Goal: Task Accomplishment & Management: Manage account settings

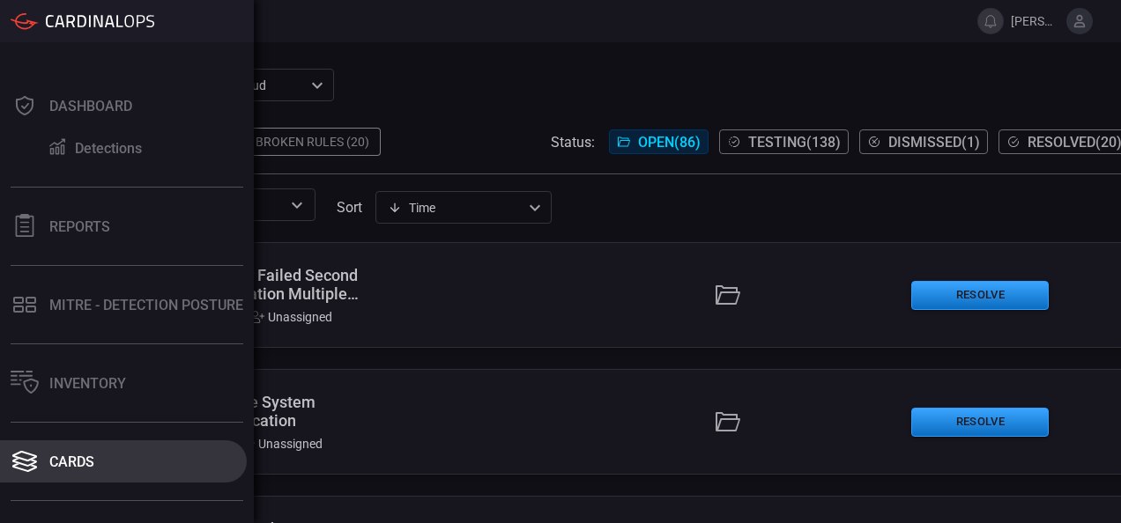
click at [104, 451] on button "Cards" at bounding box center [123, 462] width 247 height 42
click at [72, 456] on div "Cards" at bounding box center [71, 462] width 45 height 17
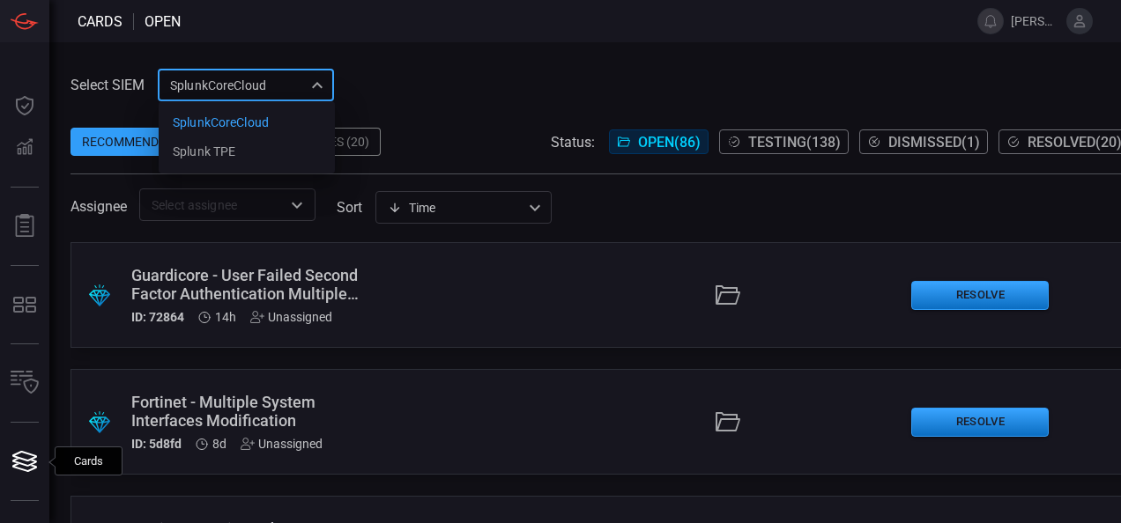
click at [228, 85] on div "SplunkCoreCloud f748d276-46a5-4bd3-b149-f2461a2fe2c5 SplunkCoreCloud Splunk TPE…" at bounding box center [246, 85] width 176 height 33
click at [228, 143] on div "Splunk TPE" at bounding box center [204, 152] width 63 height 19
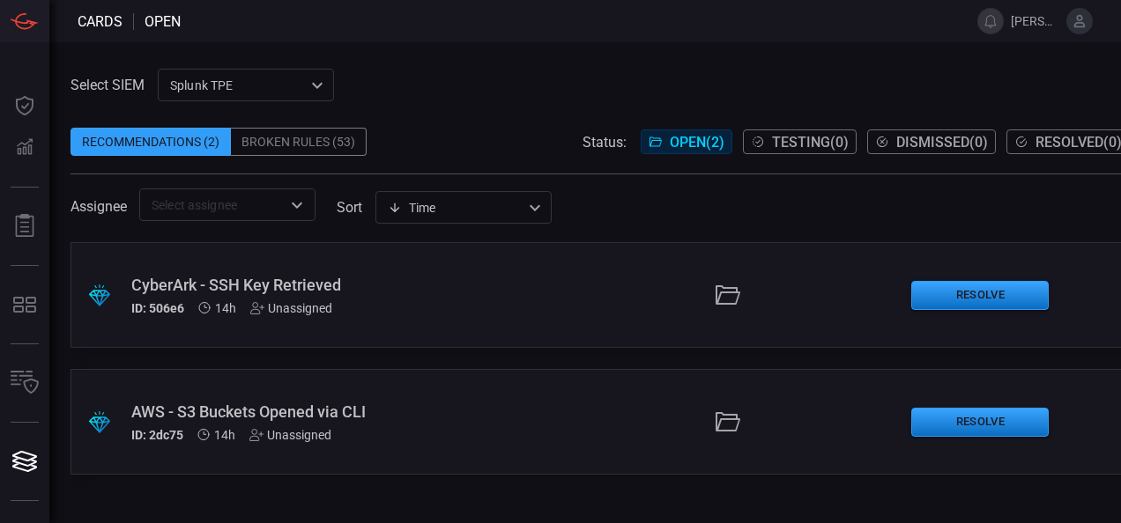
click at [323, 138] on div "Broken Rules (53)" at bounding box center [299, 142] width 136 height 28
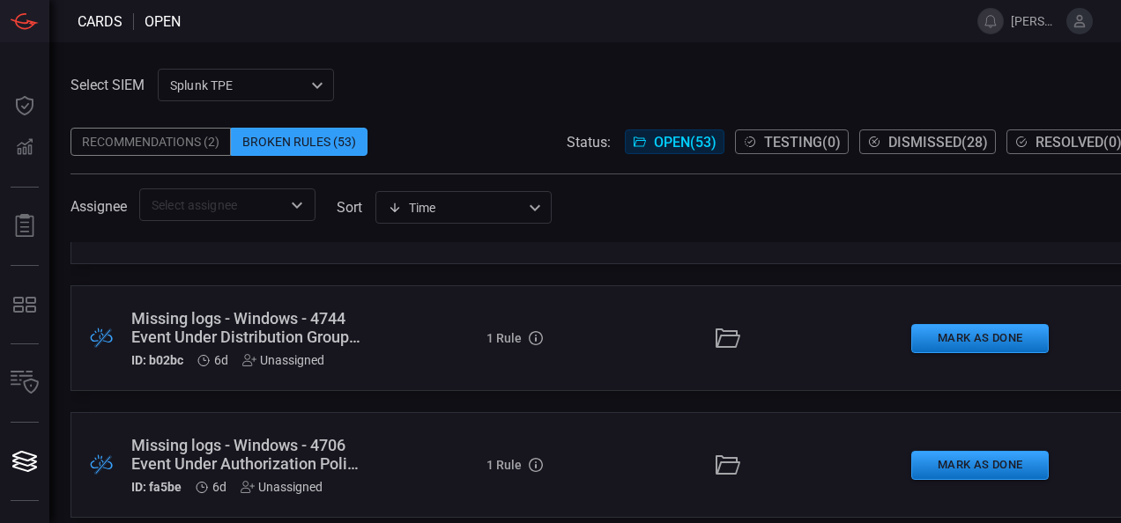
scroll to position [6457, 0]
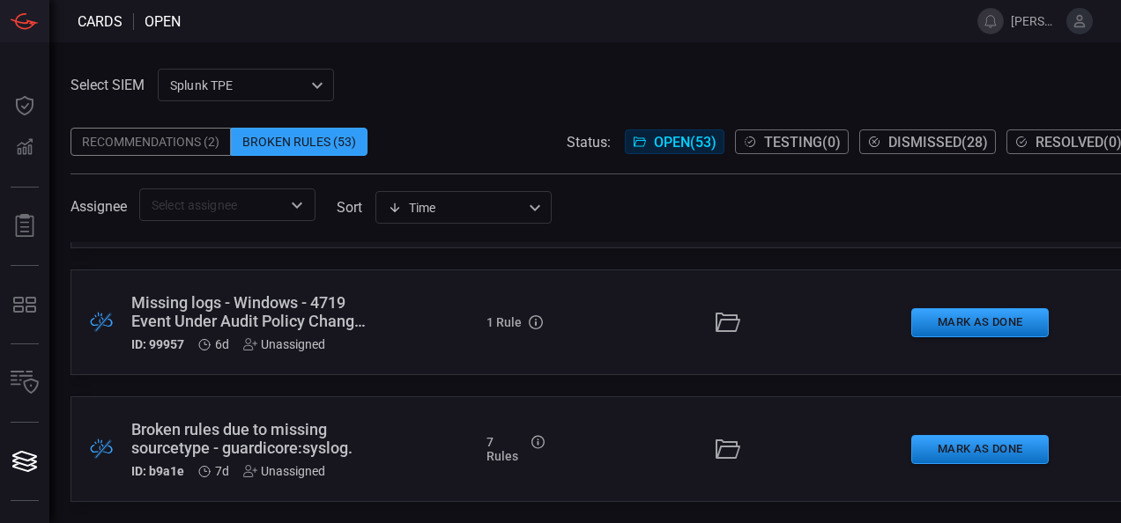
click at [789, 139] on span "Testing ( 0 )" at bounding box center [802, 142] width 77 height 17
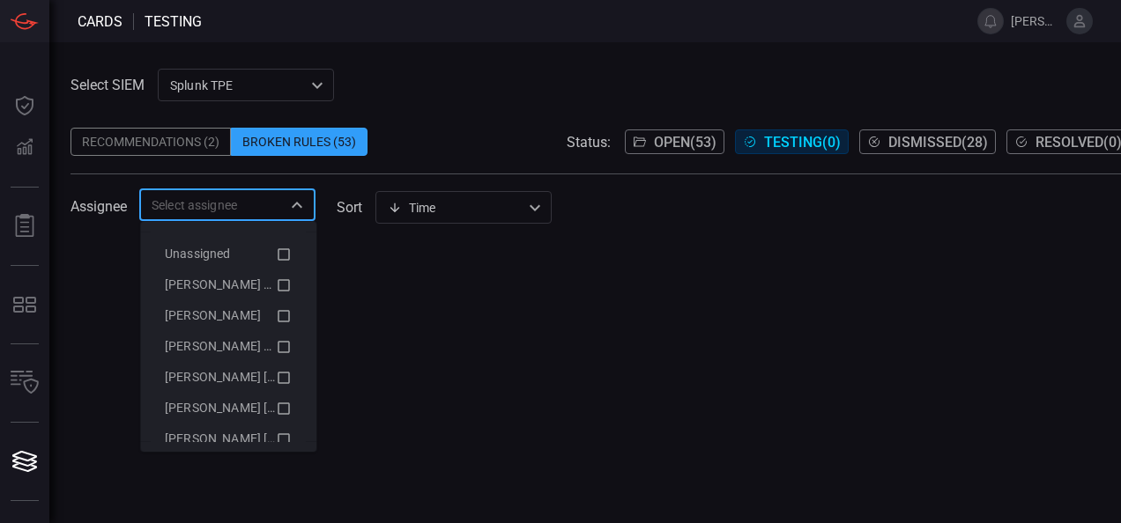
click at [255, 209] on input "text" at bounding box center [213, 205] width 137 height 22
click at [224, 283] on span "Elizabeth Munoz Martinez (Myself)" at bounding box center [237, 285] width 145 height 14
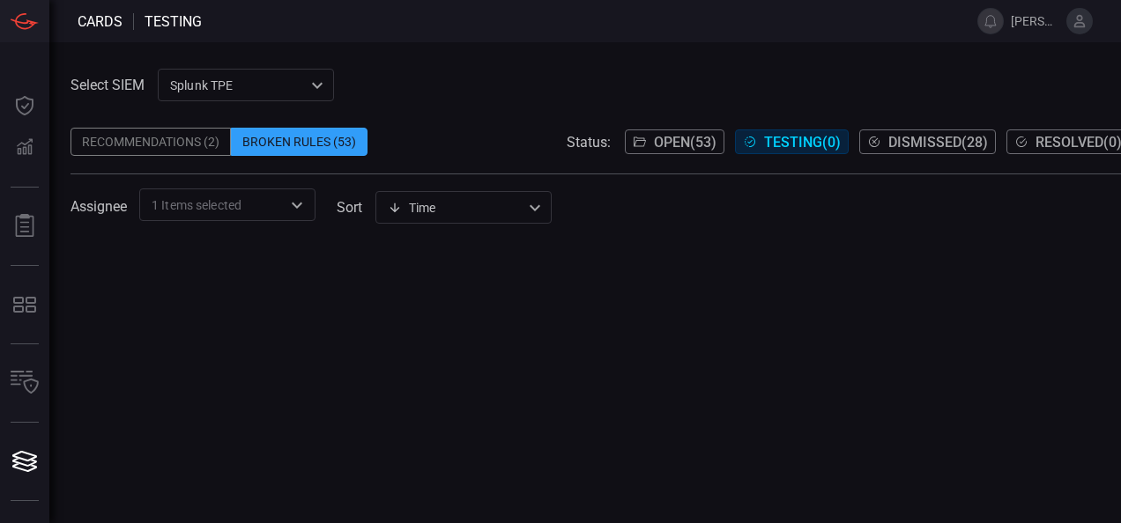
click at [511, 250] on div at bounding box center [599, 382] width 1059 height 281
click at [192, 212] on span "1 Items selected" at bounding box center [197, 205] width 90 height 18
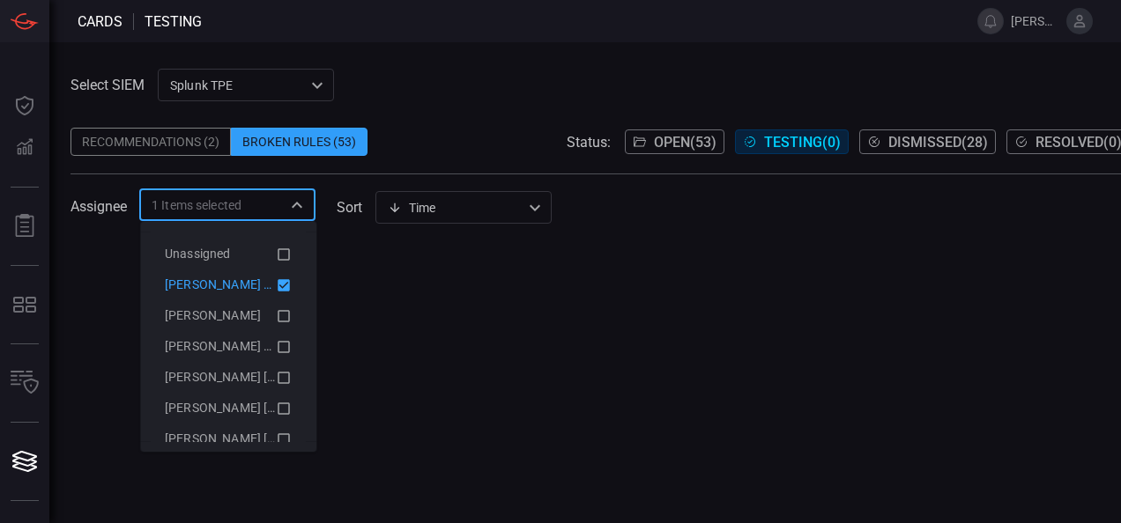
click at [219, 291] on span "Elizabeth Munoz Martinez (Myself)" at bounding box center [237, 285] width 145 height 14
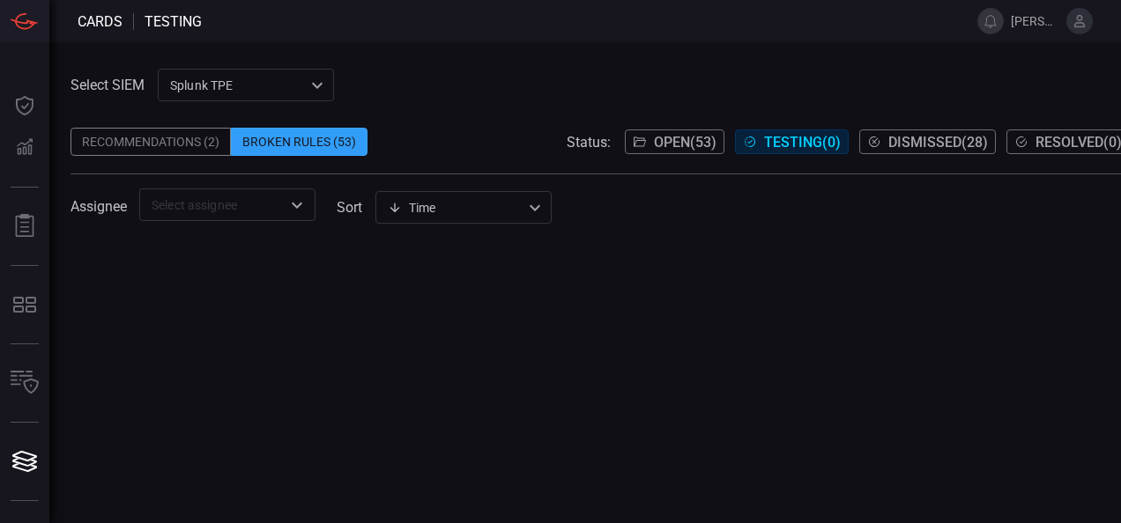
click at [659, 130] on button "Open ( 53 )" at bounding box center [675, 142] width 100 height 25
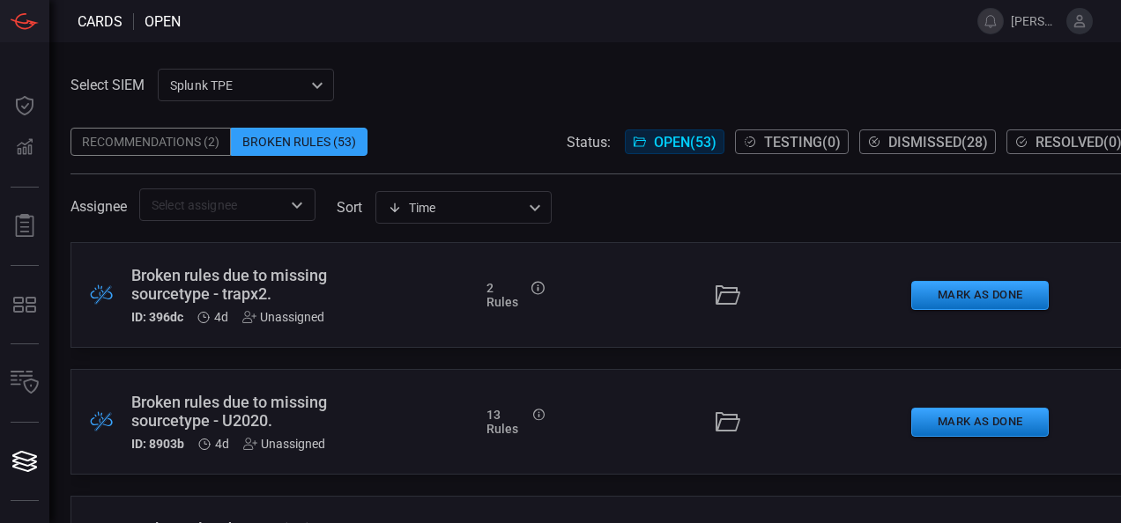
click at [197, 145] on div "Recommendations (2)" at bounding box center [150, 142] width 160 height 28
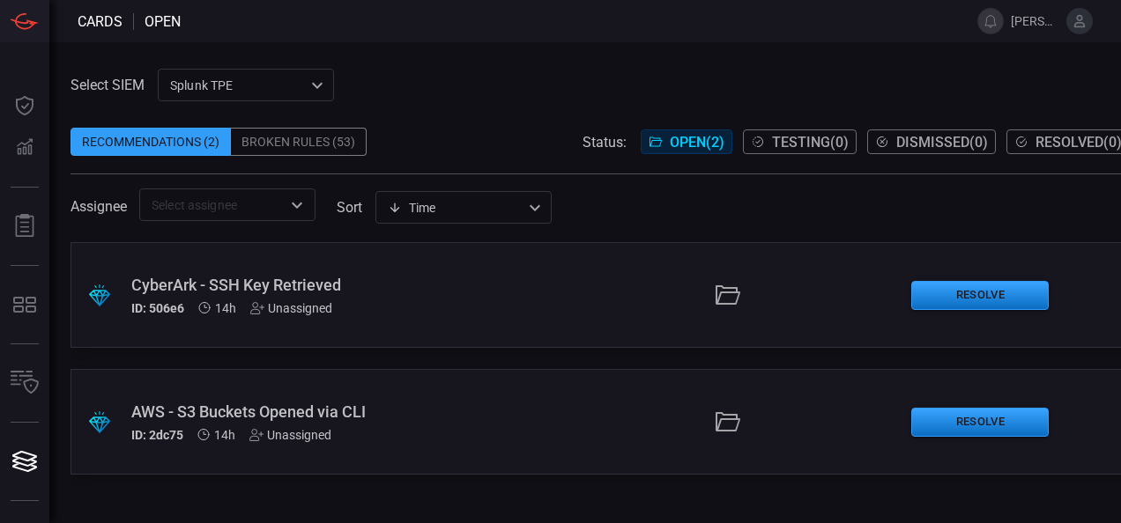
click at [282, 143] on div "Broken Rules (53)" at bounding box center [299, 142] width 136 height 28
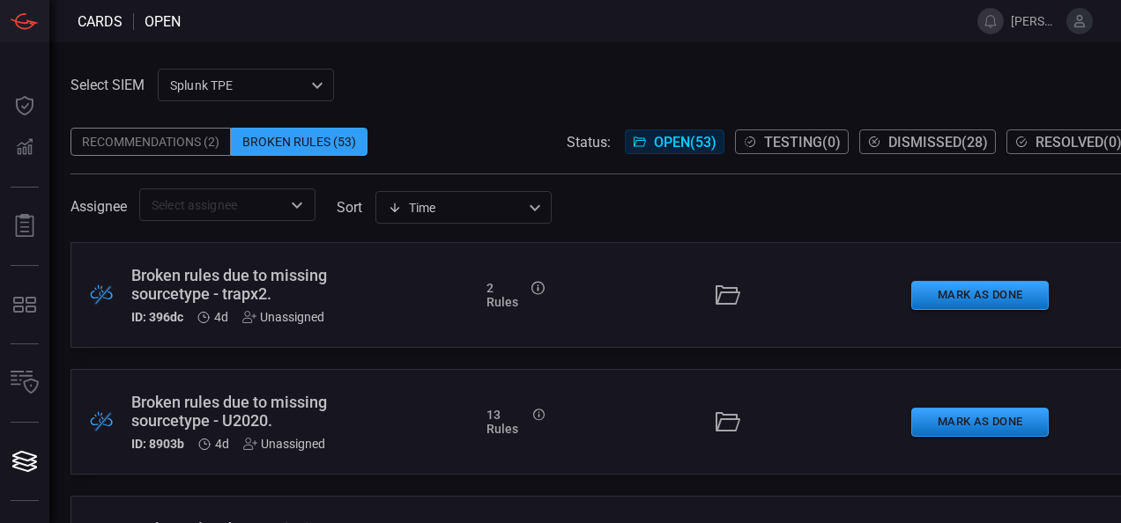
click at [666, 145] on span "Open ( 53 )" at bounding box center [685, 142] width 63 height 17
click at [203, 293] on div "Broken rules due to missing sourcetype - trapx2." at bounding box center [248, 284] width 235 height 37
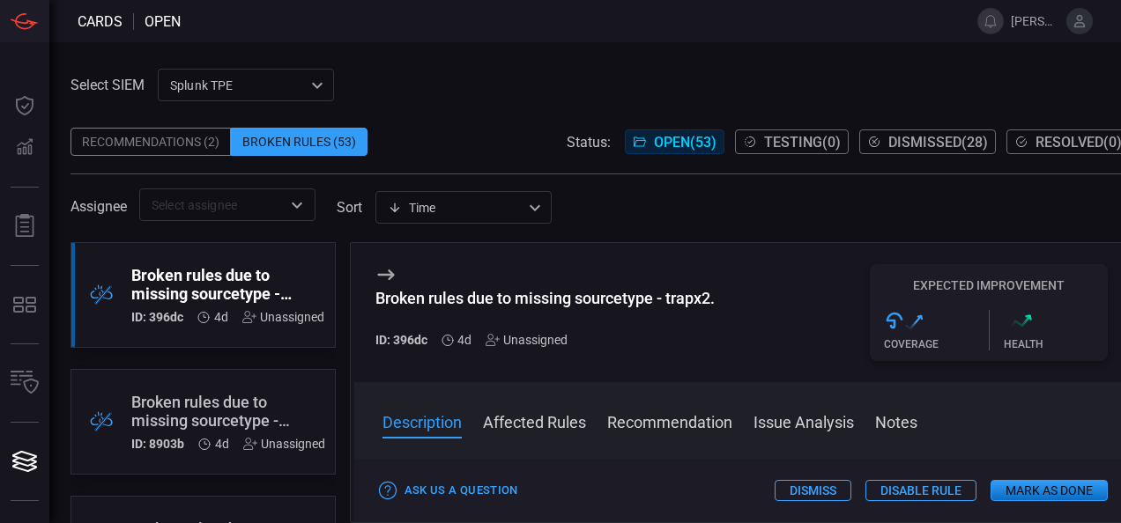
click at [539, 428] on button "Affected Rules" at bounding box center [534, 421] width 103 height 21
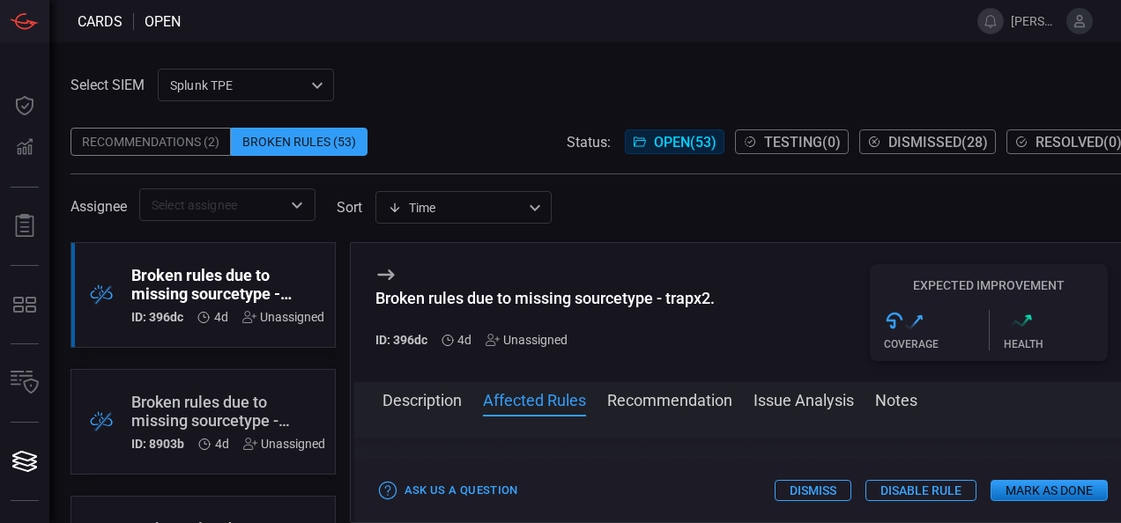
click at [659, 405] on button "Recommendation" at bounding box center [669, 399] width 125 height 21
click at [795, 407] on button "Issue Analysis" at bounding box center [803, 399] width 100 height 21
click at [774, 404] on button "Issue Analysis" at bounding box center [803, 399] width 100 height 21
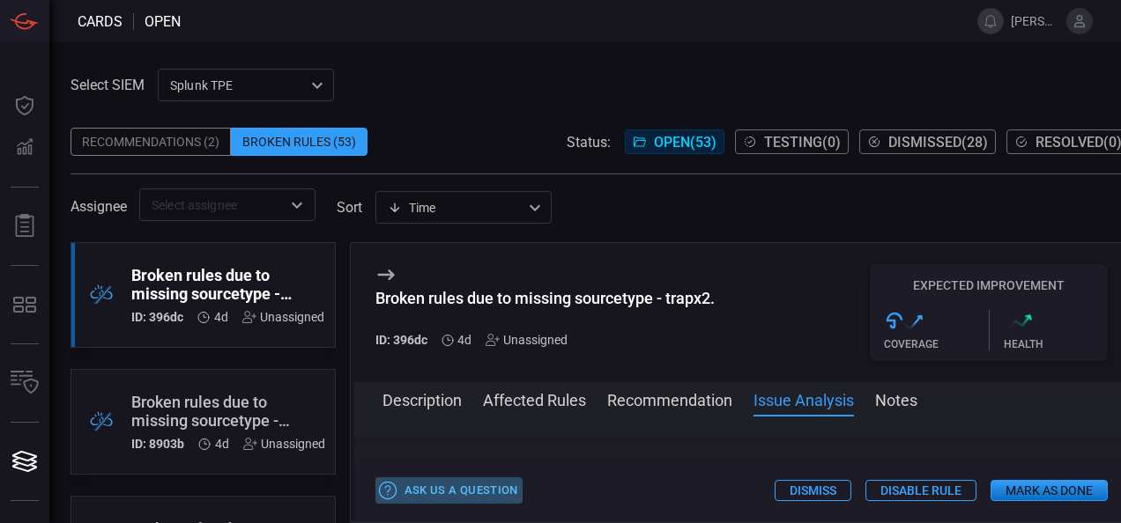
click at [391, 481] on icon "button" at bounding box center [387, 490] width 19 height 19
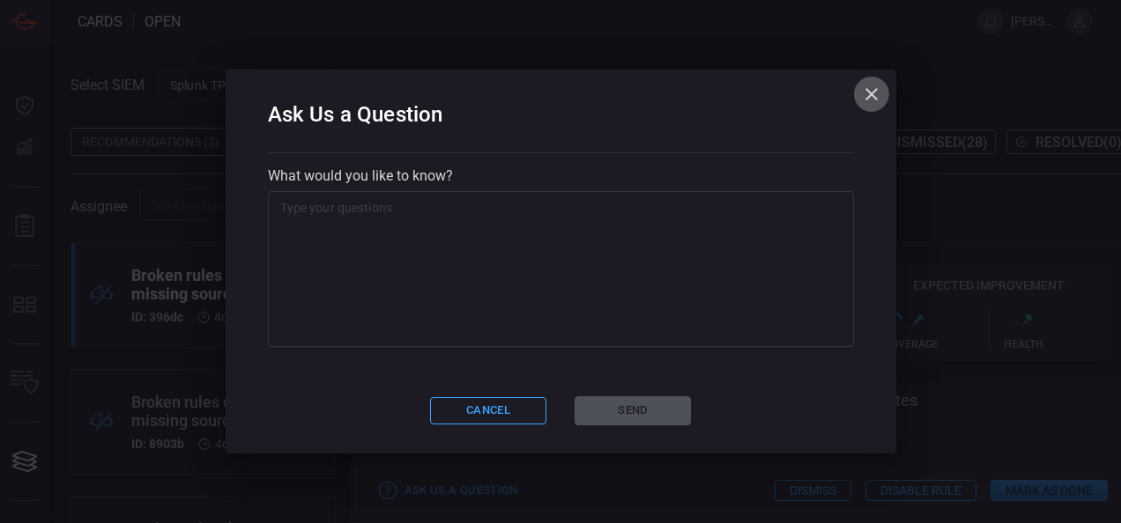
click at [857, 92] on button "button" at bounding box center [871, 94] width 35 height 35
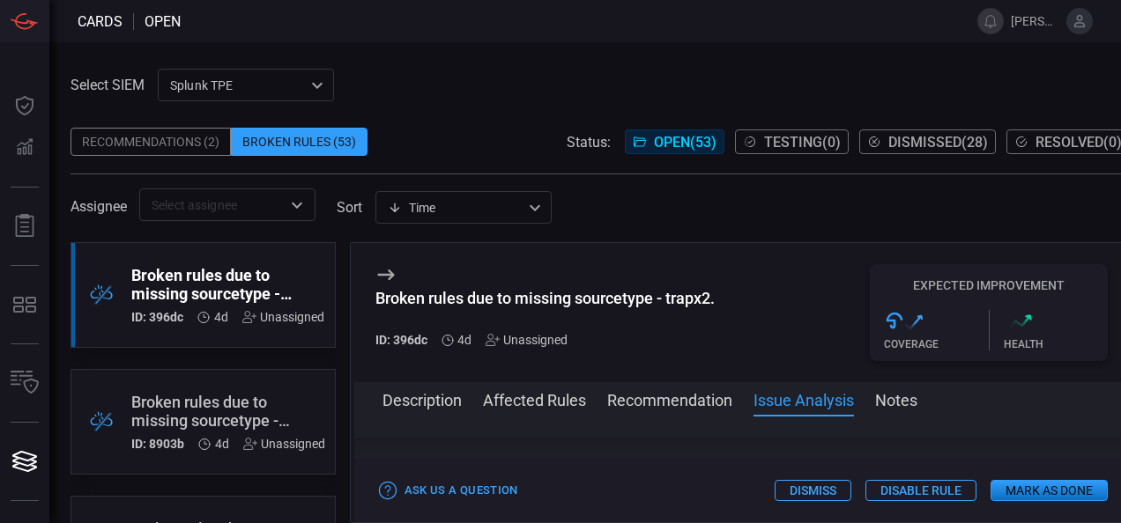
click at [423, 409] on button "Description" at bounding box center [421, 399] width 79 height 21
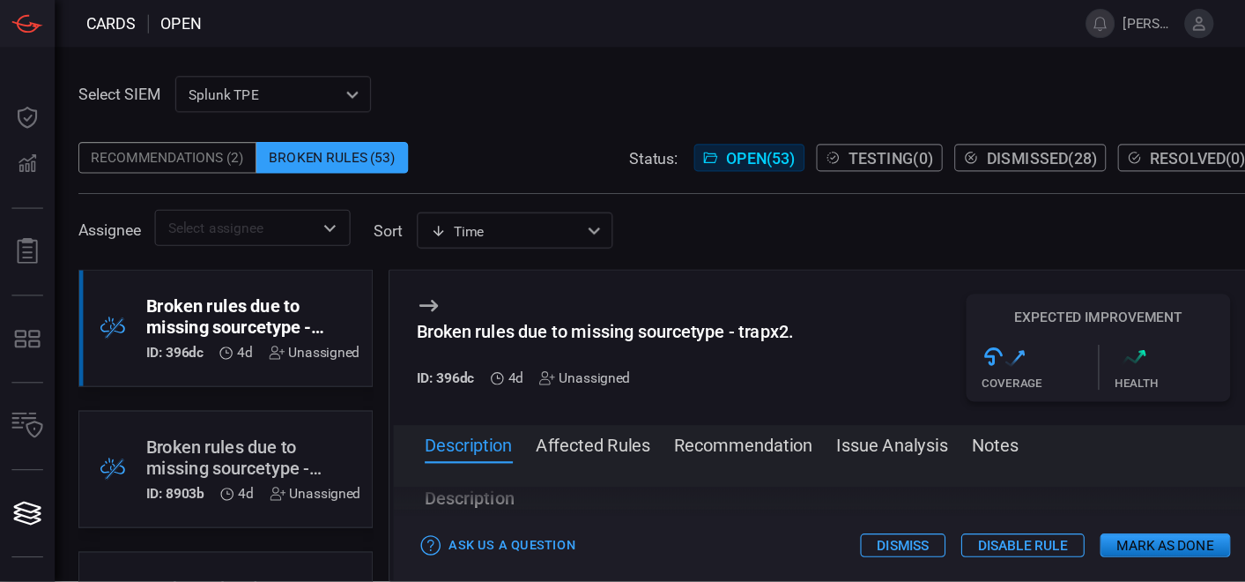
scroll to position [0, 0]
click at [531, 414] on span at bounding box center [741, 424] width 775 height 28
click at [543, 429] on span at bounding box center [741, 424] width 775 height 28
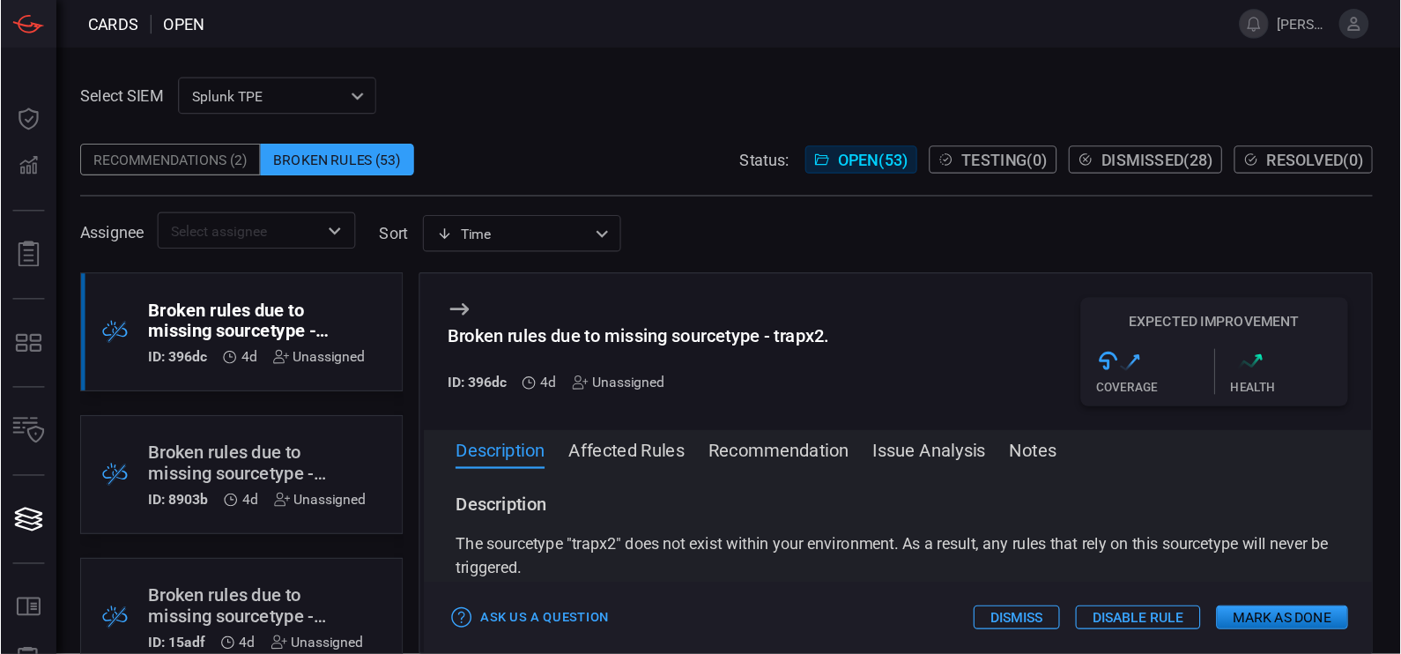
scroll to position [21, 0]
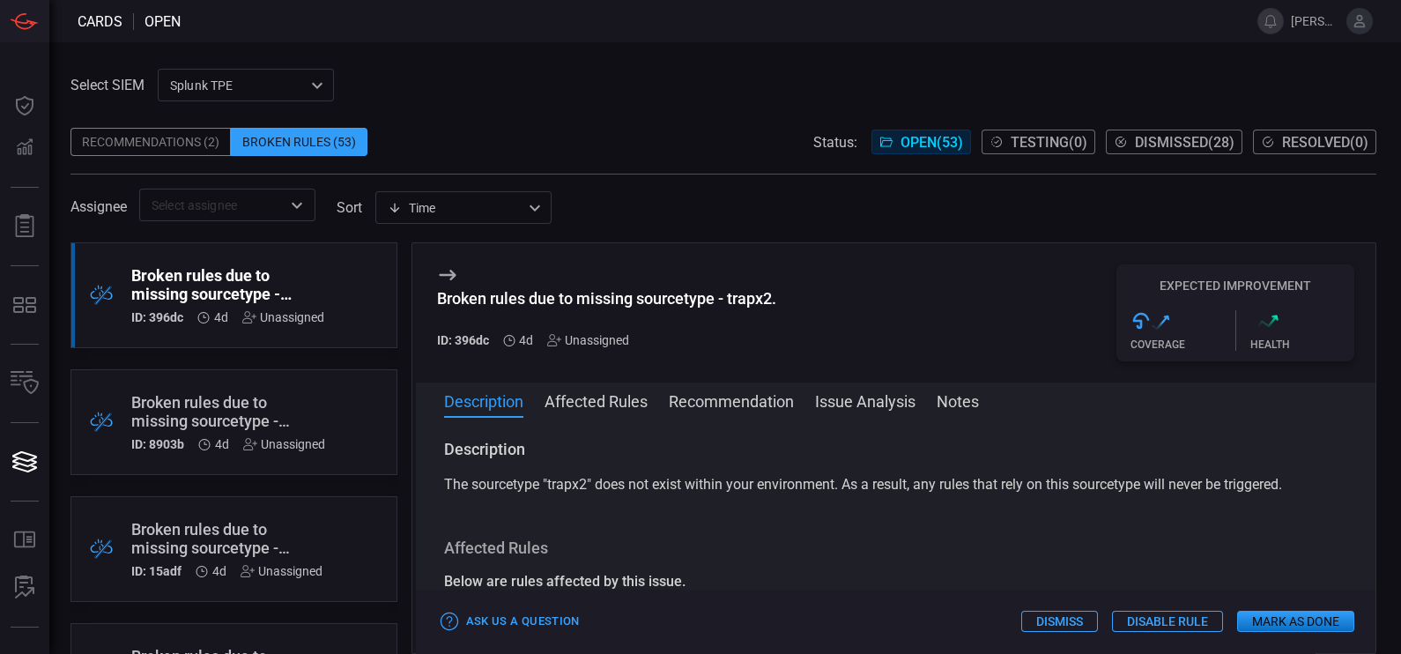
drag, startPoint x: 1035, startPoint y: 0, endPoint x: 749, endPoint y: 553, distance: 623.0
click at [749, 523] on h3 "Affected Rules" at bounding box center [896, 547] width 904 height 21
click at [608, 410] on button "Affected Rules" at bounding box center [596, 399] width 103 height 21
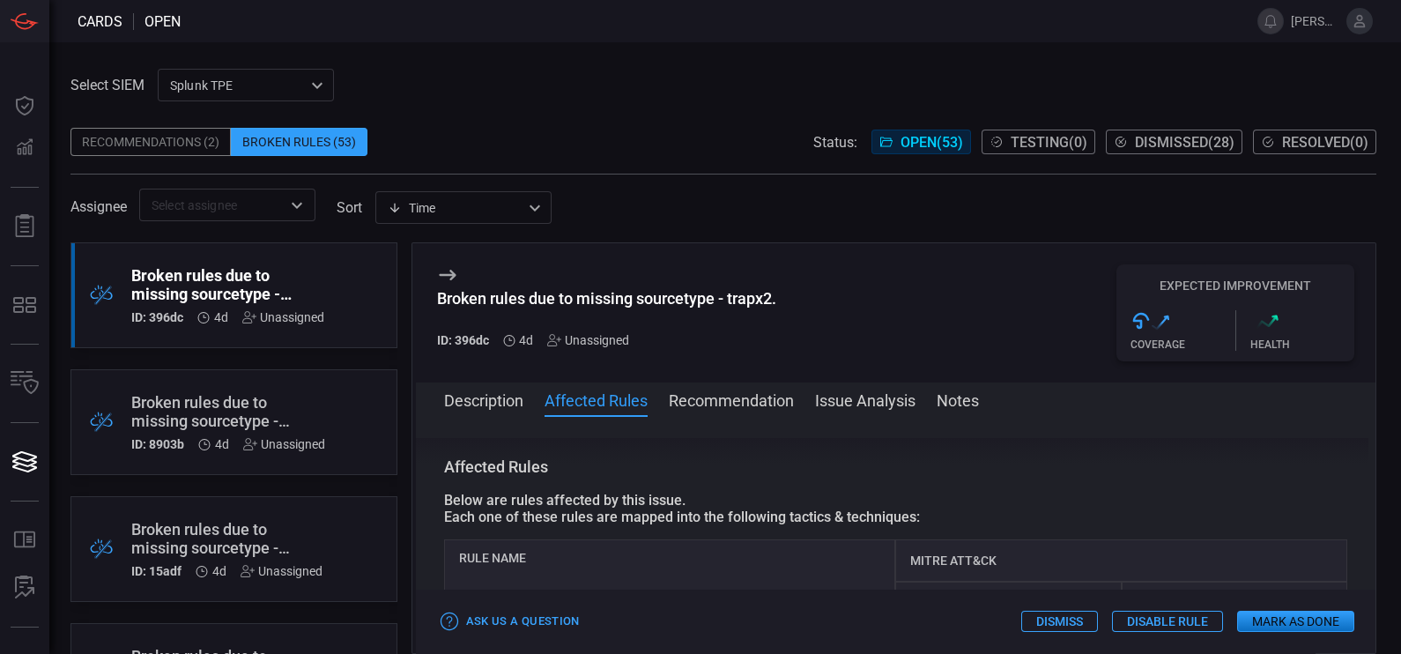
click at [499, 408] on button "Description" at bounding box center [483, 399] width 79 height 21
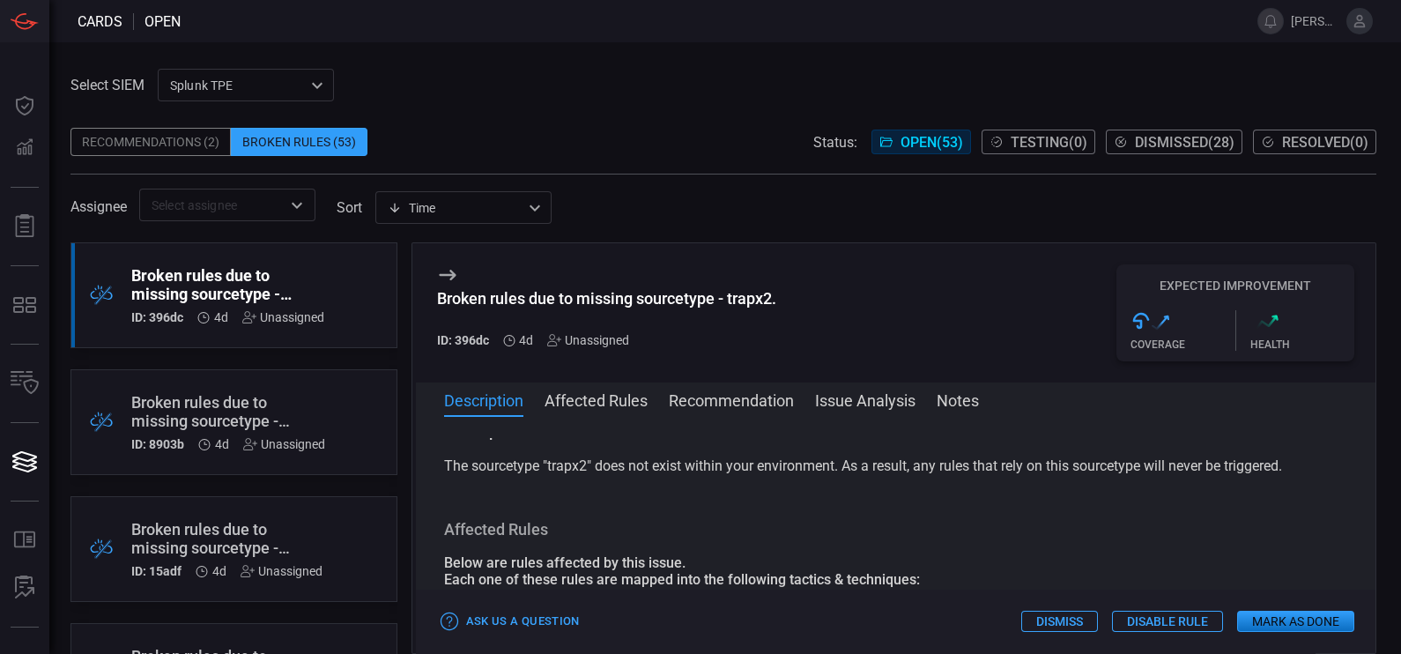
scroll to position [0, 0]
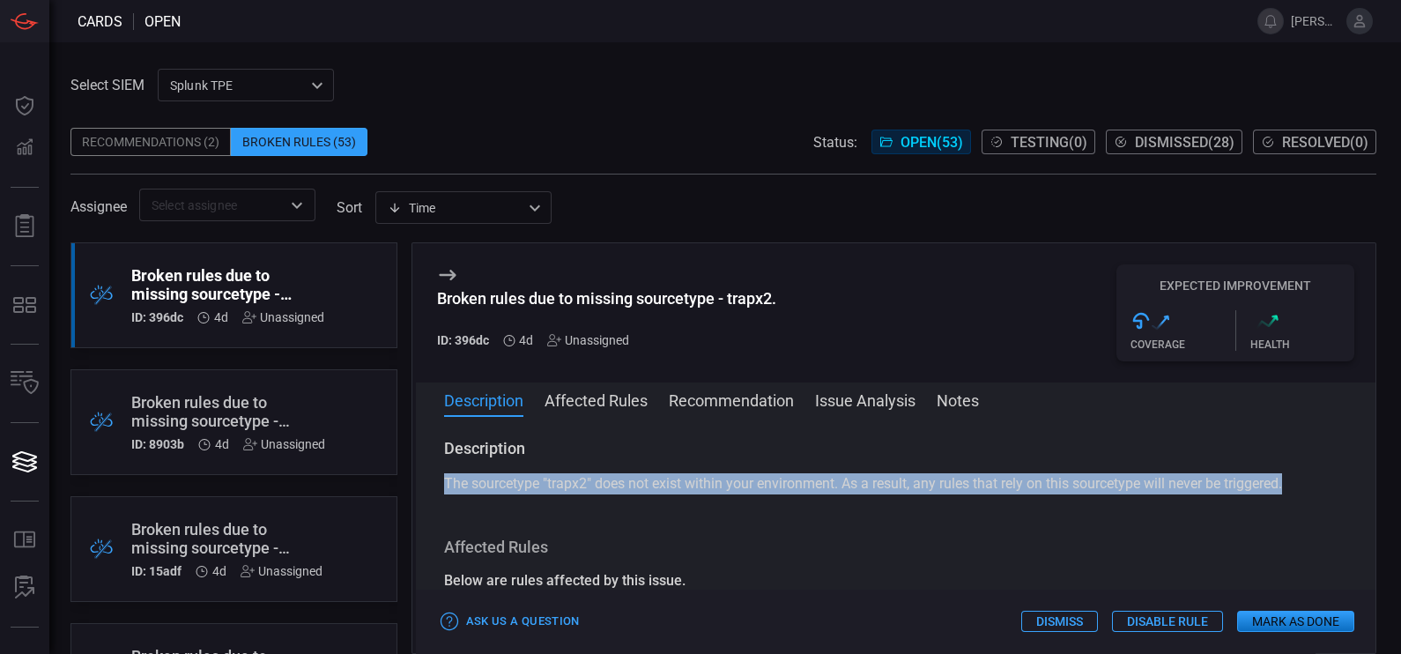
drag, startPoint x: 1313, startPoint y: 473, endPoint x: 434, endPoint y: 485, distance: 879.4
click at [434, 485] on div "Description The sourcetype "trapx2" does not exist within your environment. As …" at bounding box center [896, 531] width 960 height 187
copy span "The sourcetype "trapx2" does not exist within your environment. As a result, an…"
click at [577, 401] on button "Affected Rules" at bounding box center [596, 399] width 103 height 21
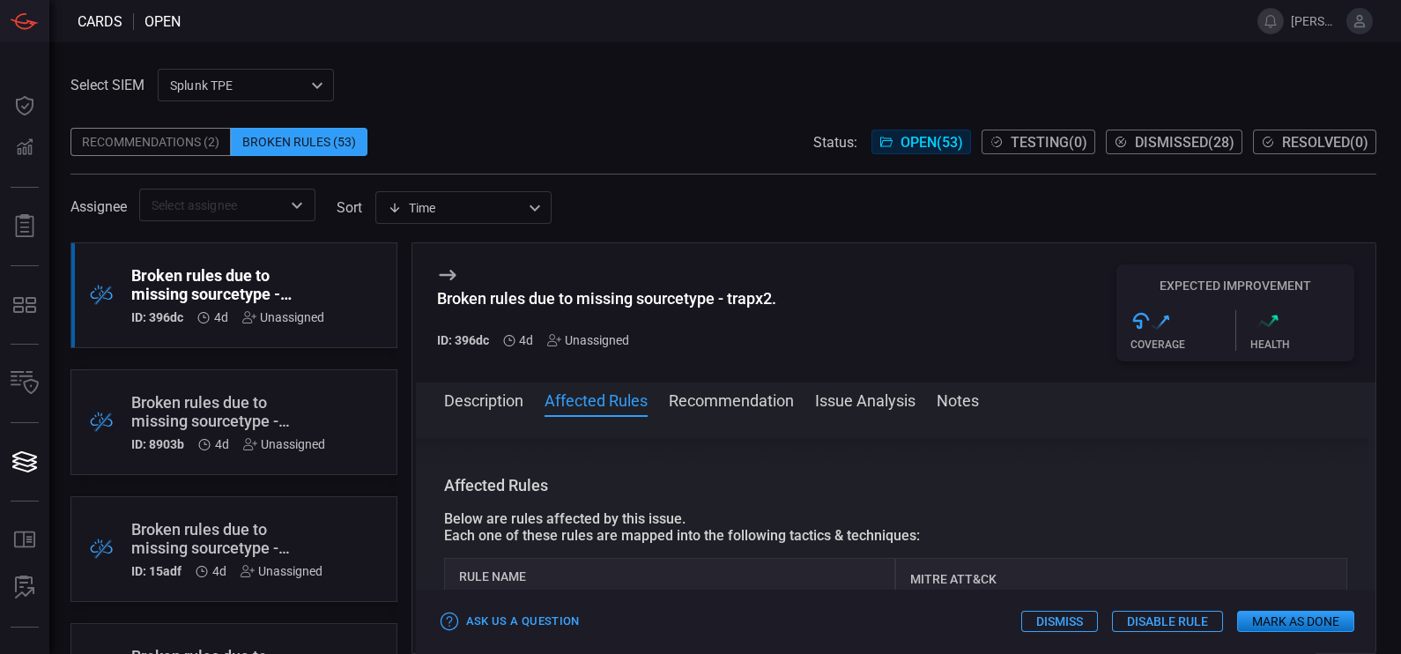
scroll to position [80, 0]
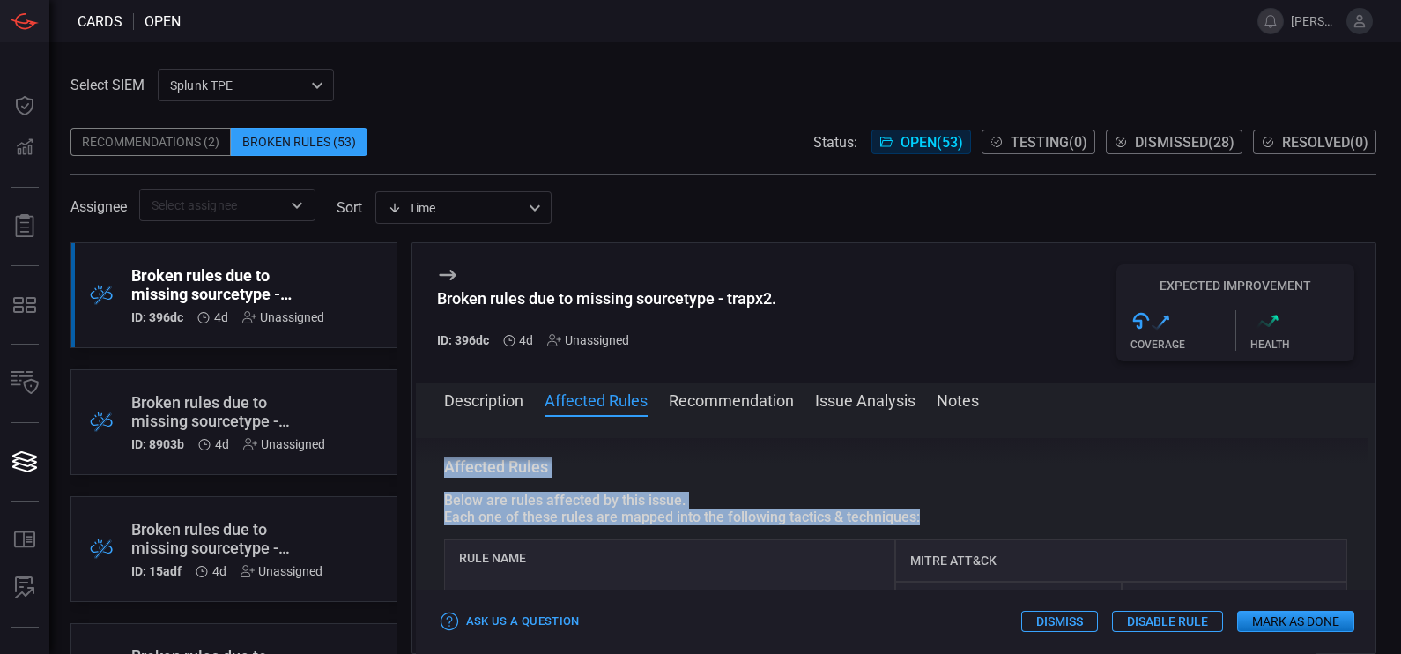
drag, startPoint x: 937, startPoint y: 520, endPoint x: 440, endPoint y: 465, distance: 499.9
click at [440, 465] on div "Description The sourcetype "trapx2" does not exist within your environment. As …" at bounding box center [896, 531] width 960 height 187
copy div "Description The sourcetype "trapx2" does not exist within your environment. As …"
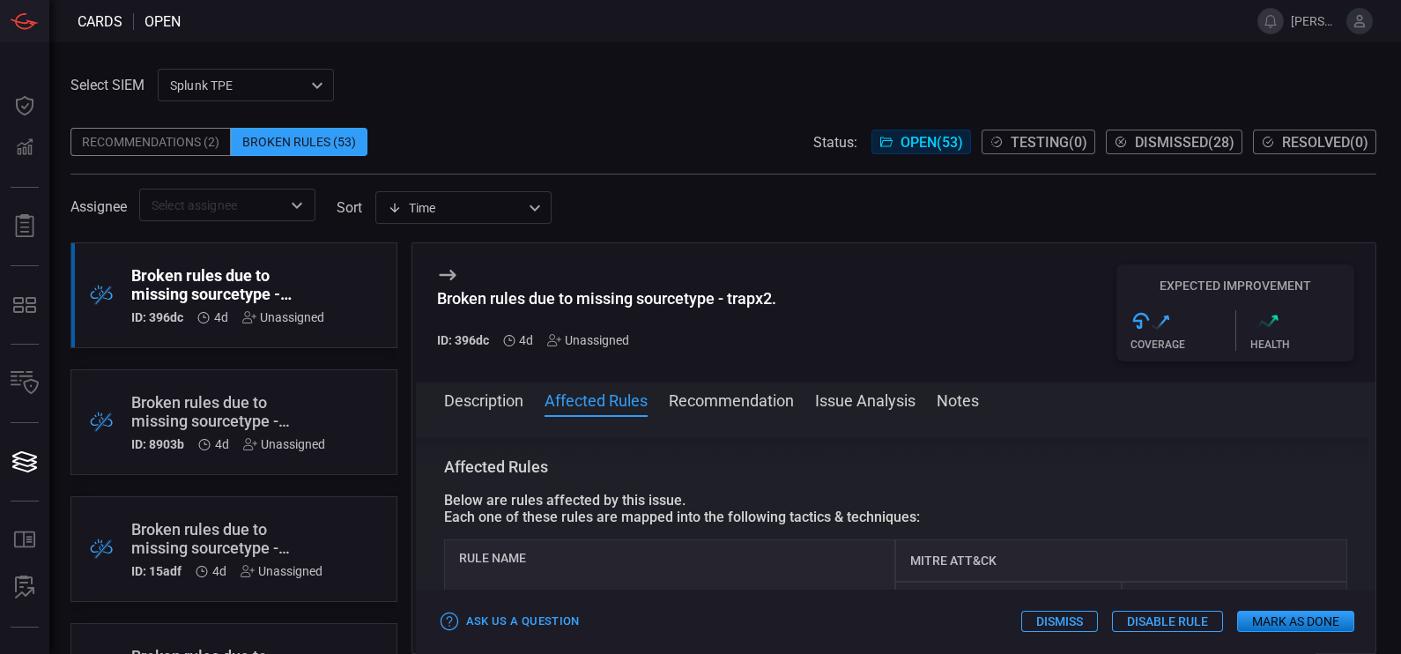
click at [597, 523] on div "Rule Name" at bounding box center [670, 581] width 452 height 85
click at [932, 523] on div "MITRE ATT&CK" at bounding box center [1121, 560] width 452 height 42
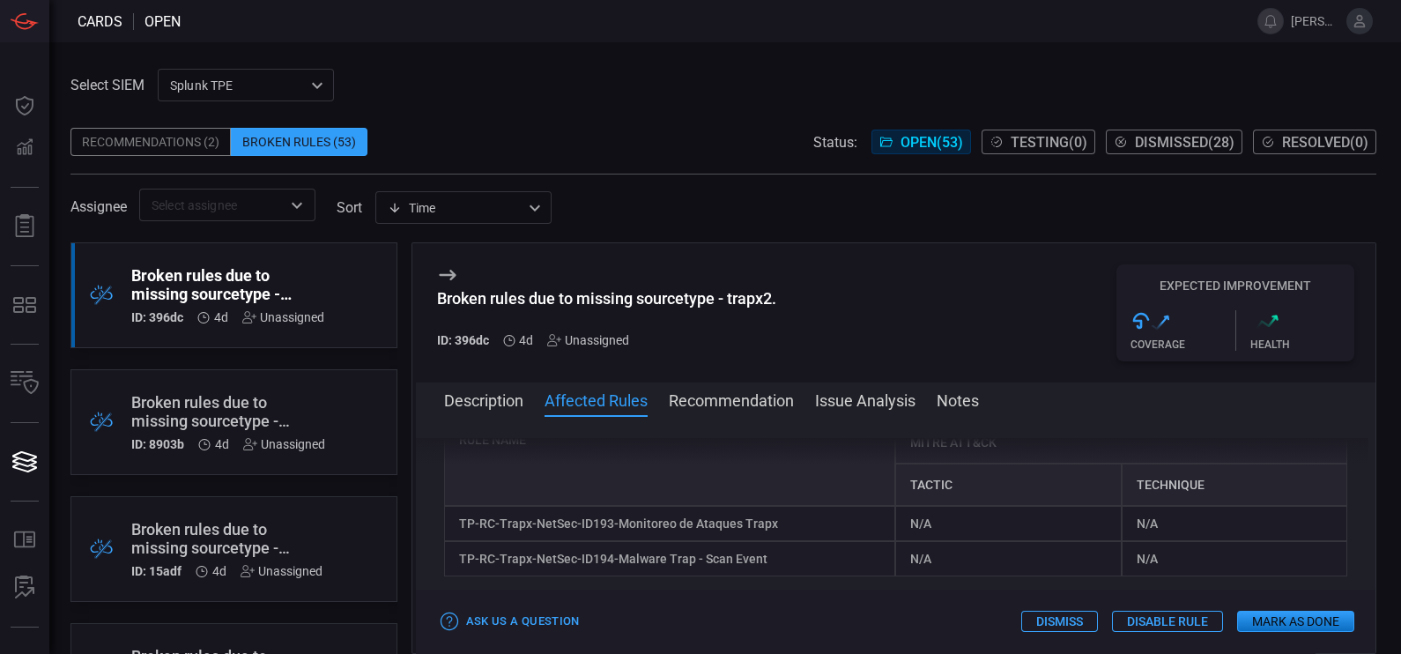
scroll to position [193, 0]
drag, startPoint x: 793, startPoint y: 531, endPoint x: 501, endPoint y: 523, distance: 291.8
click at [501, 523] on div "TP-RC-Trapx-NetSec-ID193-Monitoreo de Ataques Trapx" at bounding box center [670, 528] width 452 height 35
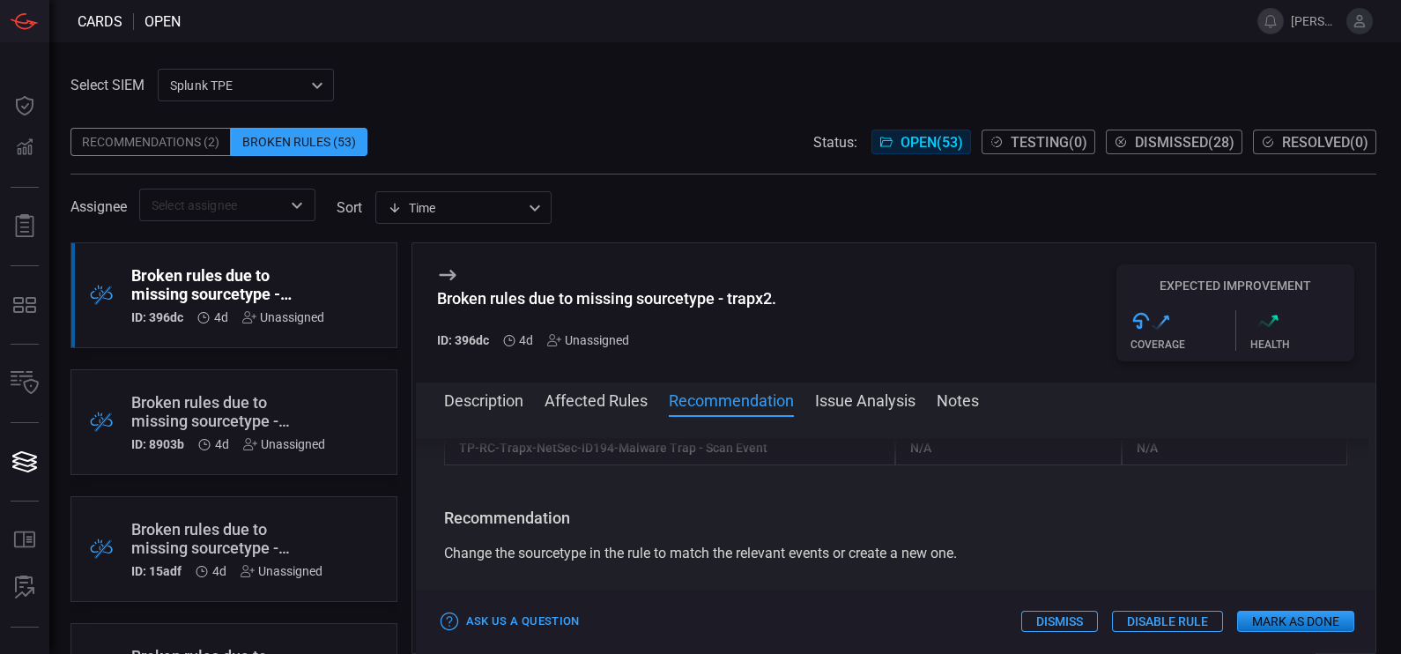
scroll to position [311, 0]
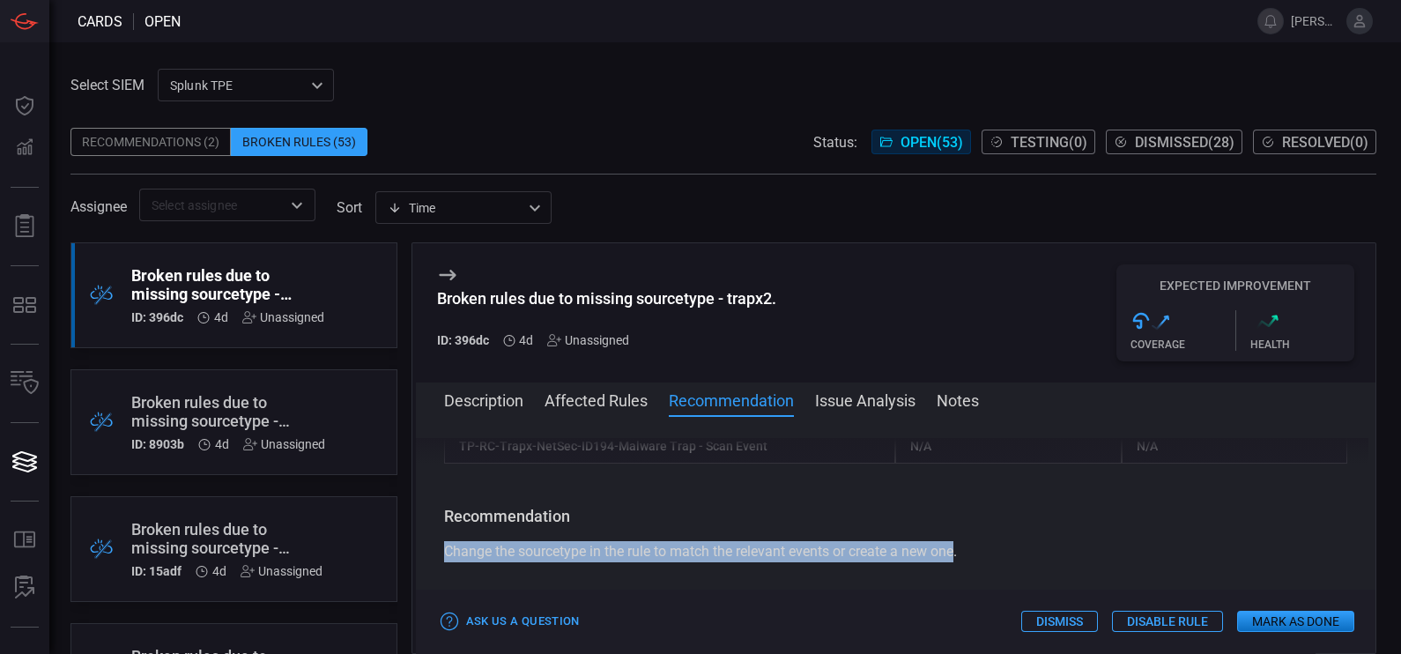
drag, startPoint x: 441, startPoint y: 552, endPoint x: 959, endPoint y: 546, distance: 518.1
click at [959, 523] on div "Description The sourcetype "trapx2" does not exist within your environment. As …" at bounding box center [896, 531] width 960 height 187
copy span "Change the sourcetype in the rule to match the relevant events or create a new …"
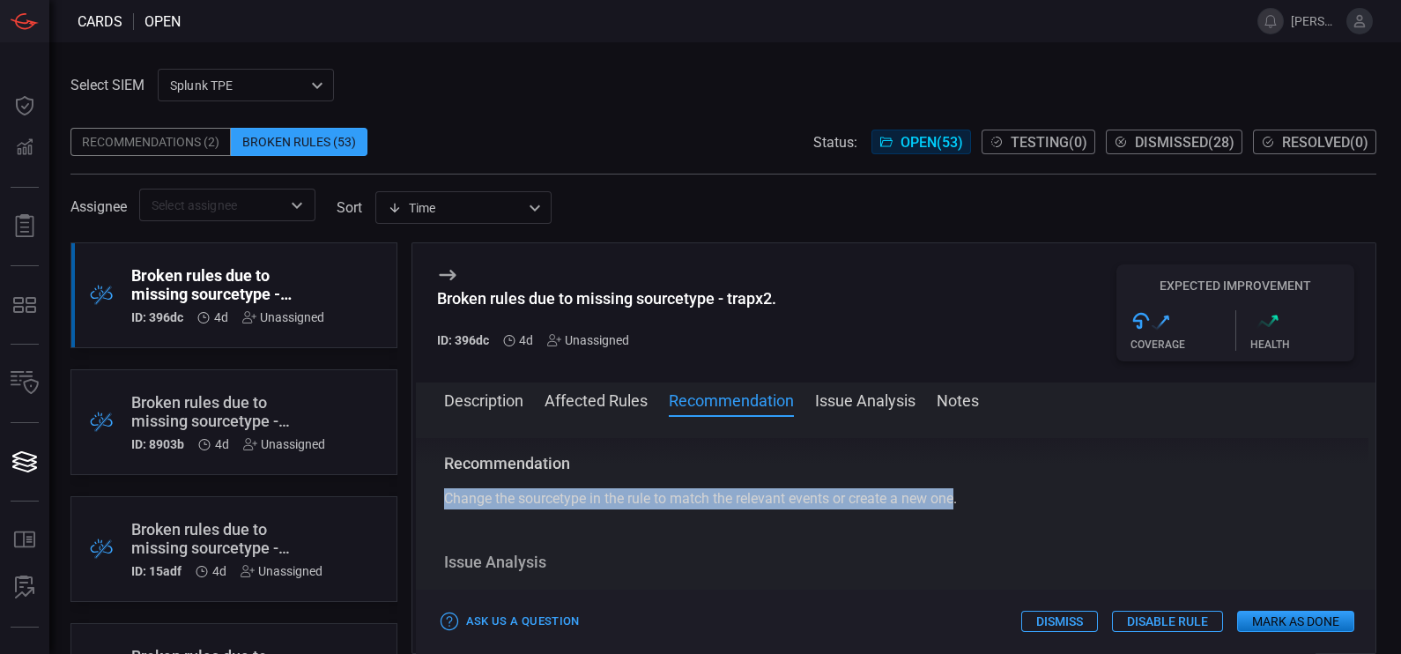
click at [851, 407] on button "Issue Analysis" at bounding box center [865, 399] width 100 height 21
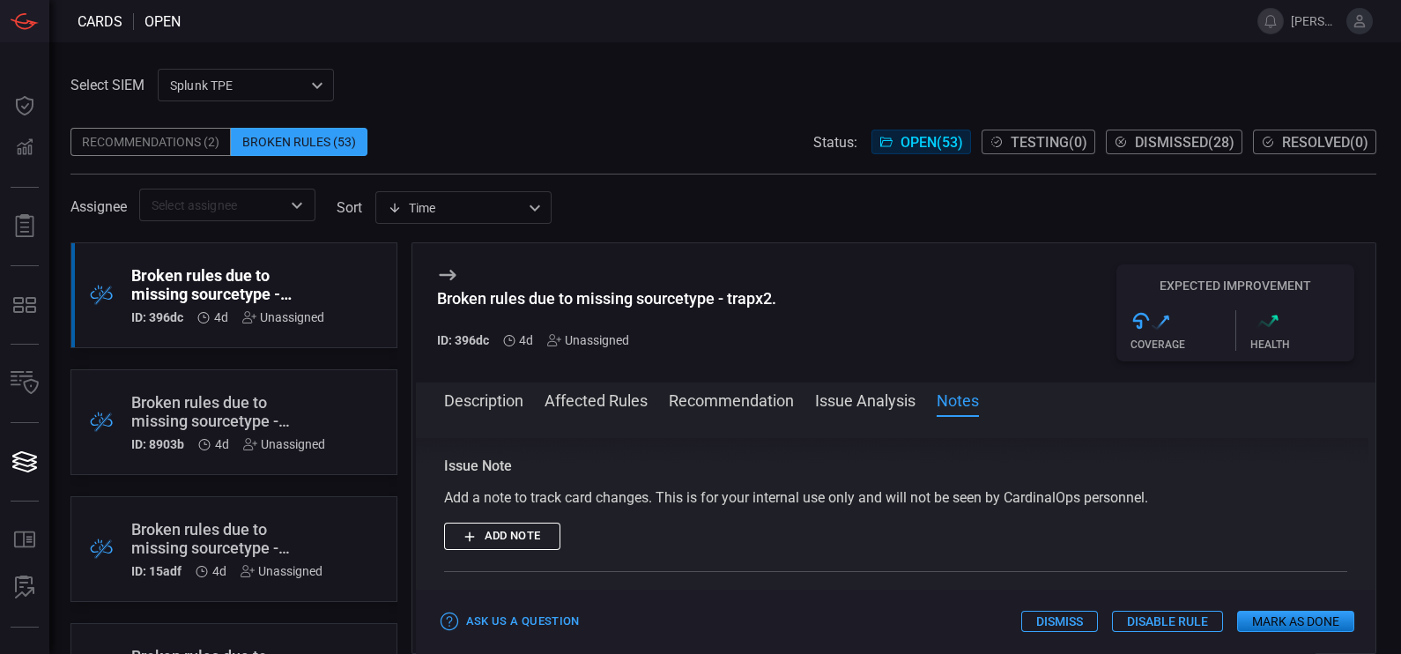
scroll to position [594, 0]
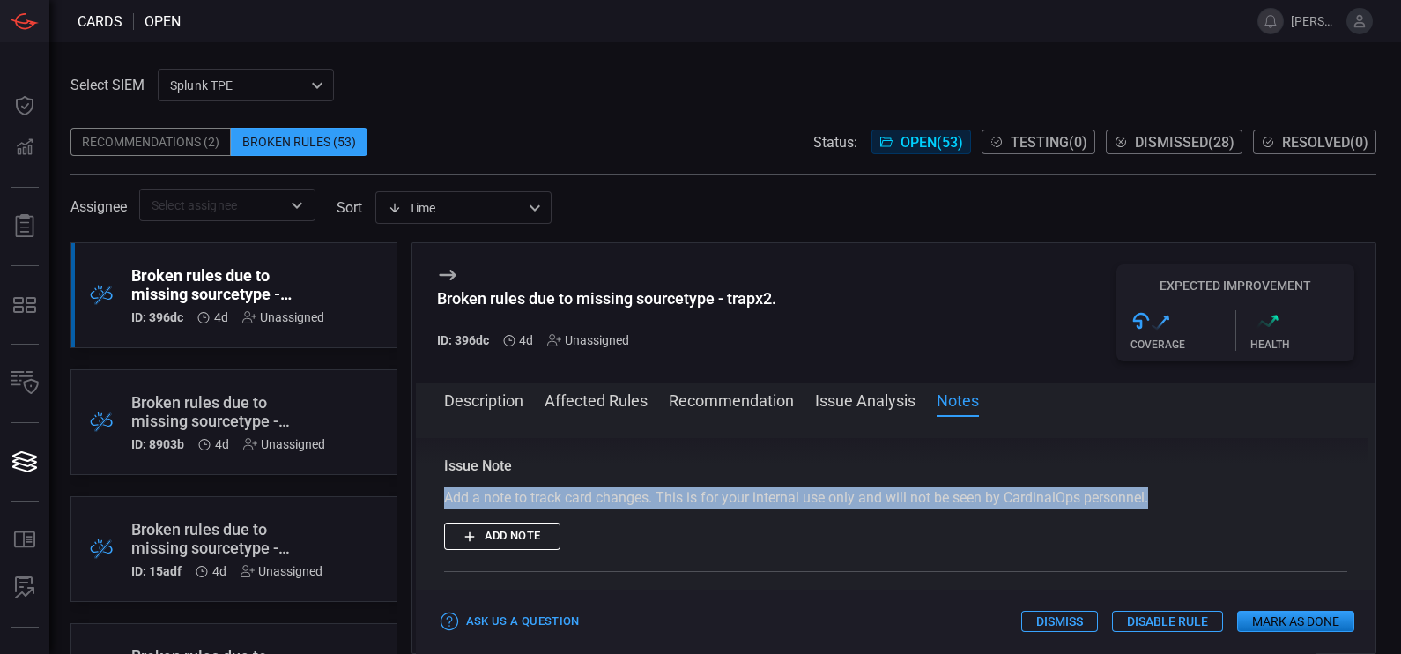
drag, startPoint x: 1165, startPoint y: 489, endPoint x: 434, endPoint y: 499, distance: 731.4
click at [434, 499] on div "Description The sourcetype "trapx2" does not exist within your environment. As …" at bounding box center [896, 531] width 960 height 187
copy div "Add a note to track card changes. This is for your internal use only and will n…"
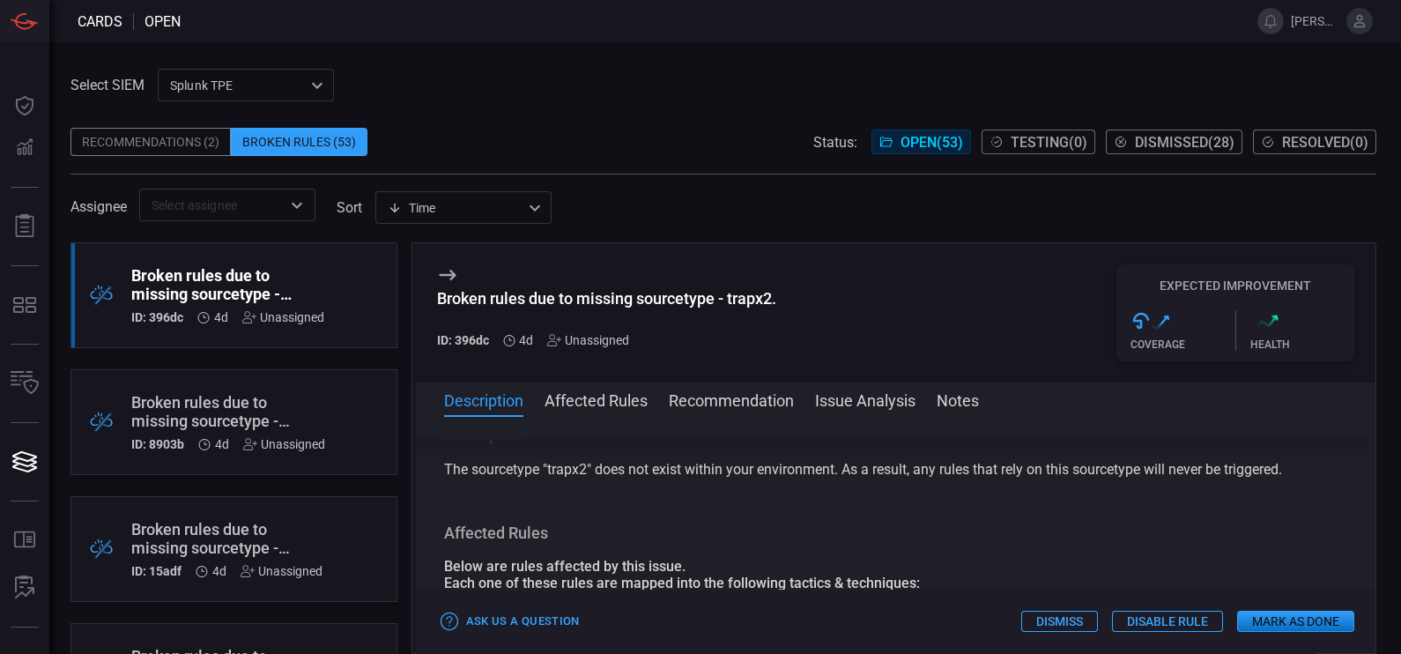
scroll to position [11, 0]
click at [440, 279] on icon at bounding box center [447, 274] width 21 height 21
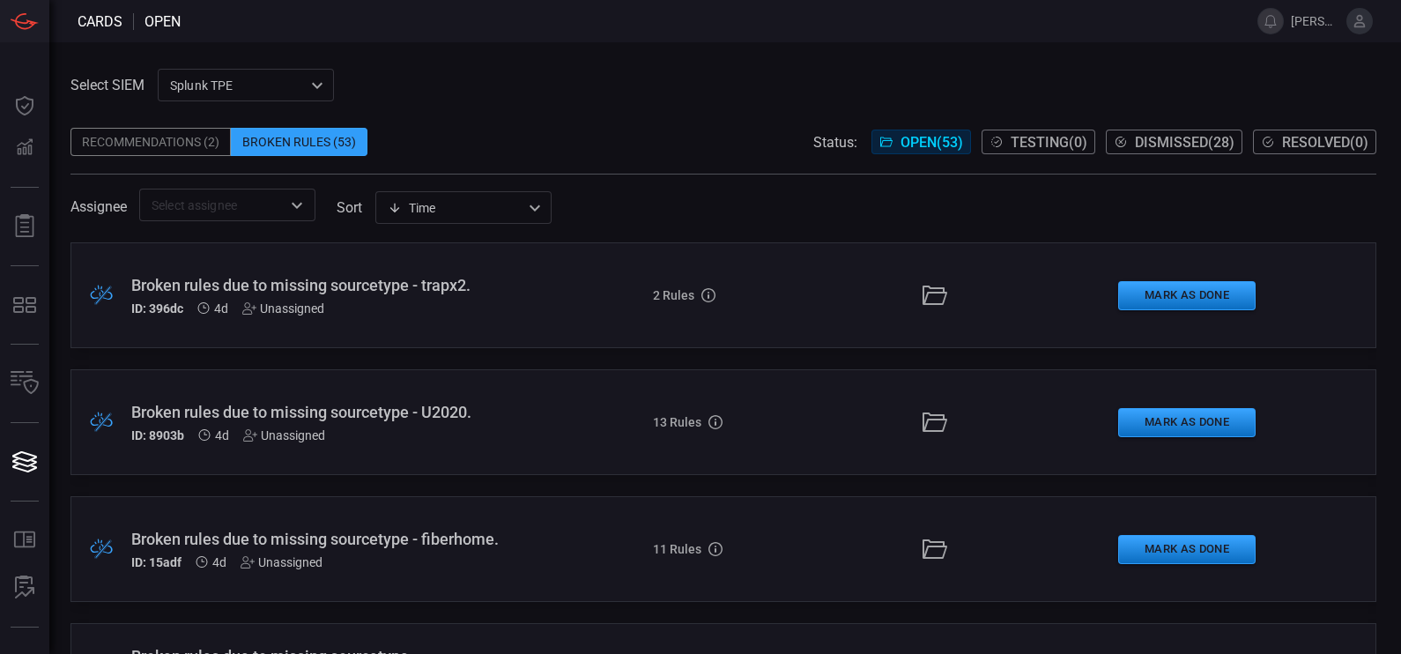
click at [379, 409] on div "Broken rules due to missing sourcetype - U2020." at bounding box center [328, 412] width 395 height 19
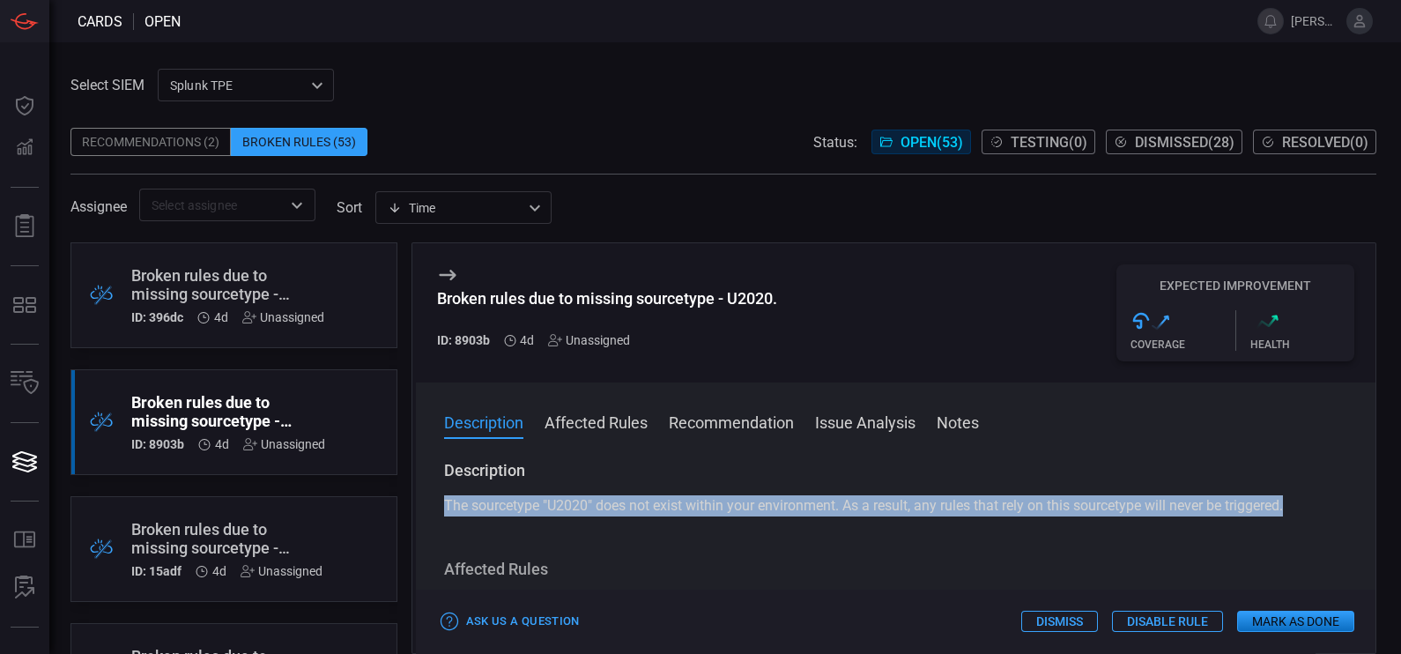
drag, startPoint x: 1301, startPoint y: 505, endPoint x: 441, endPoint y: 509, distance: 860.9
click at [441, 509] on div "Description The sourcetype "U2020" does not exist within your environment. As a…" at bounding box center [896, 553] width 960 height 187
copy span "The sourcetype "U2020" does not exist within your environment. As a result, any…"
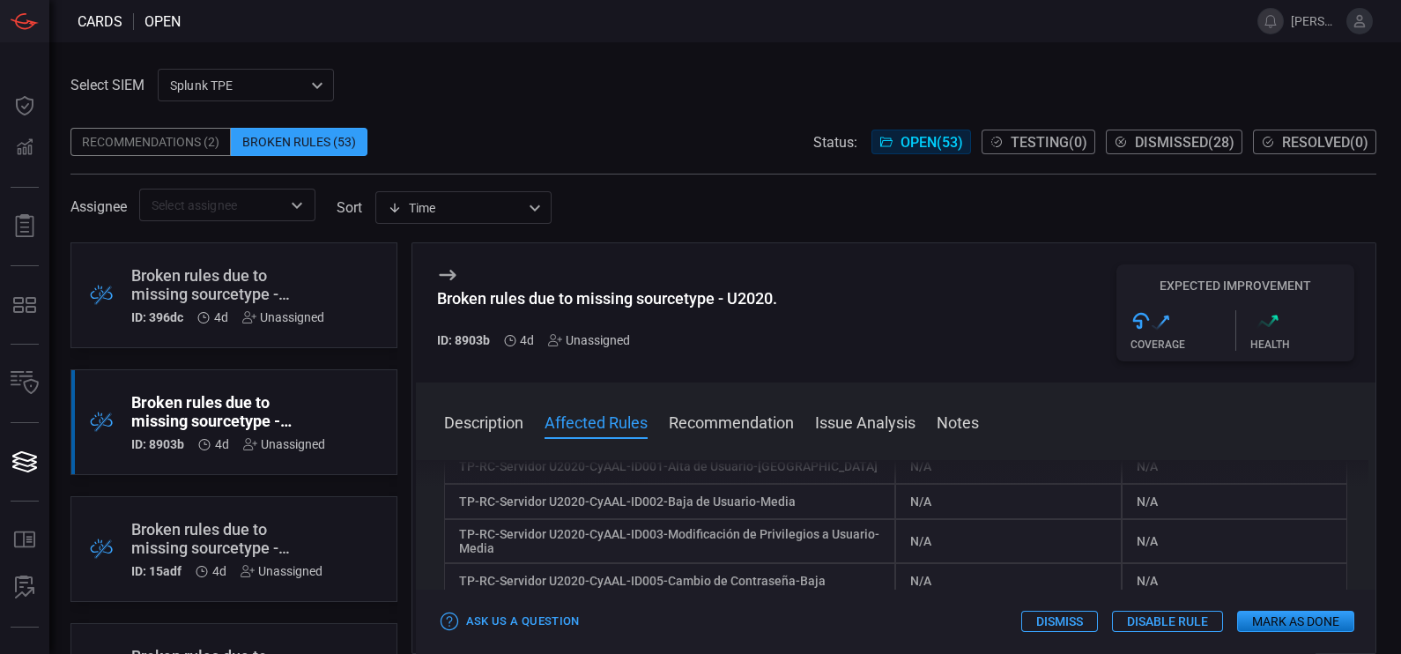
scroll to position [248, 0]
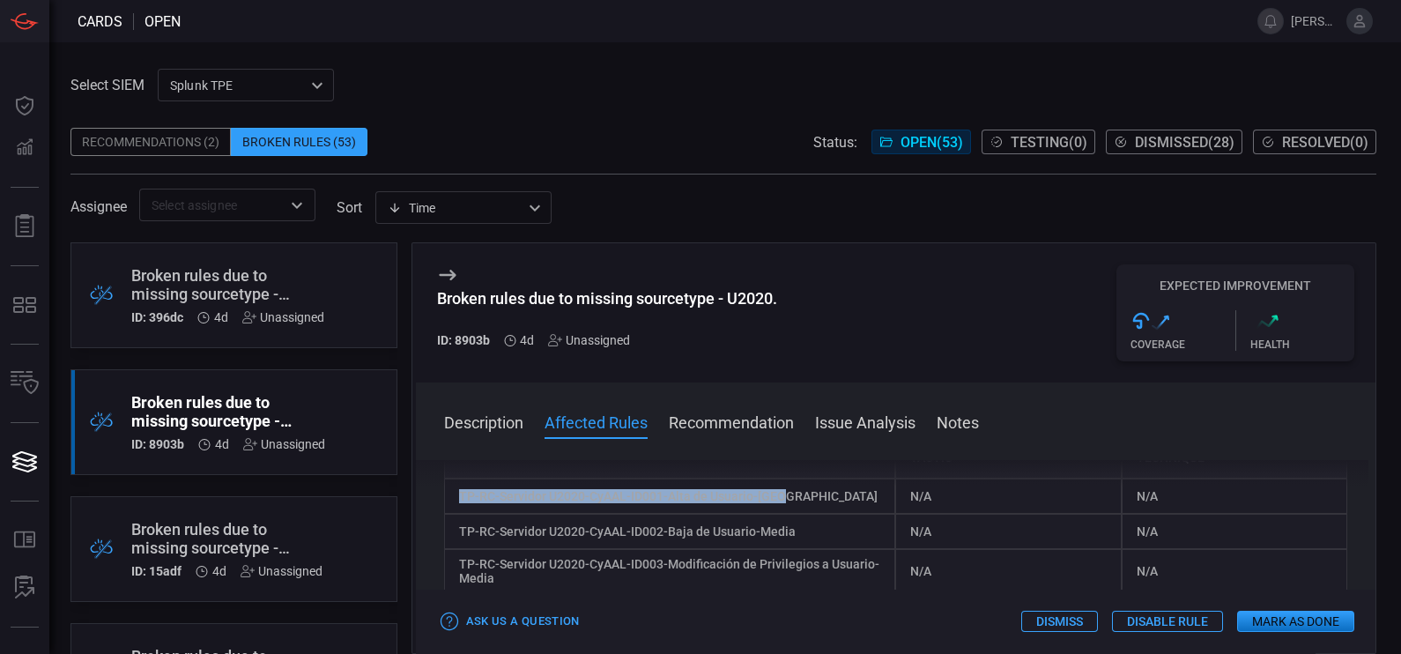
drag, startPoint x: 784, startPoint y: 500, endPoint x: 456, endPoint y: 502, distance: 327.8
click at [456, 502] on div "TP-RC-Servidor U2020-CyAAL-ID001-Alta de Usuario-[GEOGRAPHIC_DATA]" at bounding box center [670, 495] width 452 height 35
copy div "TP-RC-Servidor U2020-CyAAL-ID001-Alta de Usuario-[GEOGRAPHIC_DATA]"
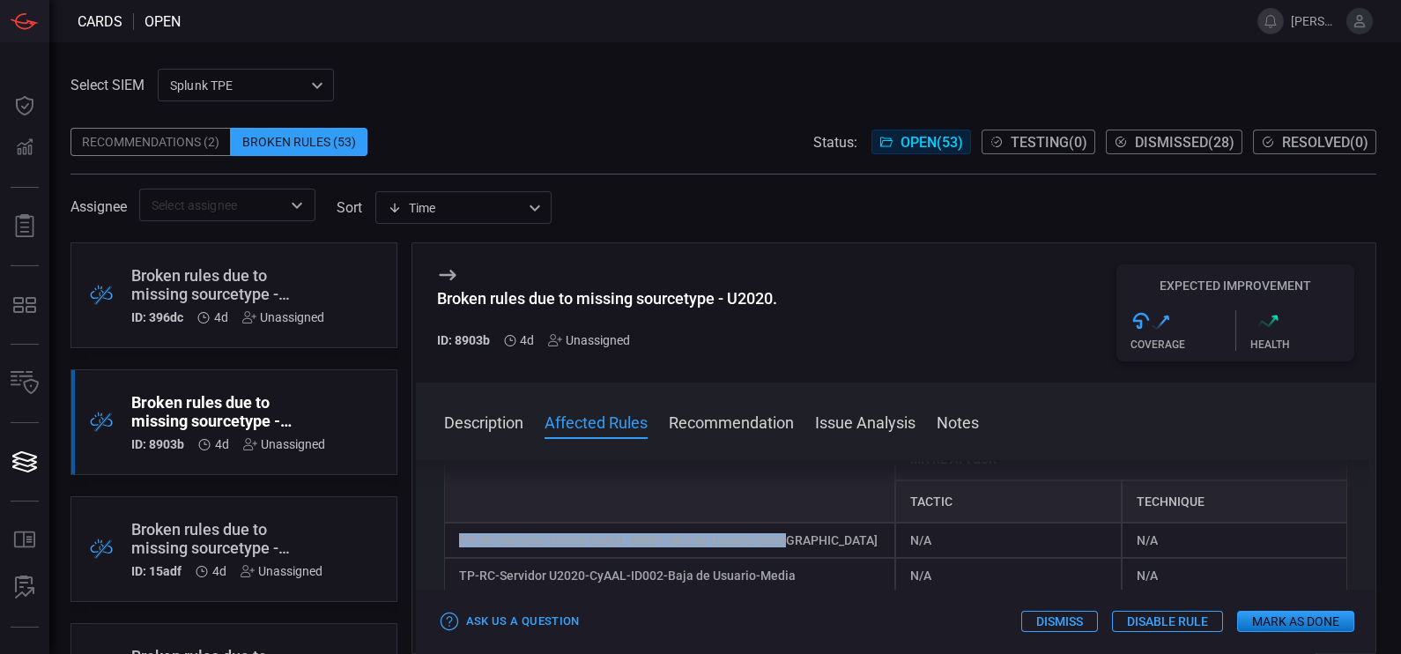
scroll to position [204, 0]
click at [798, 523] on div "TP-RC-Servidor U2020-CyAAL-ID001-Alta de Usuario-[GEOGRAPHIC_DATA]" at bounding box center [670, 539] width 452 height 35
drag, startPoint x: 806, startPoint y: 542, endPoint x: 451, endPoint y: 540, distance: 355.1
click at [451, 523] on div "TP-RC-Servidor U2020-CyAAL-ID001-Alta de Usuario-[GEOGRAPHIC_DATA]" at bounding box center [670, 539] width 452 height 35
copy div "TP-RC-Servidor U2020-CyAAL-ID001-Alta de Usuario-[GEOGRAPHIC_DATA]"
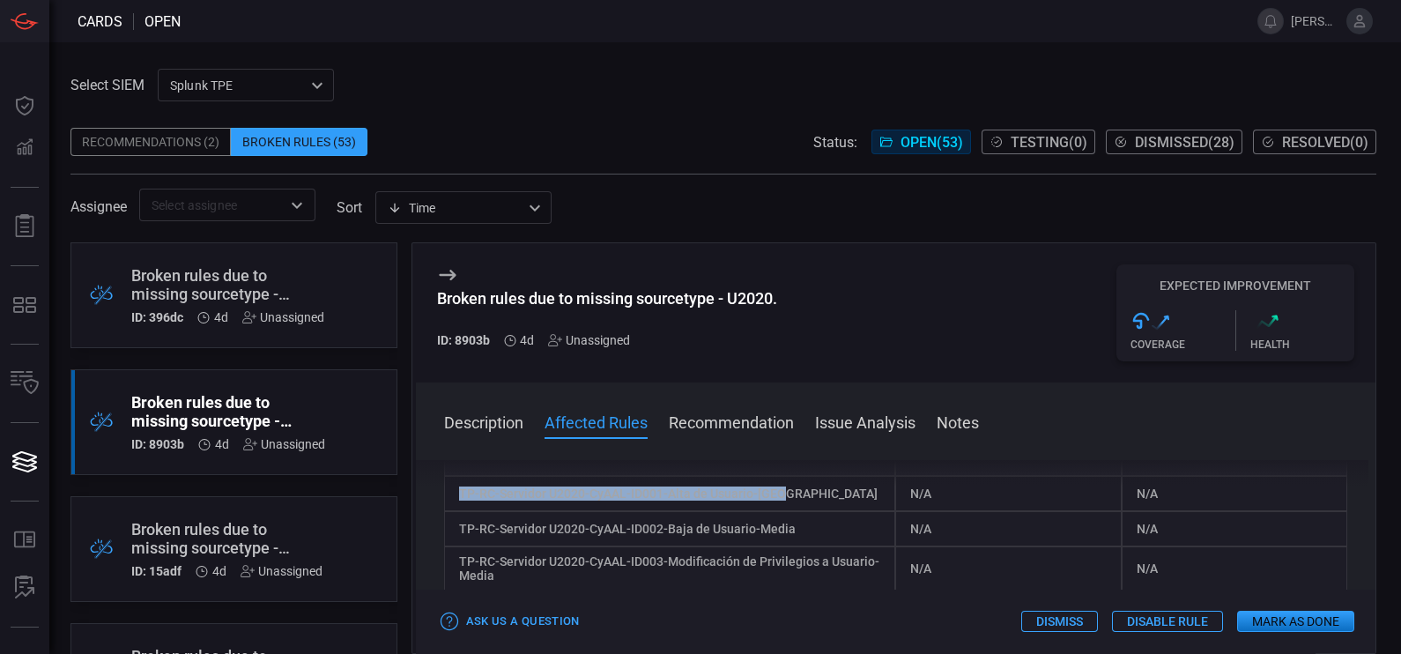
scroll to position [251, 0]
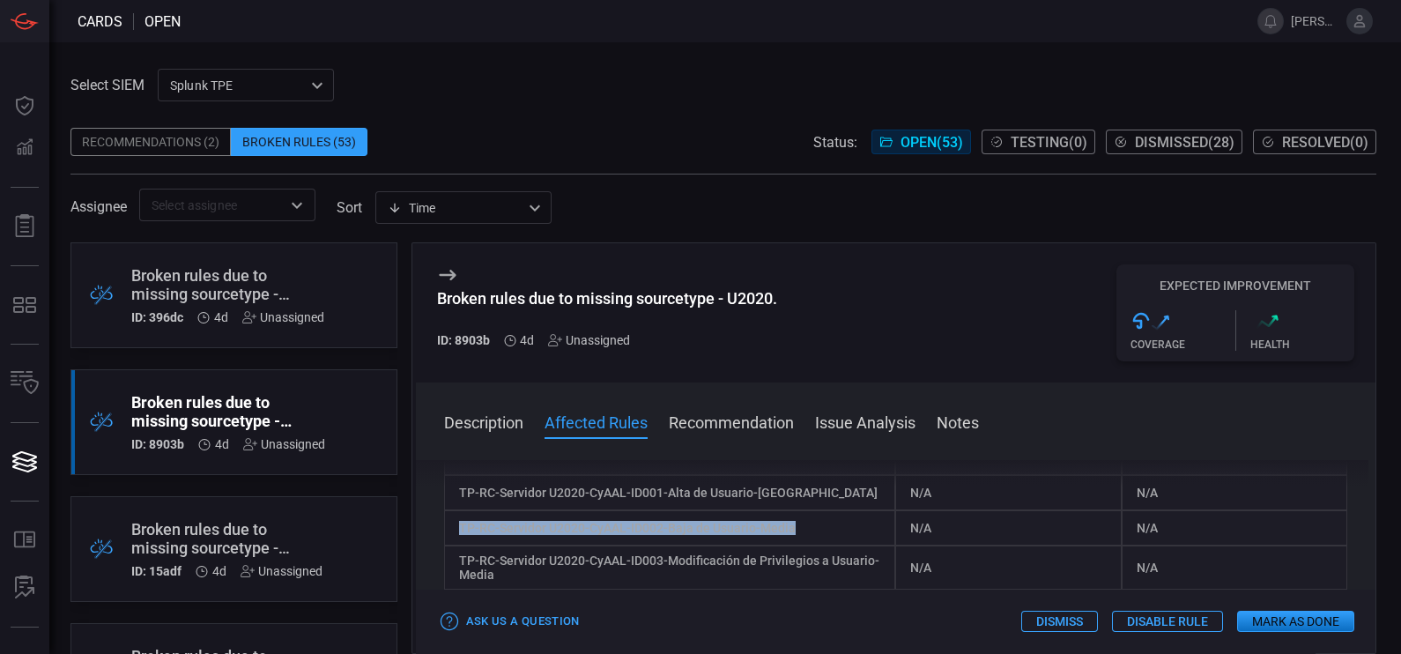
drag, startPoint x: 813, startPoint y: 531, endPoint x: 450, endPoint y: 528, distance: 363.0
click at [450, 523] on div "TP-RC-Servidor U2020-CyAAL-ID002-Baja de Usuario-Media" at bounding box center [670, 527] width 452 height 35
copy div "TP-RC-Servidor U2020-CyAAL-ID002-Baja de Usuario-Media"
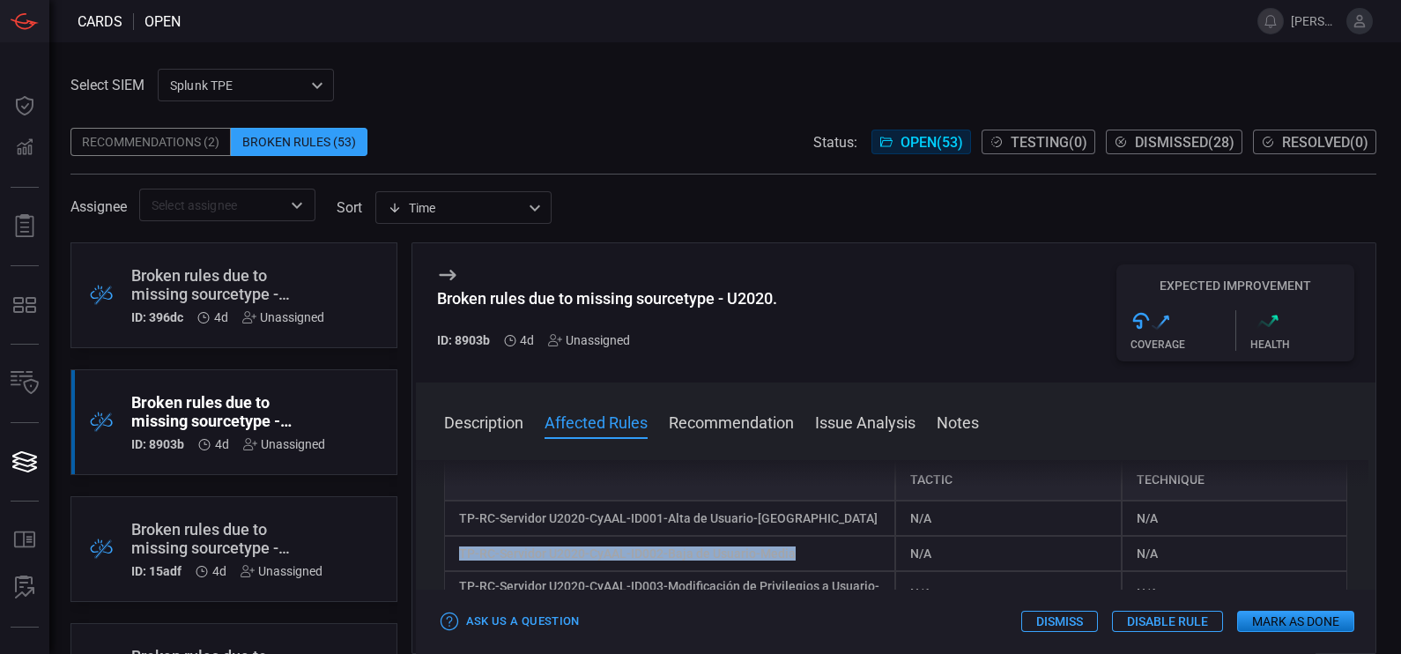
scroll to position [308, 0]
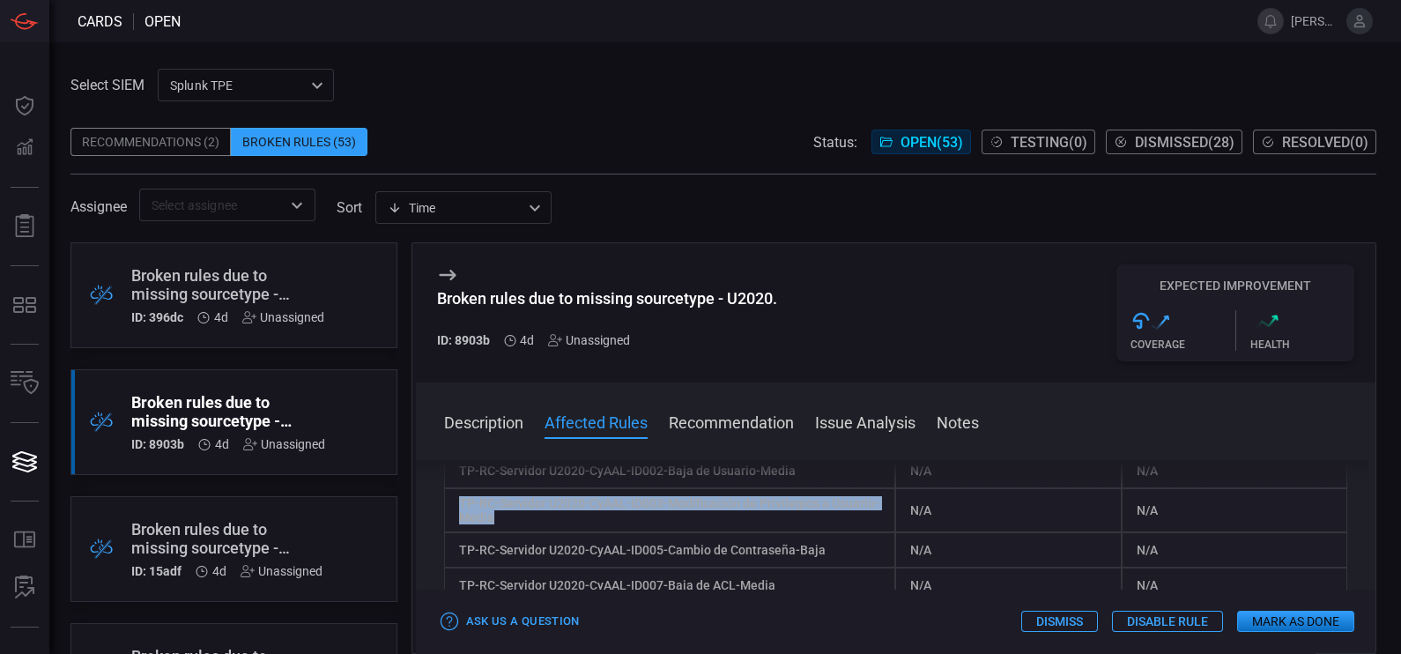
drag, startPoint x: 542, startPoint y: 520, endPoint x: 449, endPoint y: 507, distance: 93.5
click at [449, 507] on div "TP-RC-Servidor U2020-CyAAL-ID003-Modificación de Privilegios a Usuario-Media" at bounding box center [670, 510] width 452 height 44
copy div "TP-RC-Servidor U2020-CyAAL-ID003-Modificación de Privilegios a Usuario-Media"
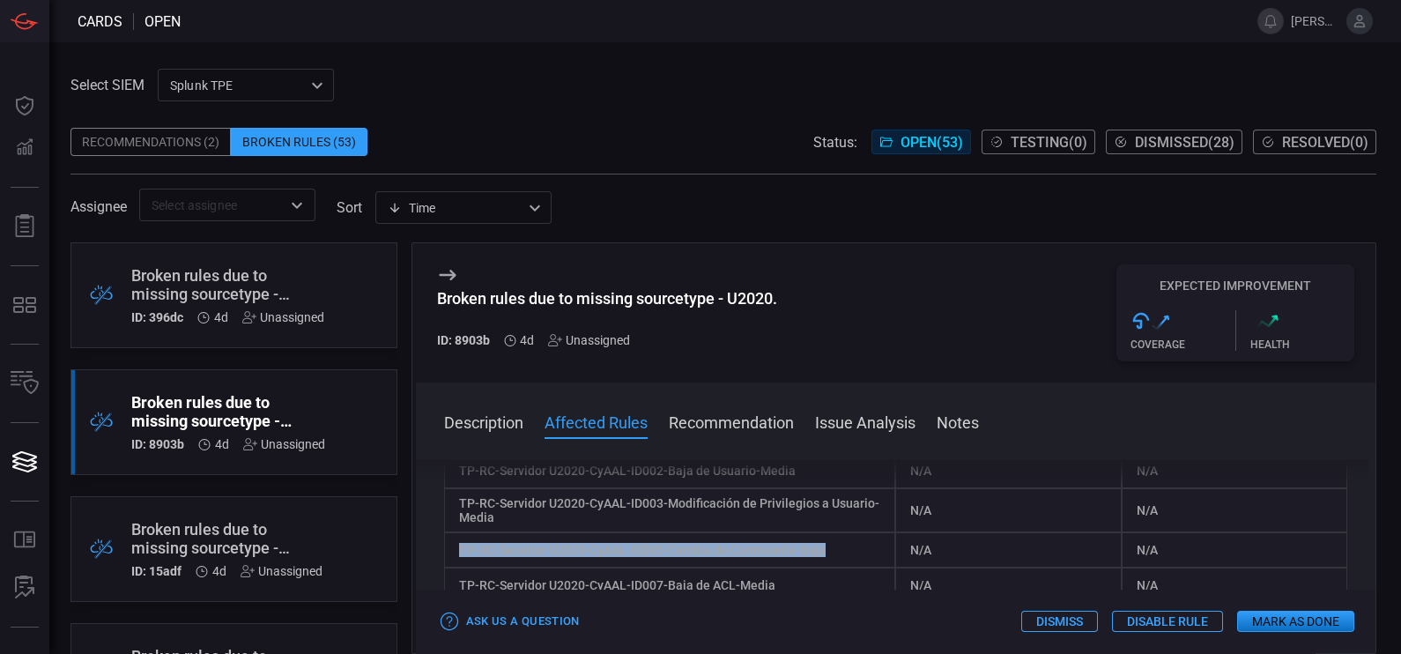
drag, startPoint x: 827, startPoint y: 554, endPoint x: 455, endPoint y: 555, distance: 372.7
click at [455, 523] on div "TP-RC-Servidor U2020-CyAAL-ID005-Cambio de Contraseña-Baja" at bounding box center [670, 549] width 452 height 35
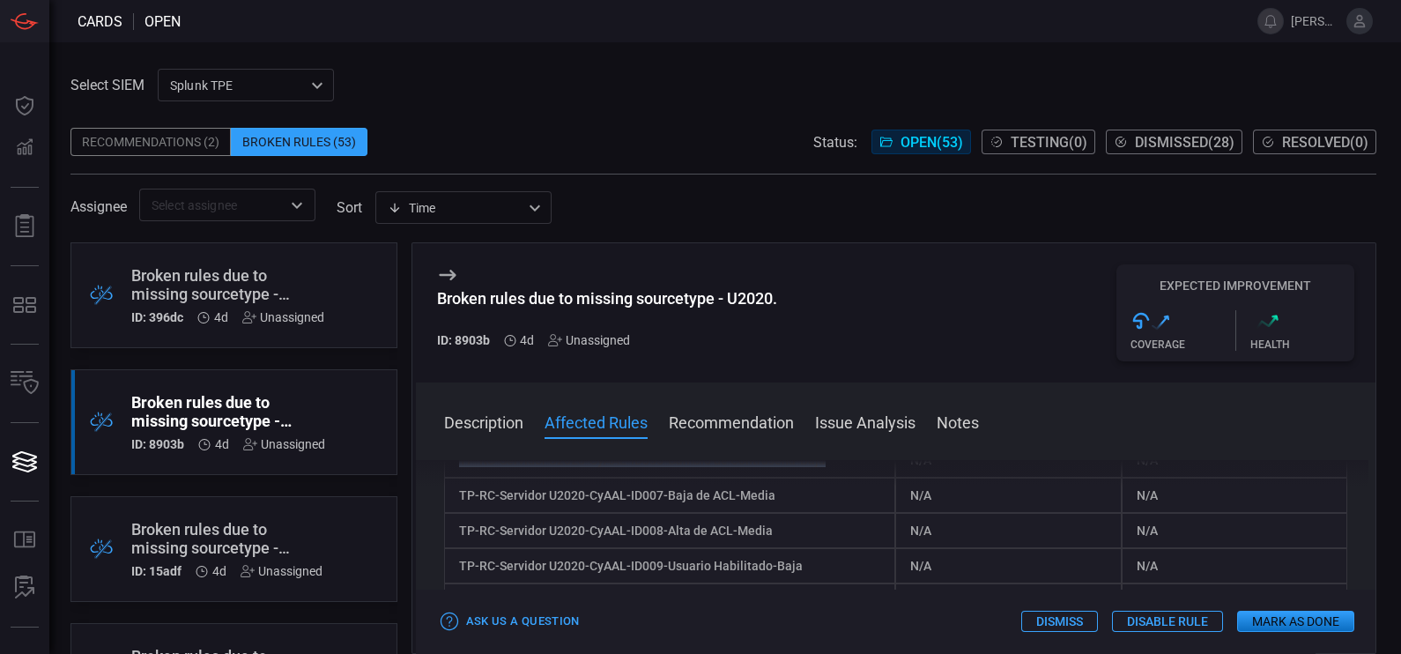
scroll to position [402, 0]
drag, startPoint x: 784, startPoint y: 499, endPoint x: 456, endPoint y: 493, distance: 328.7
click at [456, 493] on div "TP-RC-Servidor U2020-CyAAL-ID007-Baja de ACL-Media" at bounding box center [670, 491] width 452 height 35
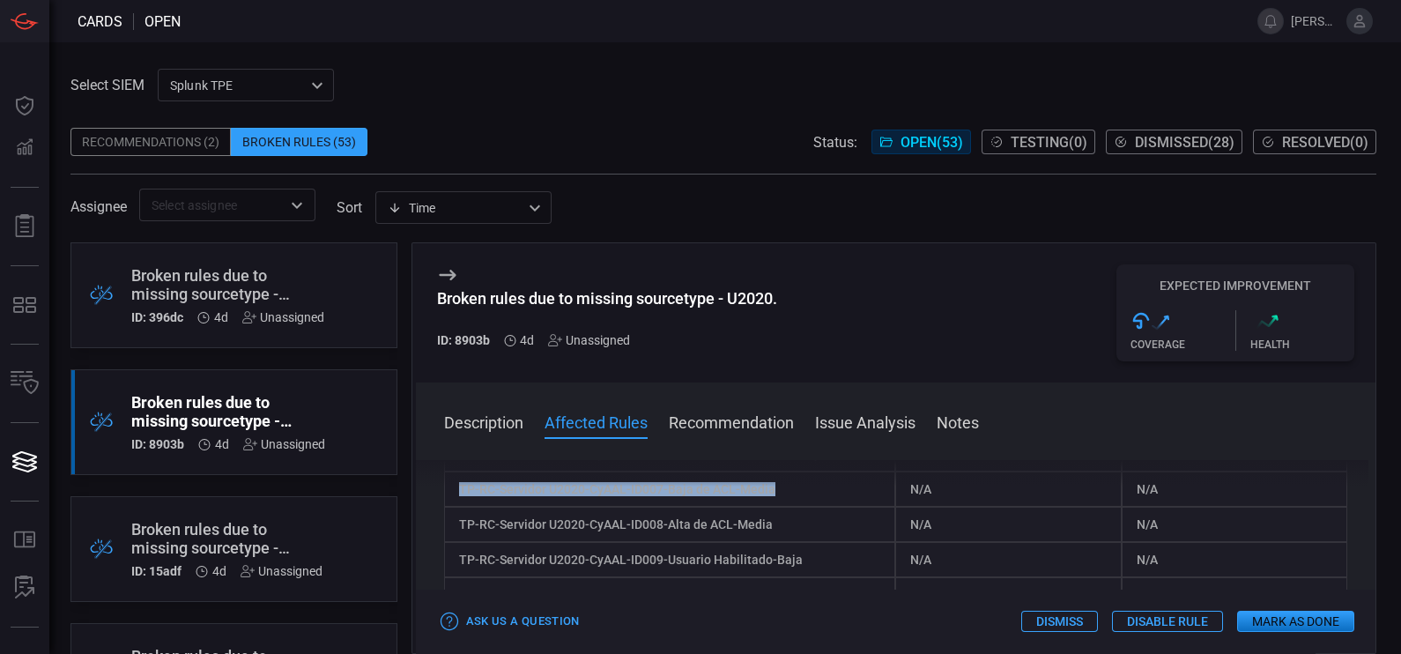
scroll to position [426, 0]
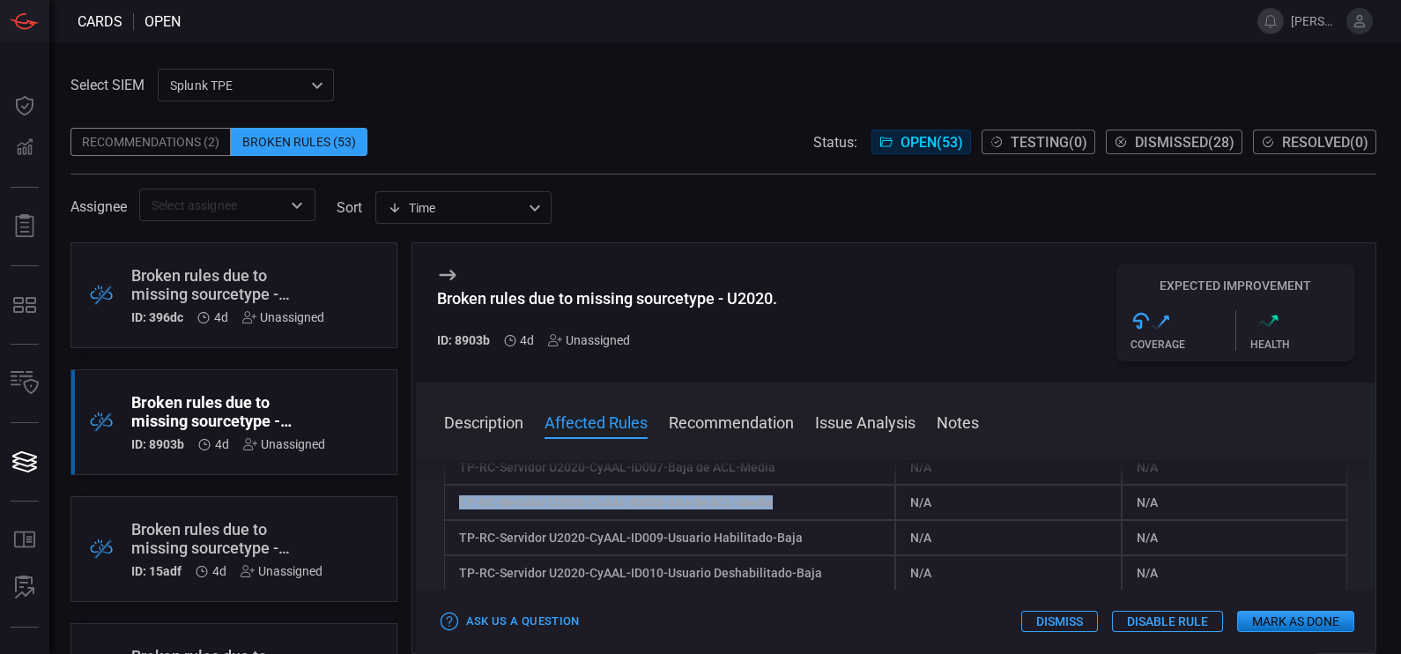
drag, startPoint x: 783, startPoint y: 508, endPoint x: 455, endPoint y: 498, distance: 328.8
click at [455, 498] on div "TP-RC-Servidor U2020-CyAAL-ID008-Alta de ACL-Media" at bounding box center [670, 502] width 452 height 35
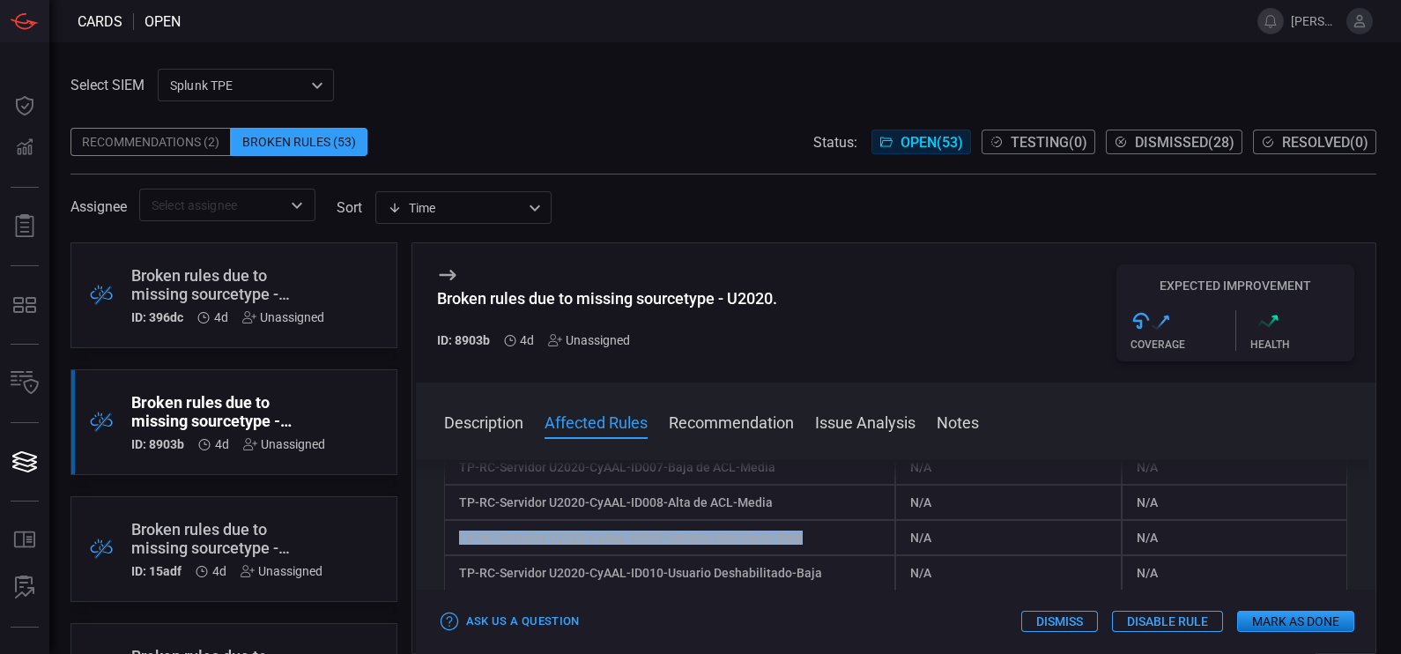
drag, startPoint x: 810, startPoint y: 544, endPoint x: 419, endPoint y: 555, distance: 390.5
click at [419, 523] on div "Description The sourcetype "U2020" does not exist within your environment. As a…" at bounding box center [896, 553] width 960 height 187
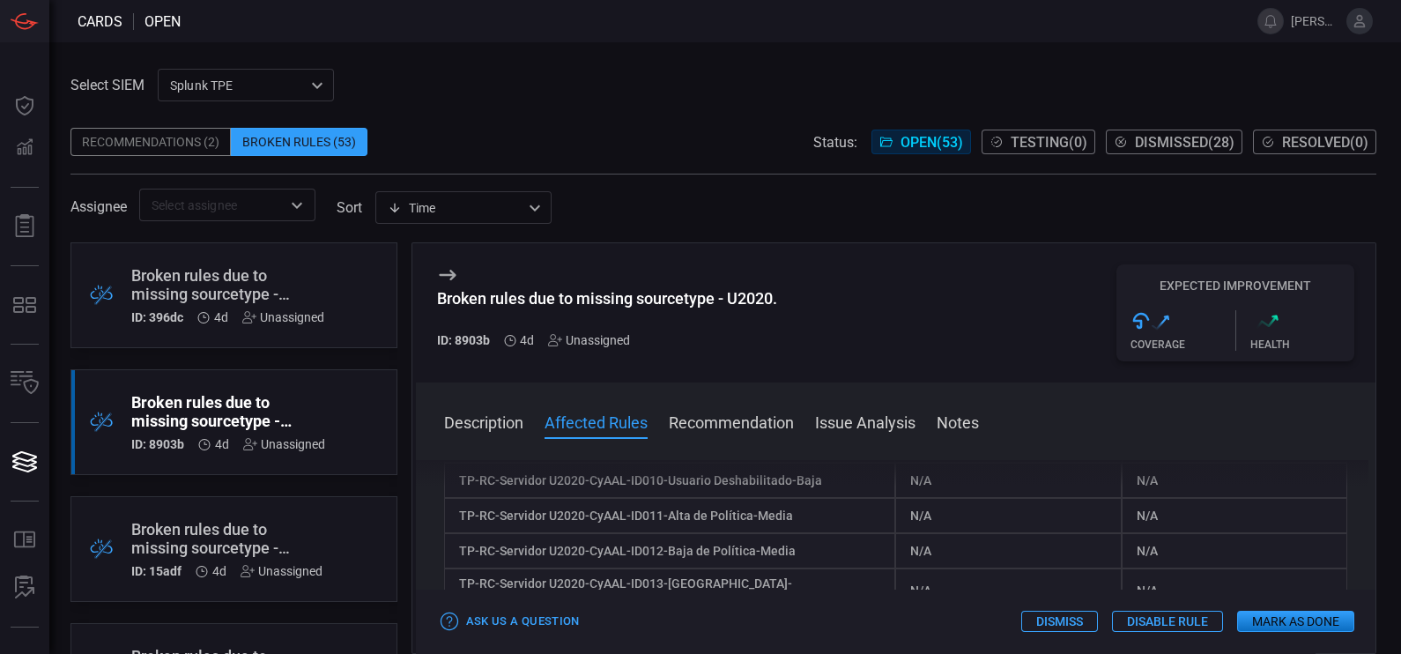
scroll to position [444, 0]
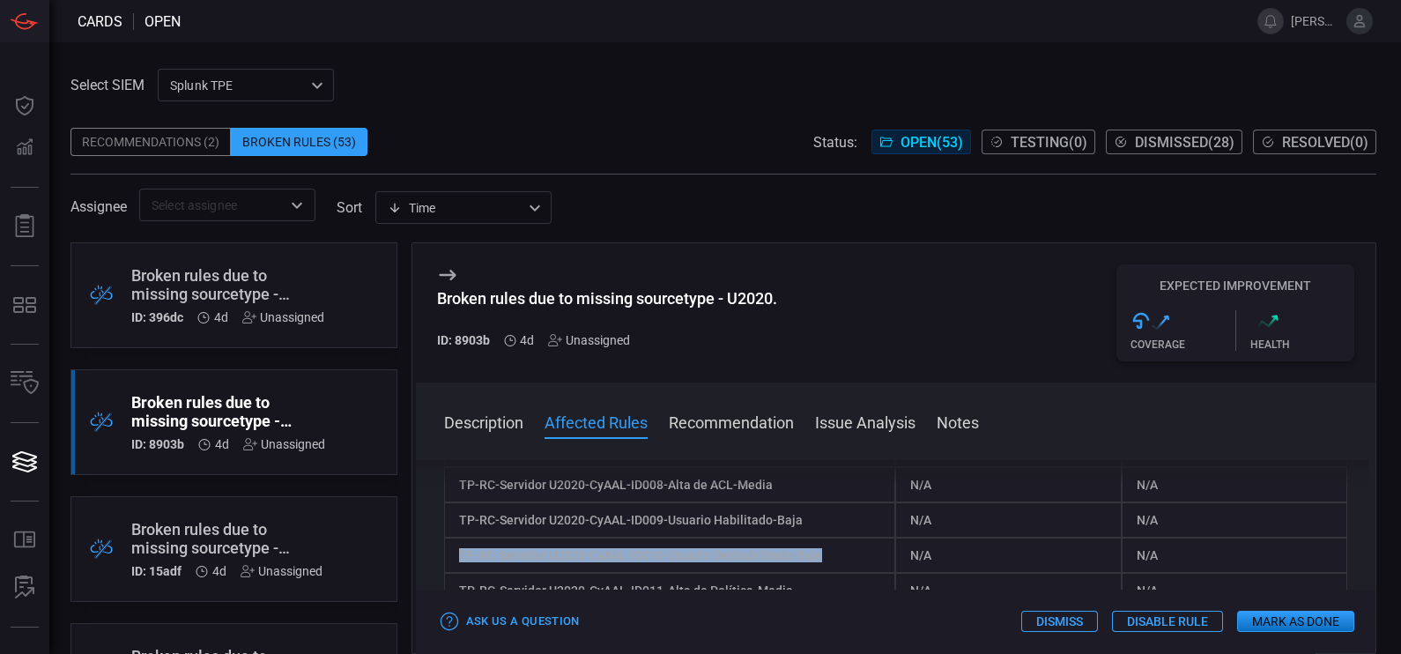
drag, startPoint x: 821, startPoint y: 560, endPoint x: 456, endPoint y: 567, distance: 364.9
click at [456, 523] on div "TP-RC-Servidor U2020-CyAAL-ID010-Usuario Deshabilitado-Baja" at bounding box center [670, 554] width 452 height 35
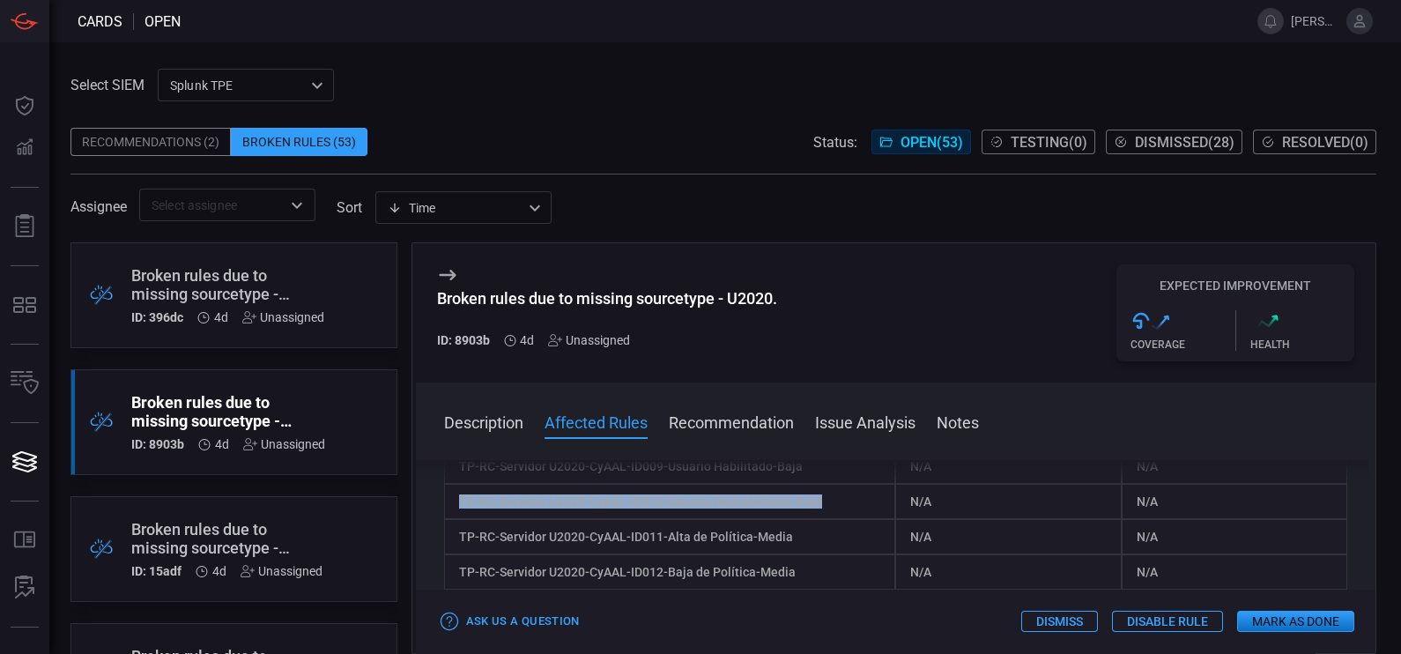
scroll to position [499, 0]
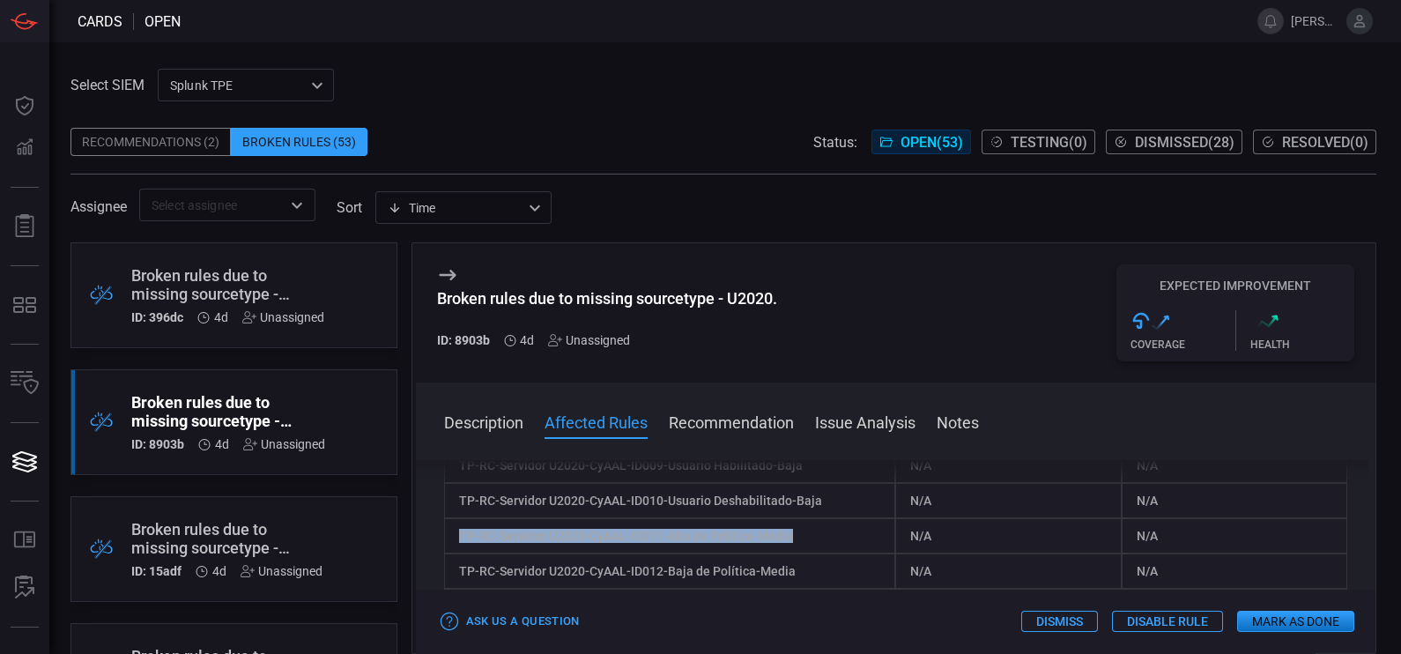
drag, startPoint x: 804, startPoint y: 536, endPoint x: 454, endPoint y: 532, distance: 350.7
click at [454, 523] on div "TP-RC-Servidor U2020-CyAAL-ID011-Alta de Política-Media" at bounding box center [670, 535] width 452 height 35
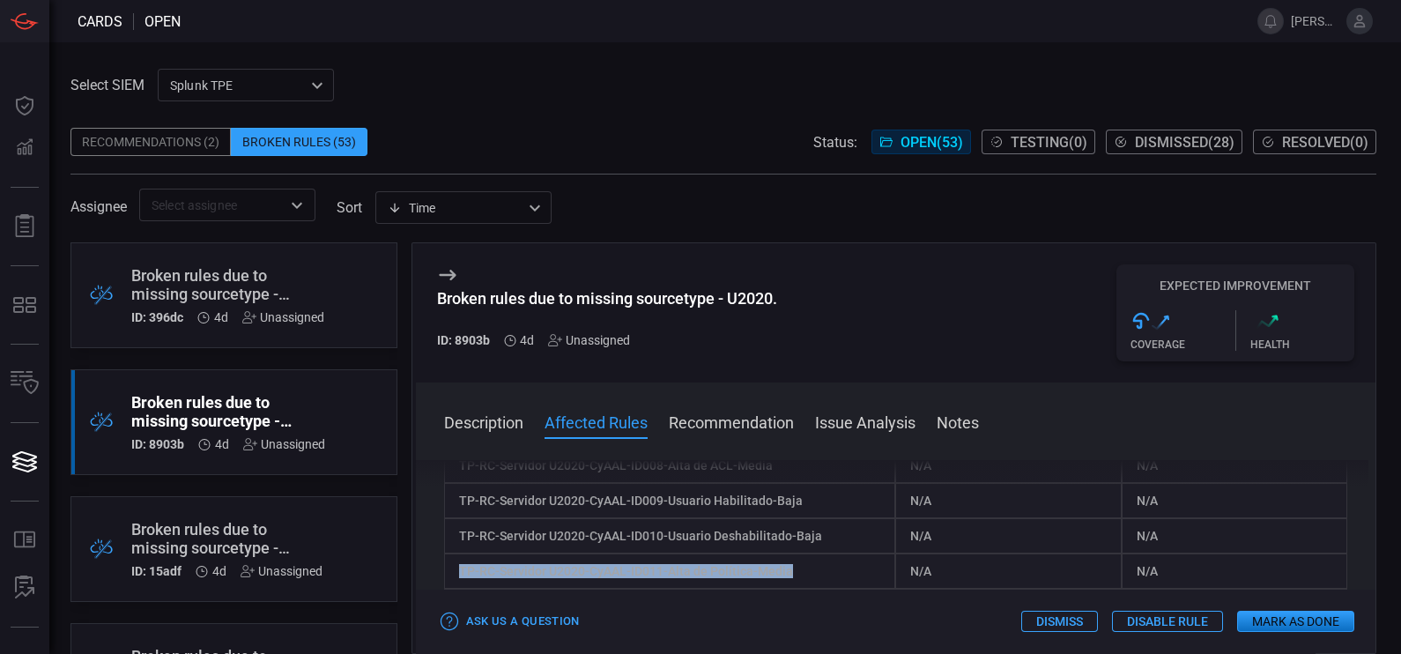
scroll to position [463, 0]
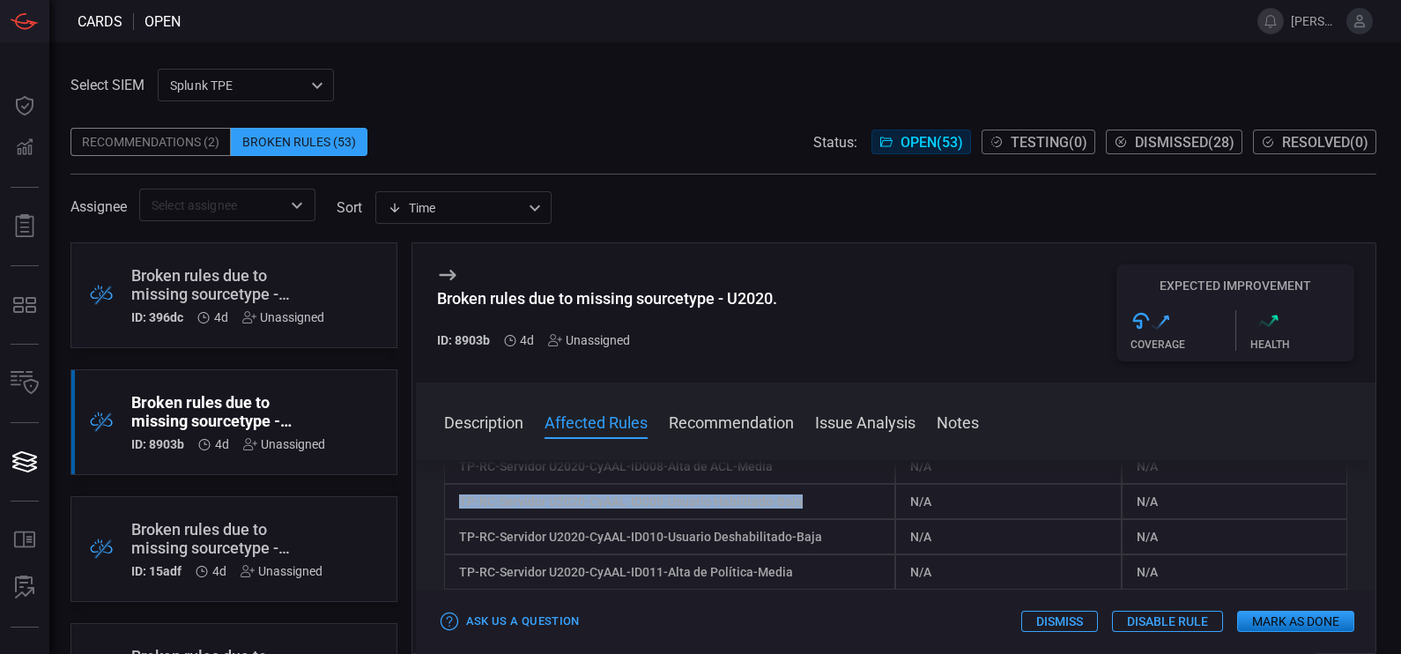
drag, startPoint x: 811, startPoint y: 507, endPoint x: 452, endPoint y: 510, distance: 358.6
click at [452, 510] on div "TP-RC-Servidor U2020-CyAAL-ID009-Usuario Habilitado-Baja" at bounding box center [670, 501] width 452 height 35
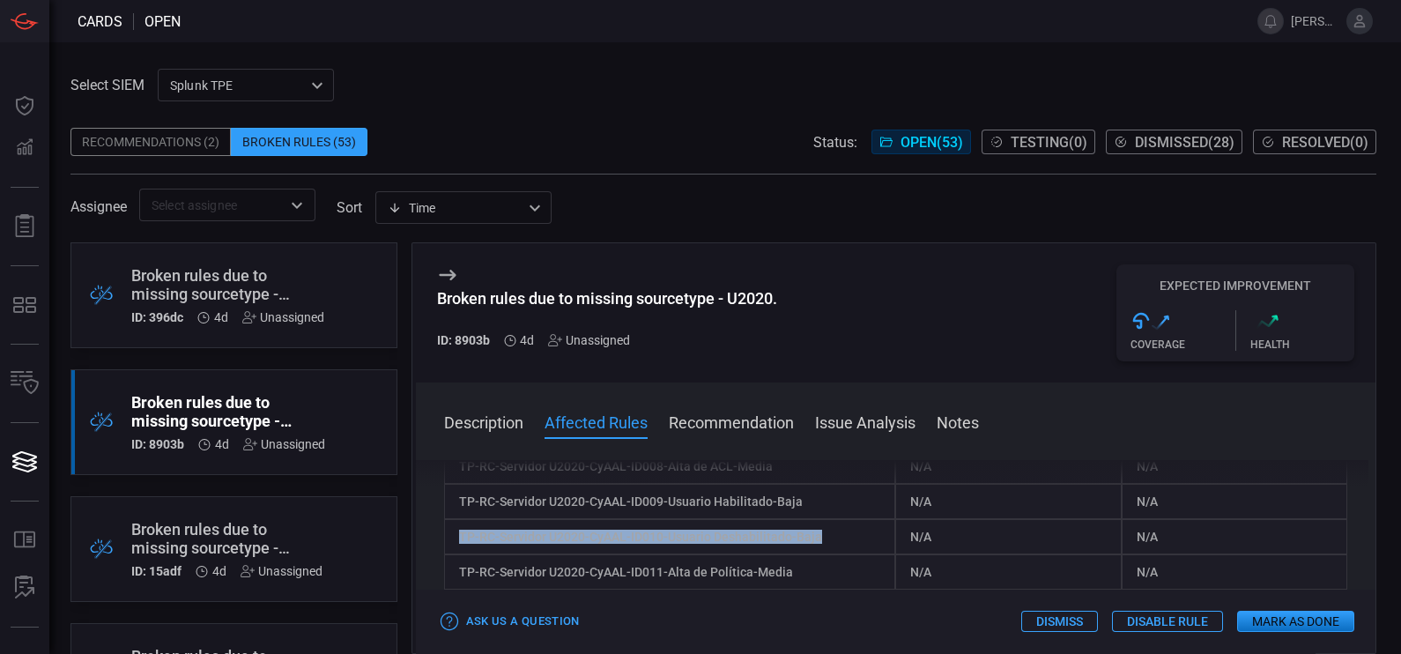
drag, startPoint x: 822, startPoint y: 542, endPoint x: 450, endPoint y: 537, distance: 371.9
click at [450, 523] on div "TP-RC-Servidor U2020-CyAAL-ID010-Usuario Deshabilitado-Baja" at bounding box center [670, 536] width 452 height 35
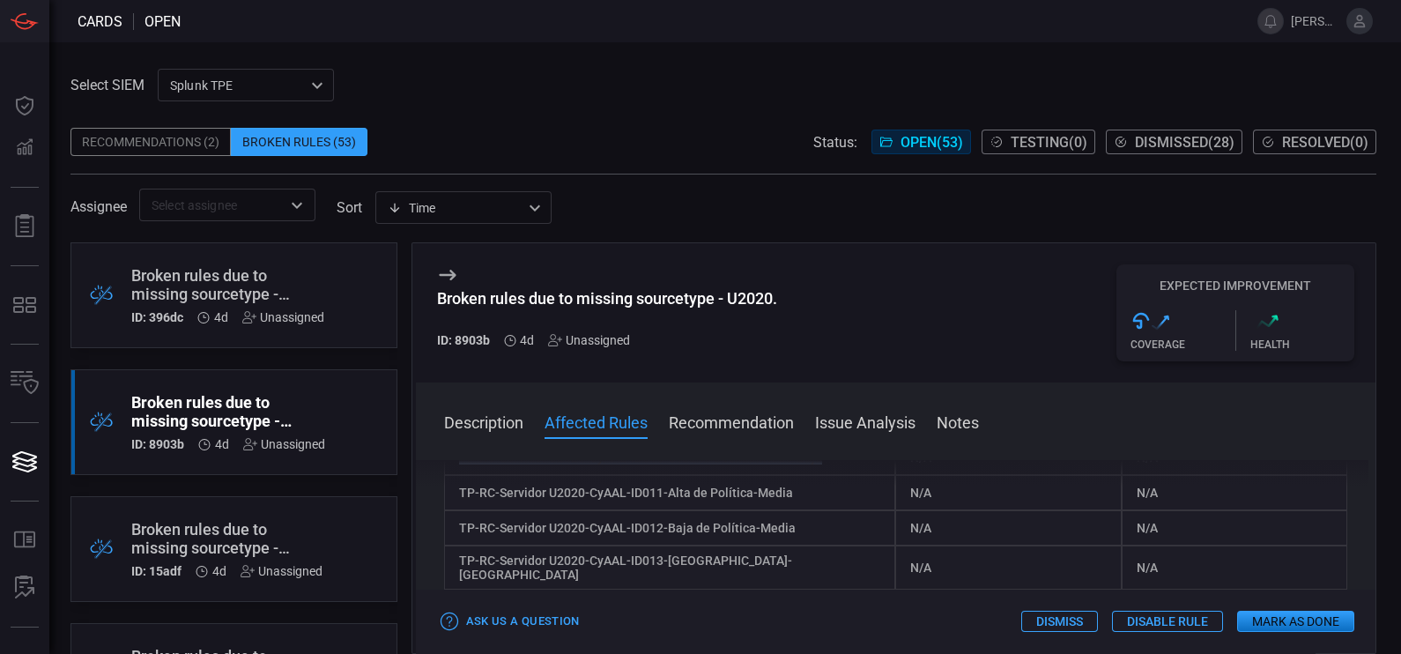
scroll to position [500, 0]
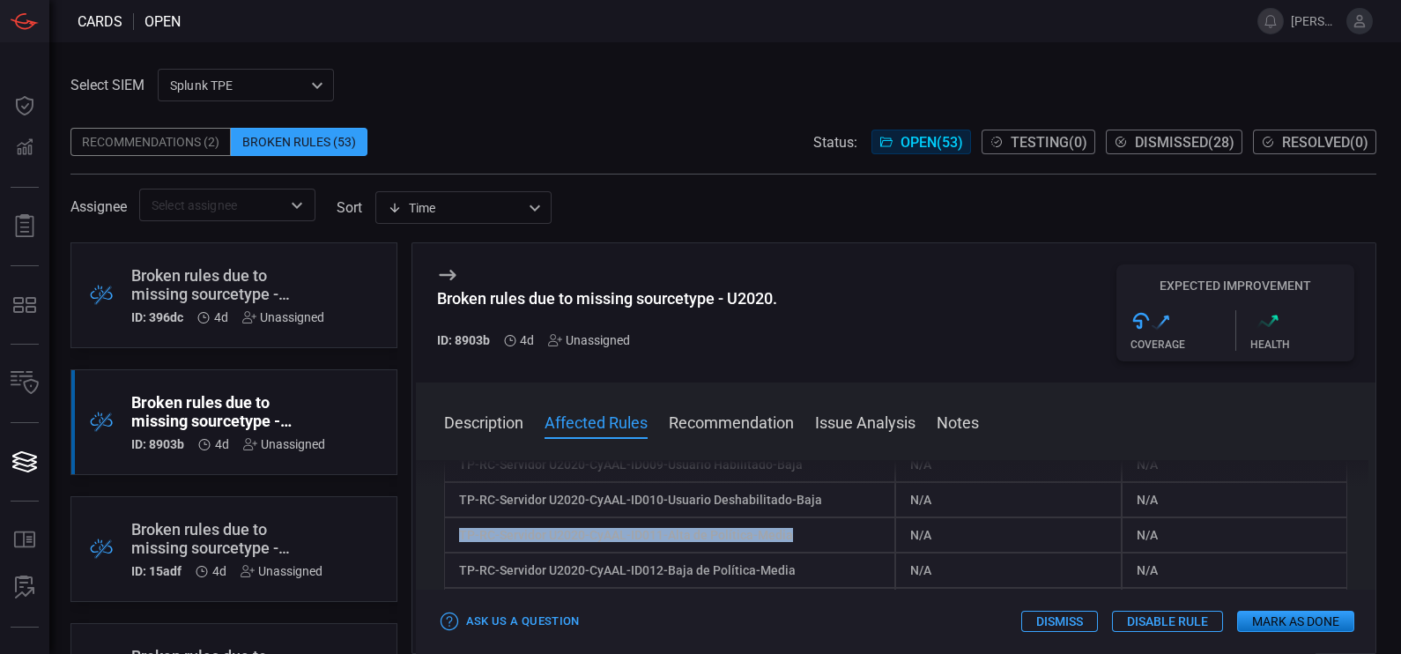
drag, startPoint x: 811, startPoint y: 540, endPoint x: 432, endPoint y: 543, distance: 378.9
click at [432, 523] on div "Description The sourcetype "U2020" does not exist within your environment. As a…" at bounding box center [896, 553] width 960 height 187
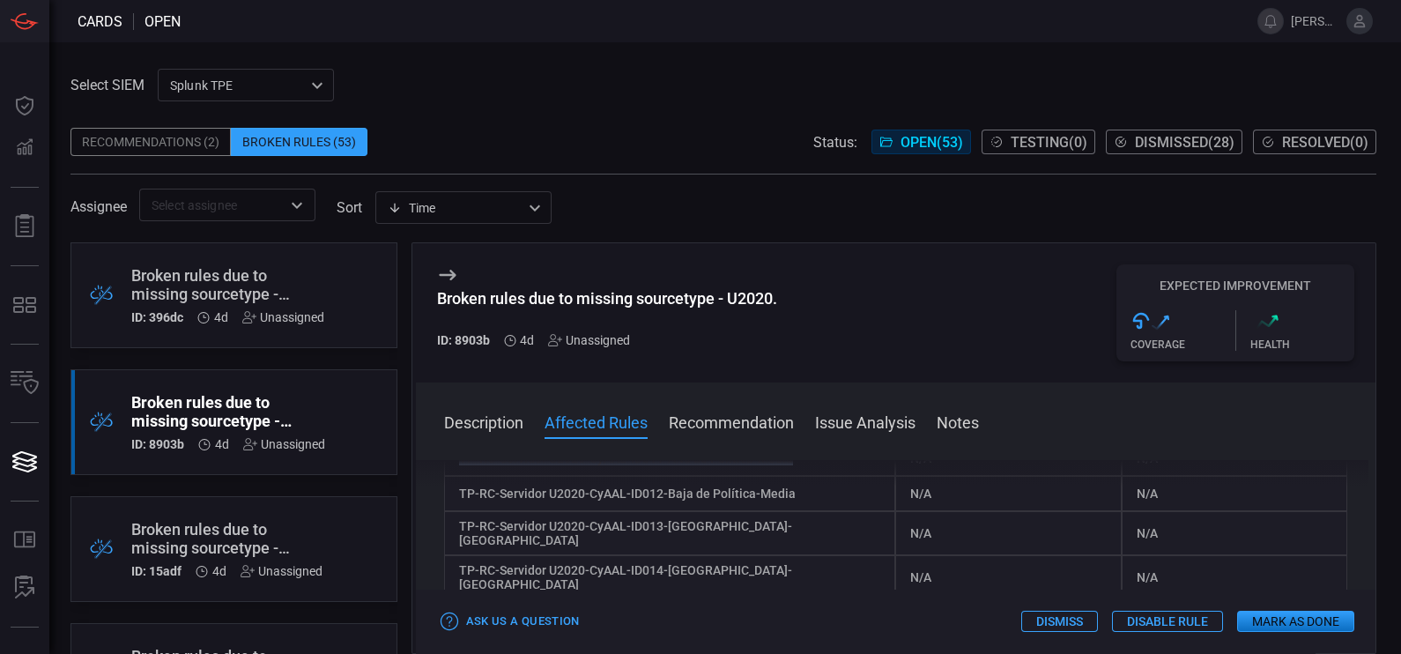
scroll to position [574, 0]
drag, startPoint x: 815, startPoint y: 496, endPoint x: 441, endPoint y: 500, distance: 374.5
click at [441, 500] on div "Description The sourcetype "U2020" does not exist within your environment. As a…" at bounding box center [896, 553] width 960 height 187
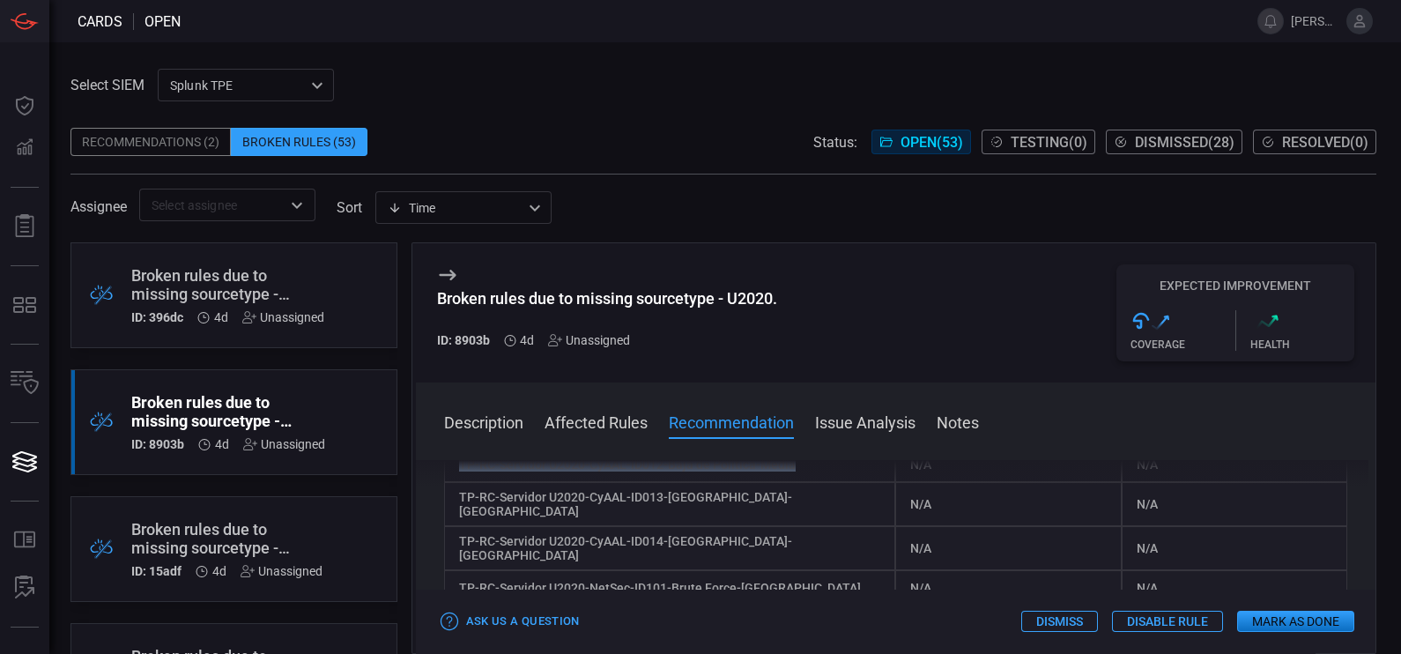
scroll to position [596, 0]
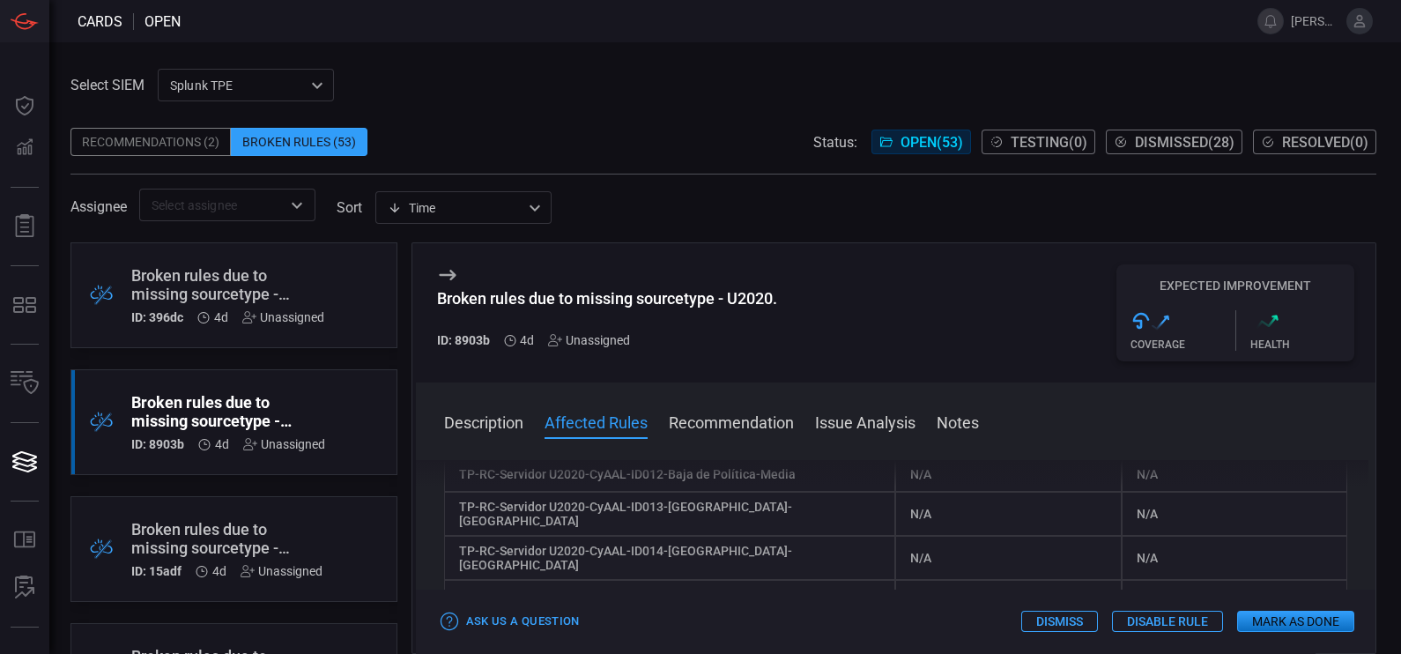
click at [776, 509] on div "TP-RC-Servidor U2020-CyAAL-ID013-[GEOGRAPHIC_DATA]-[GEOGRAPHIC_DATA]" at bounding box center [670, 514] width 452 height 44
drag, startPoint x: 776, startPoint y: 508, endPoint x: 452, endPoint y: 516, distance: 324.3
click at [452, 516] on div "TP-RC-Servidor U2020-CyAAL-ID013-[GEOGRAPHIC_DATA]-[GEOGRAPHIC_DATA]" at bounding box center [670, 514] width 452 height 44
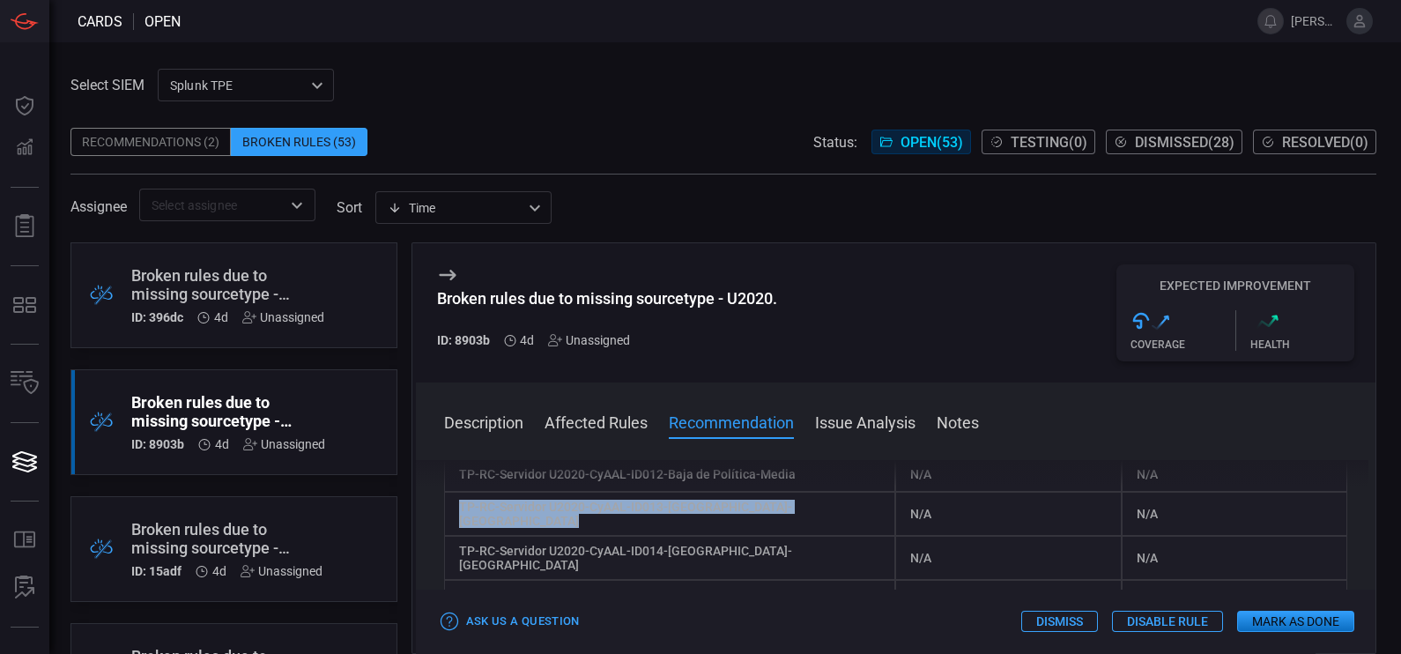
scroll to position [627, 0]
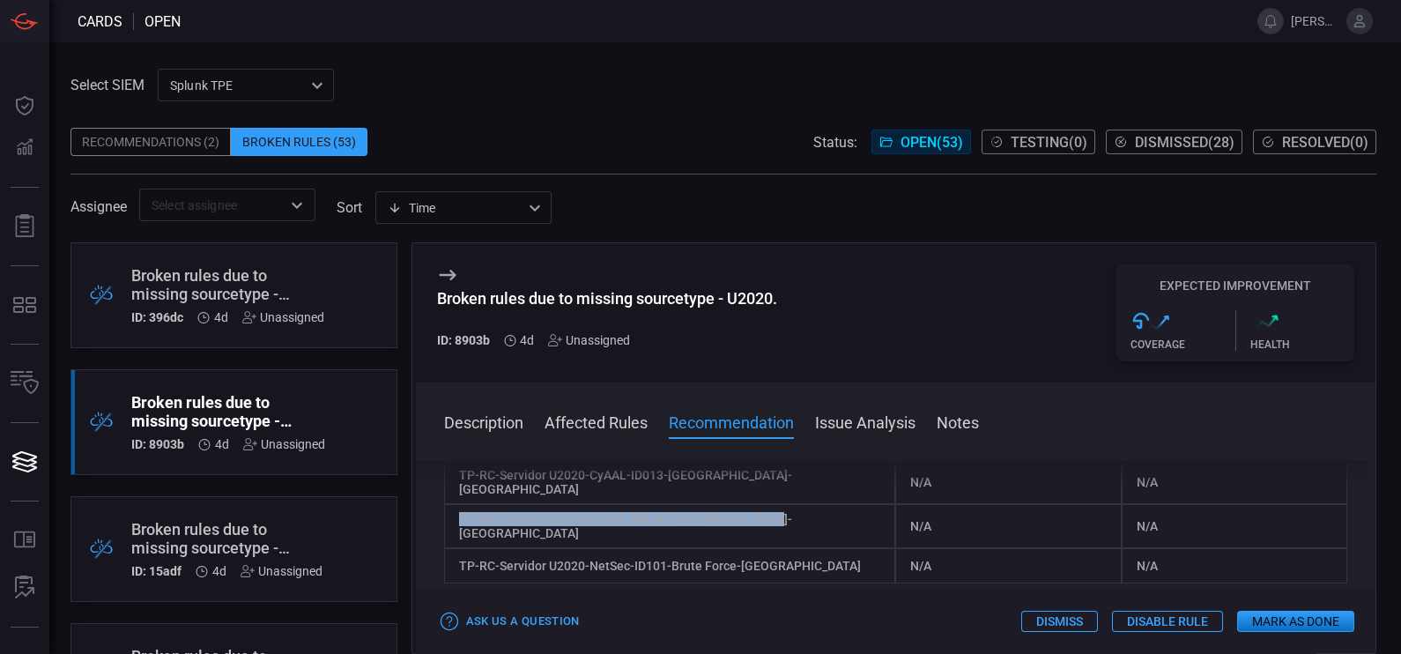
drag, startPoint x: 780, startPoint y: 525, endPoint x: 439, endPoint y: 513, distance: 341.2
click at [439, 513] on div "Description The sourcetype "U2020" does not exist within your environment. As a…" at bounding box center [896, 553] width 960 height 187
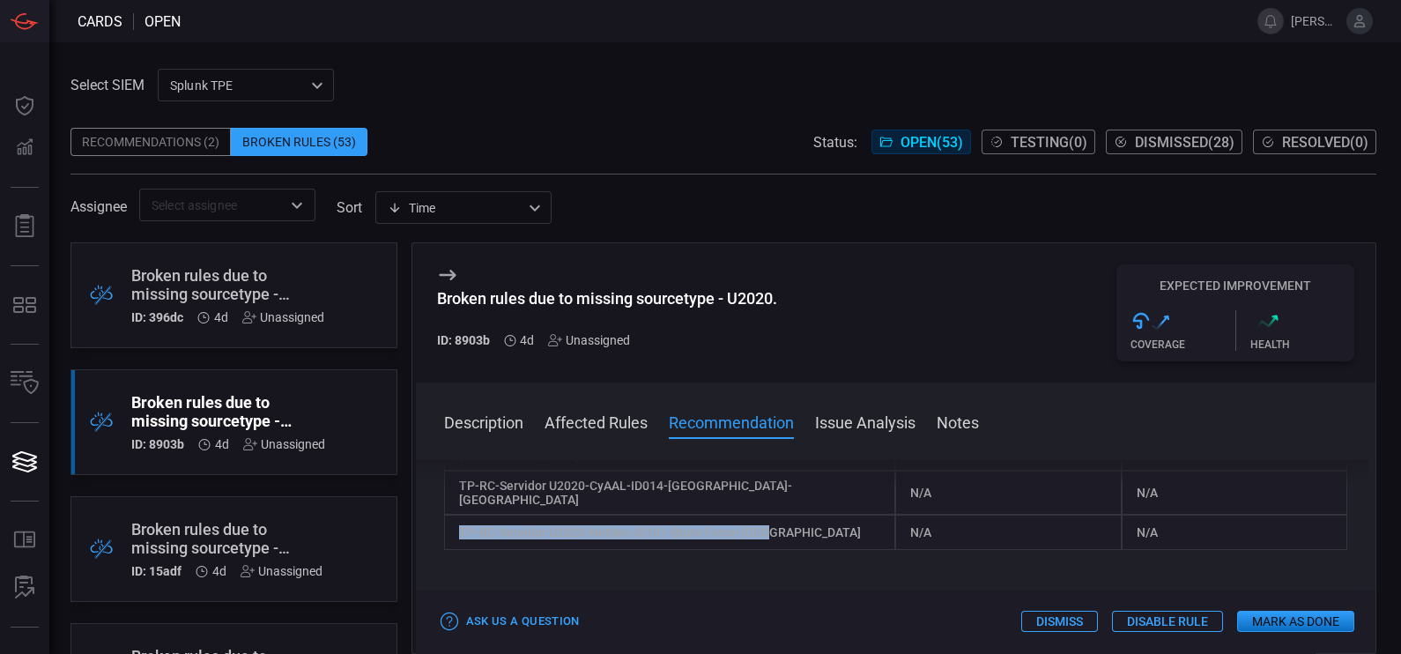
drag, startPoint x: 768, startPoint y: 524, endPoint x: 450, endPoint y: 516, distance: 318.2
click at [450, 516] on div "TP-RC-Servidor U2020-NetSec-ID101-Brute Force-[GEOGRAPHIC_DATA]" at bounding box center [670, 532] width 452 height 35
click at [442, 278] on icon at bounding box center [447, 274] width 21 height 21
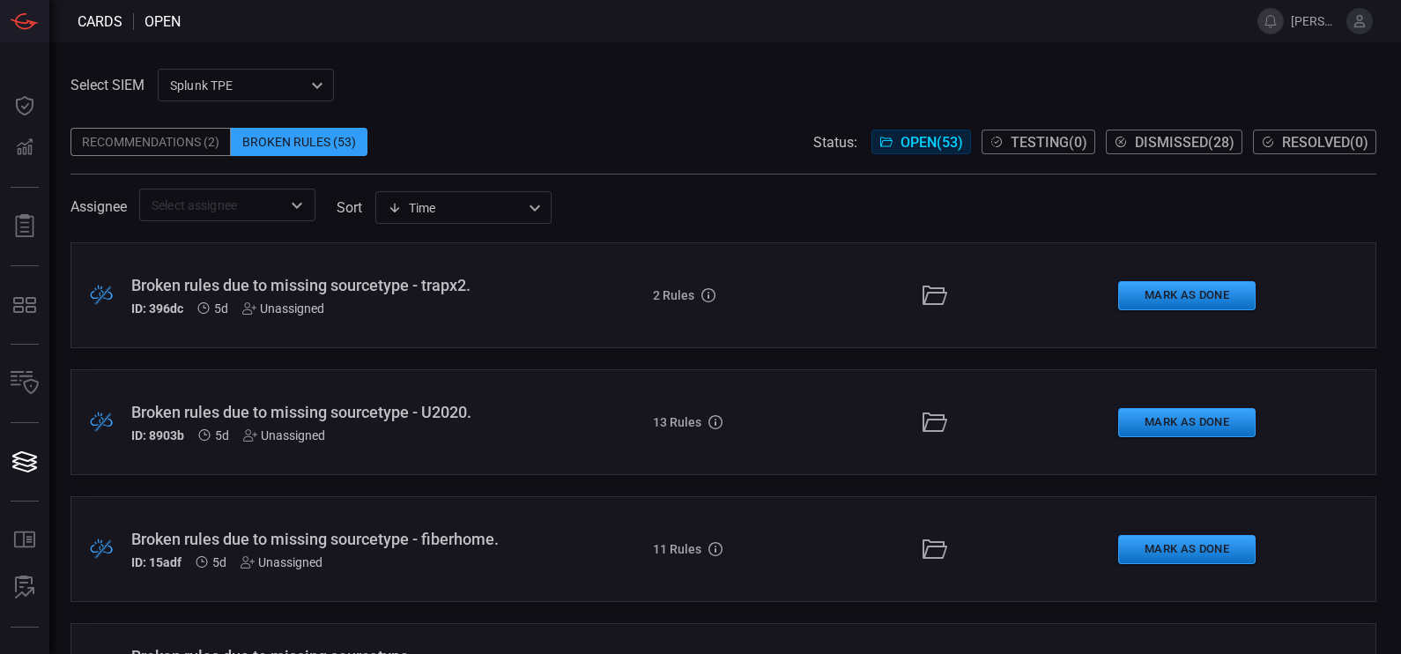
click at [264, 404] on div "Broken rules due to missing sourcetype - U2020." at bounding box center [328, 412] width 395 height 19
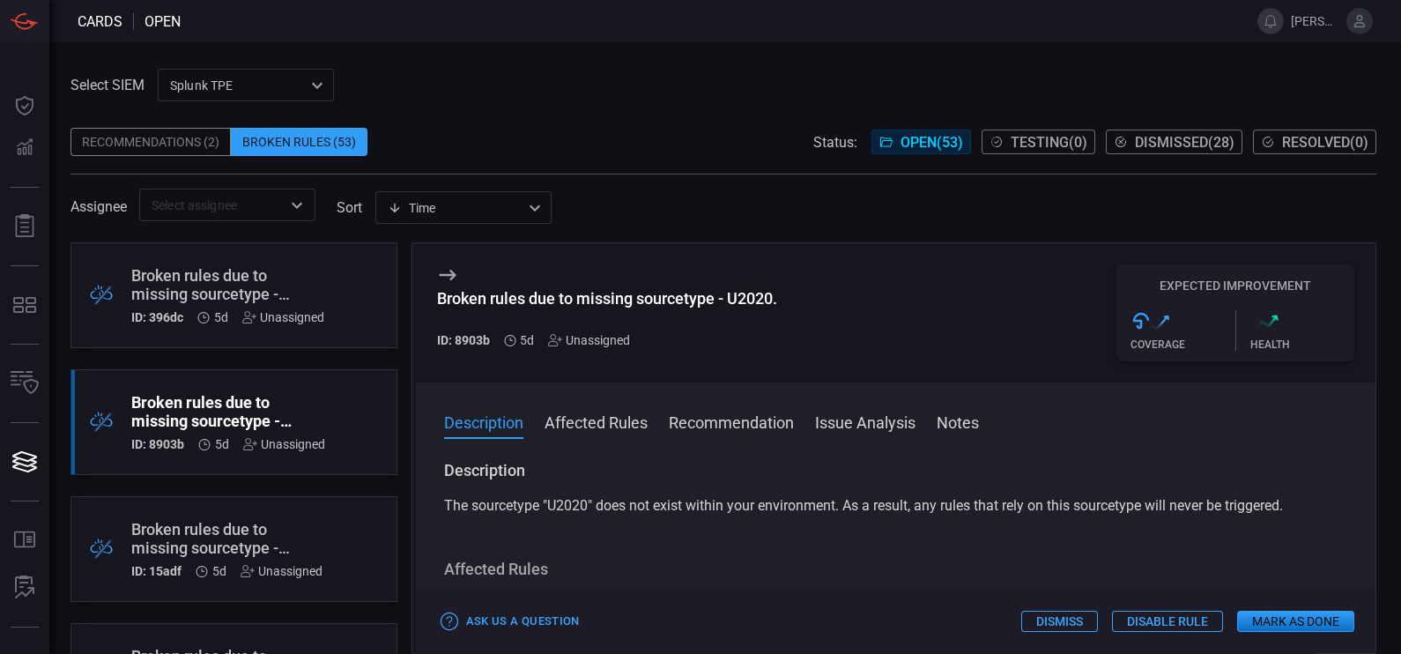
click at [835, 426] on button "Issue Analysis" at bounding box center [865, 421] width 100 height 21
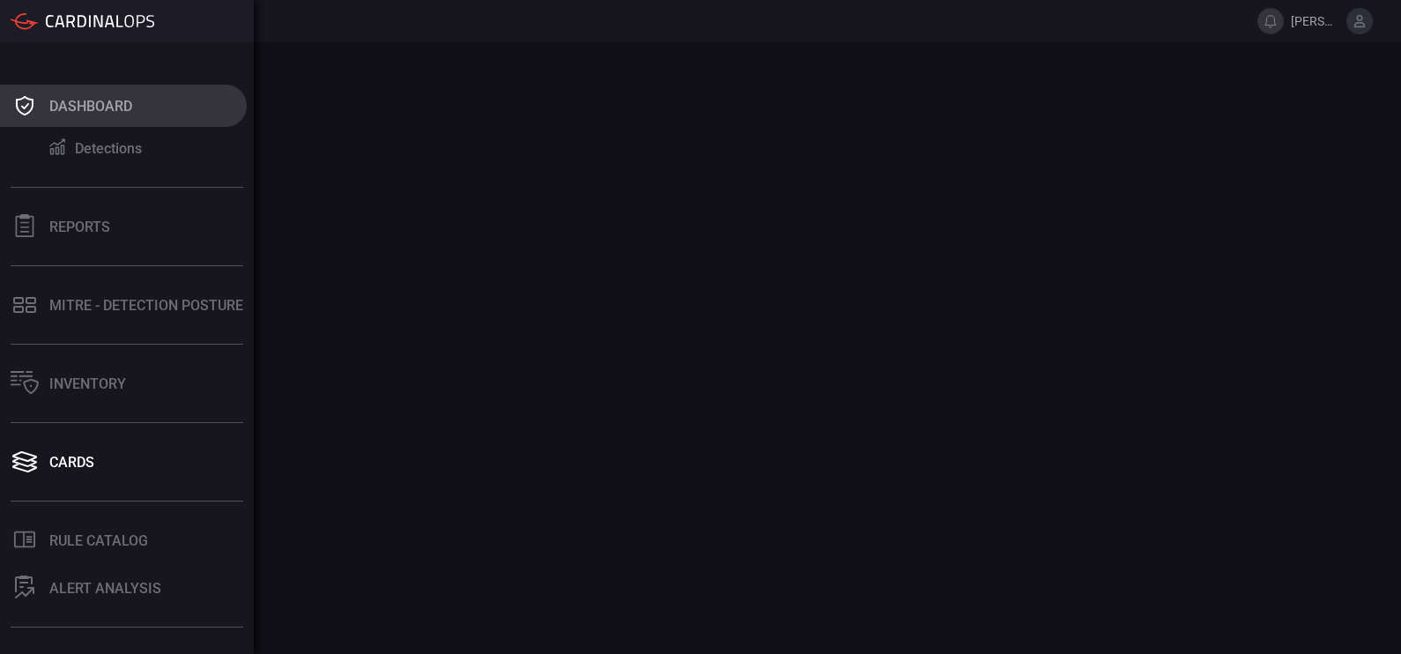
click at [20, 106] on icon at bounding box center [25, 105] width 28 height 25
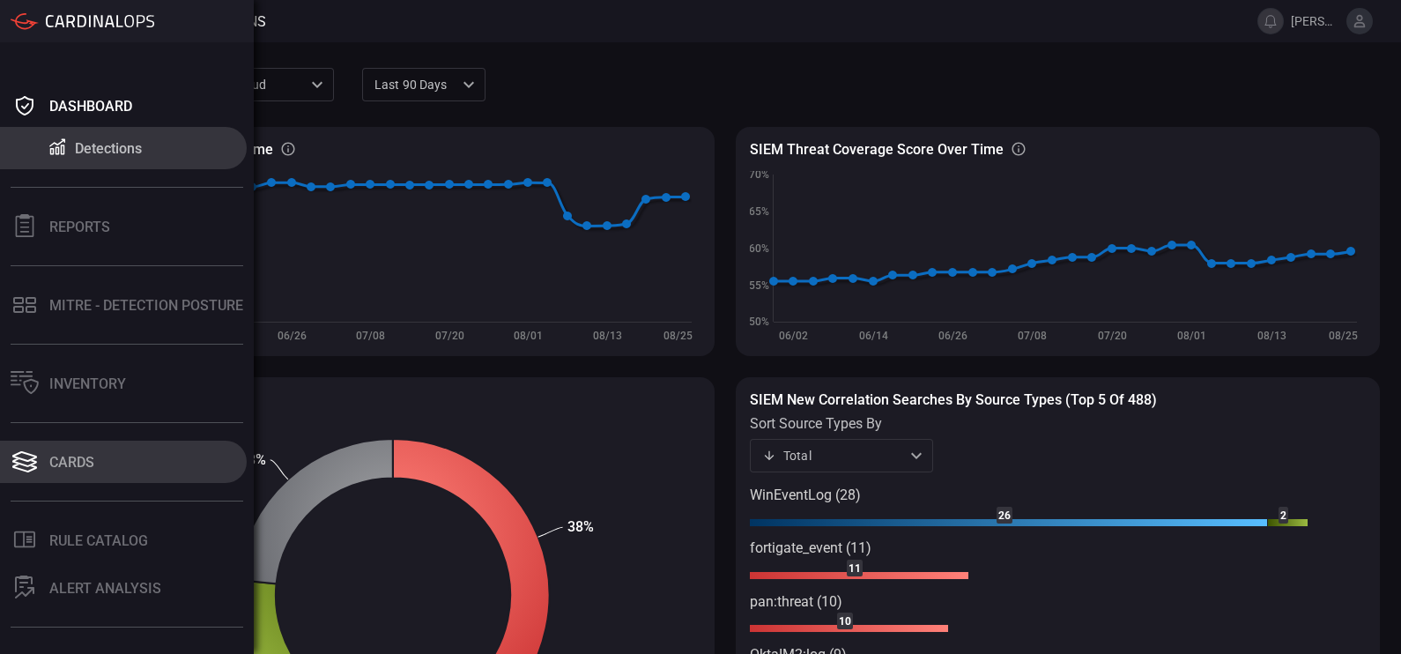
click at [100, 447] on button "Cards" at bounding box center [123, 462] width 247 height 42
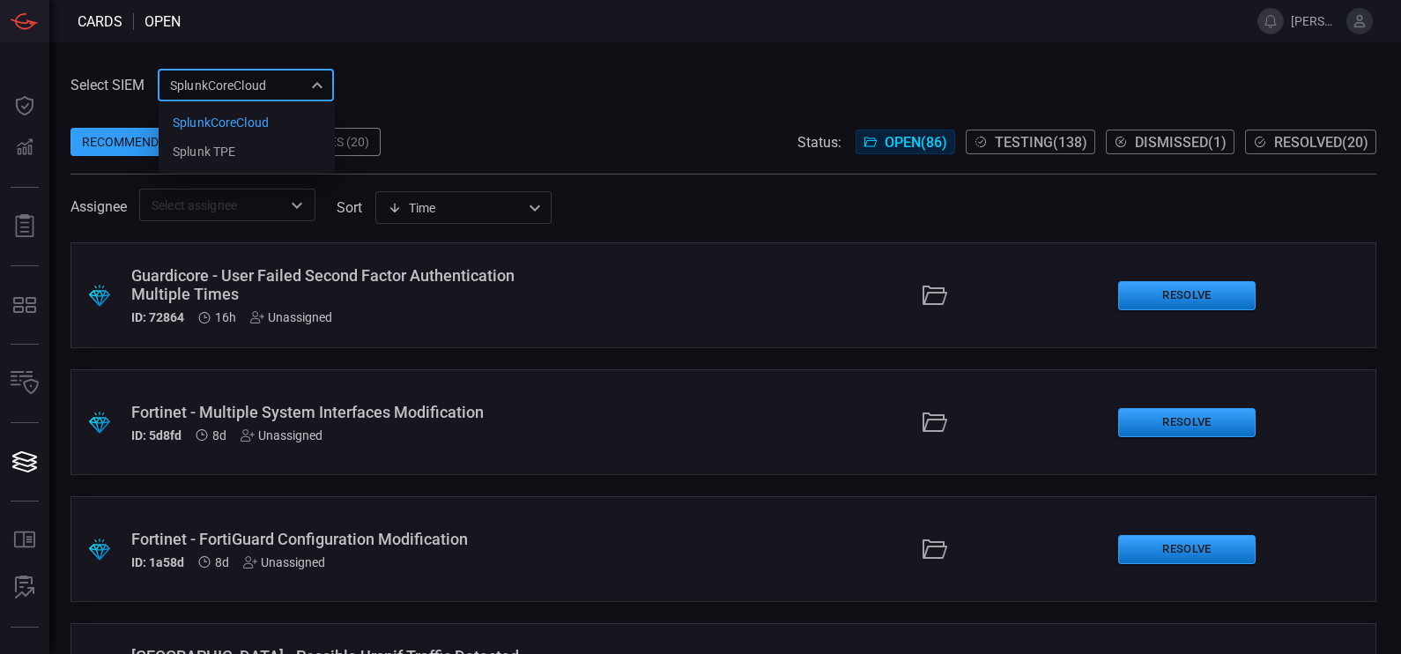
click at [263, 96] on div "SplunkCoreCloud f748d276-46a5-4bd3-b149-f2461a2fe2c5 SplunkCoreCloud Splunk TPE…" at bounding box center [246, 85] width 176 height 33
click at [256, 147] on li "Splunk TPE" at bounding box center [247, 151] width 176 height 29
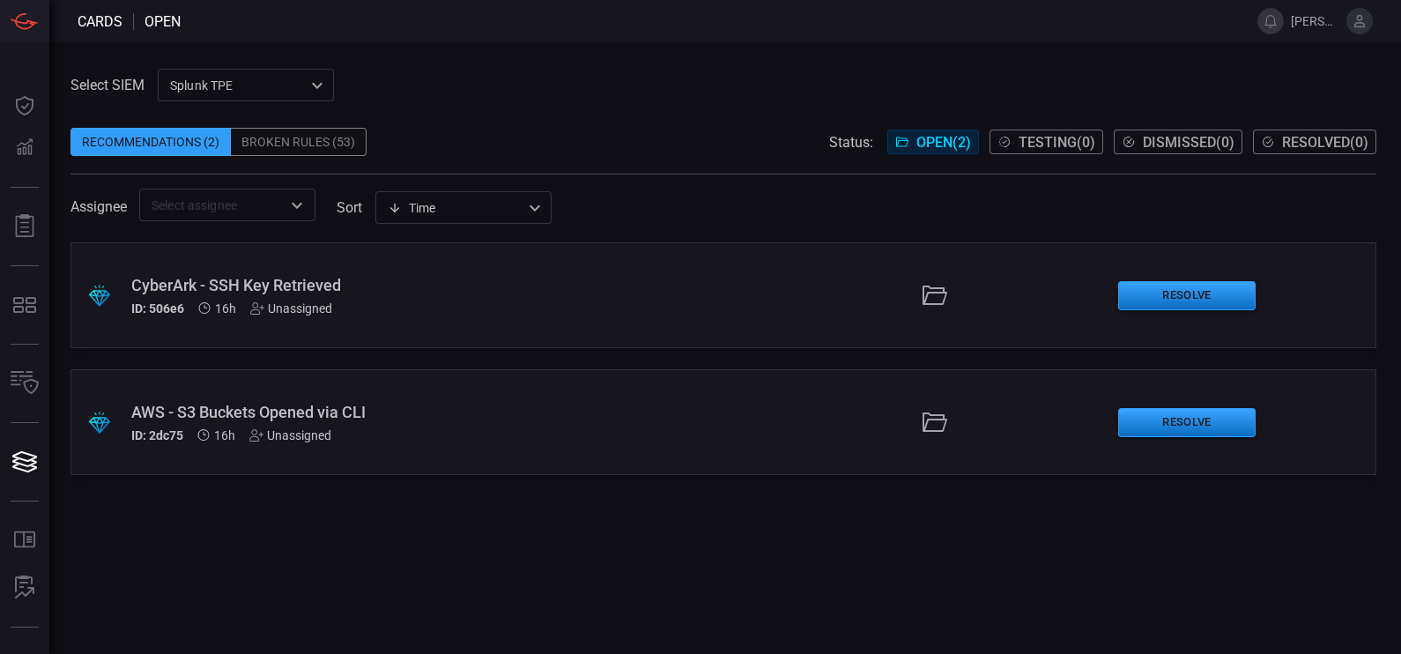
click at [305, 128] on div "Broken Rules (53)" at bounding box center [299, 142] width 136 height 28
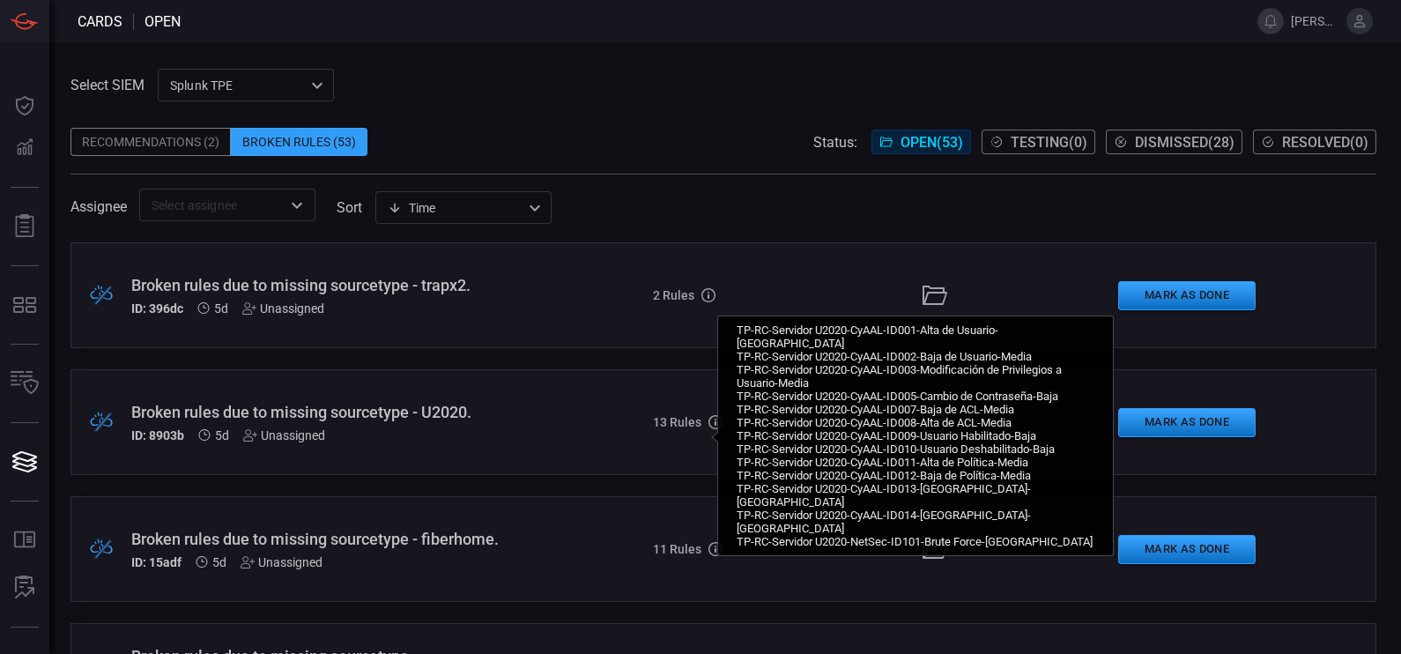
click at [708, 419] on icon at bounding box center [715, 422] width 14 height 14
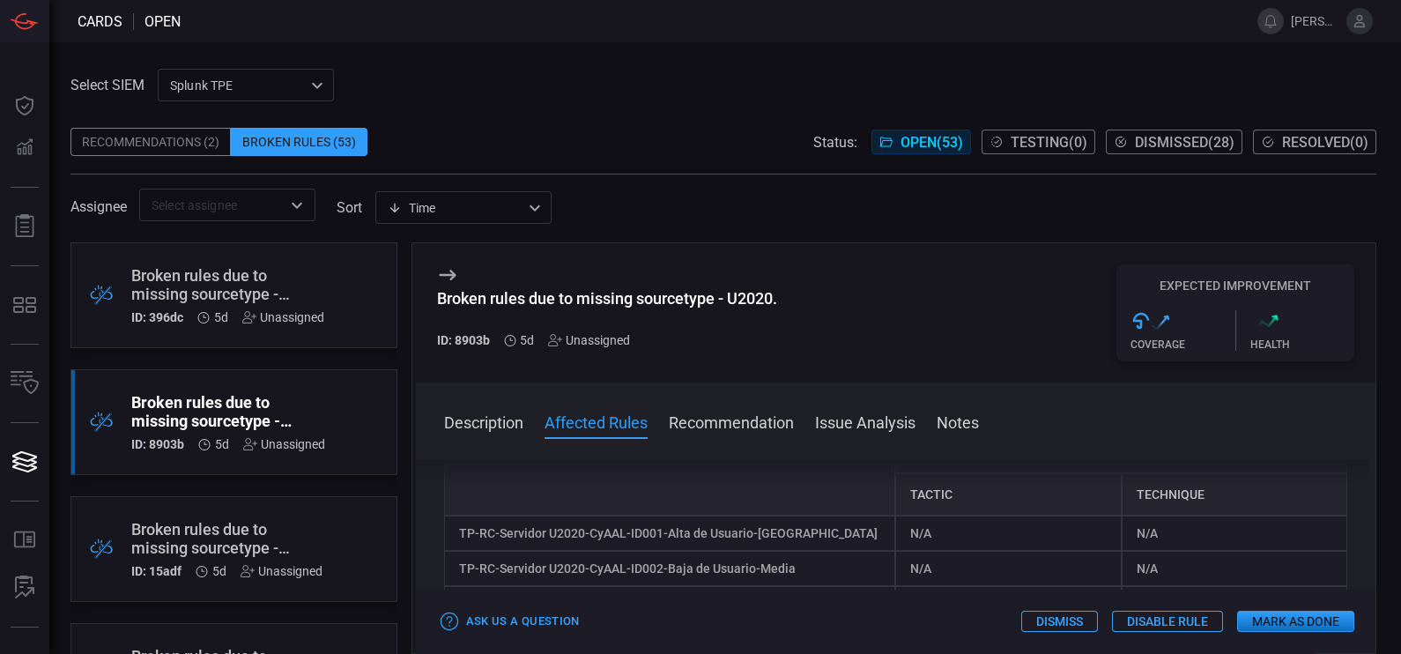
scroll to position [213, 0]
click at [1141, 311] on icon at bounding box center [1140, 320] width 21 height 21
click at [1207, 293] on span at bounding box center [1235, 296] width 238 height 7
click at [1256, 345] on div "Health" at bounding box center [1302, 344] width 105 height 12
click at [1282, 616] on button "Mark as Done" at bounding box center [1295, 621] width 117 height 21
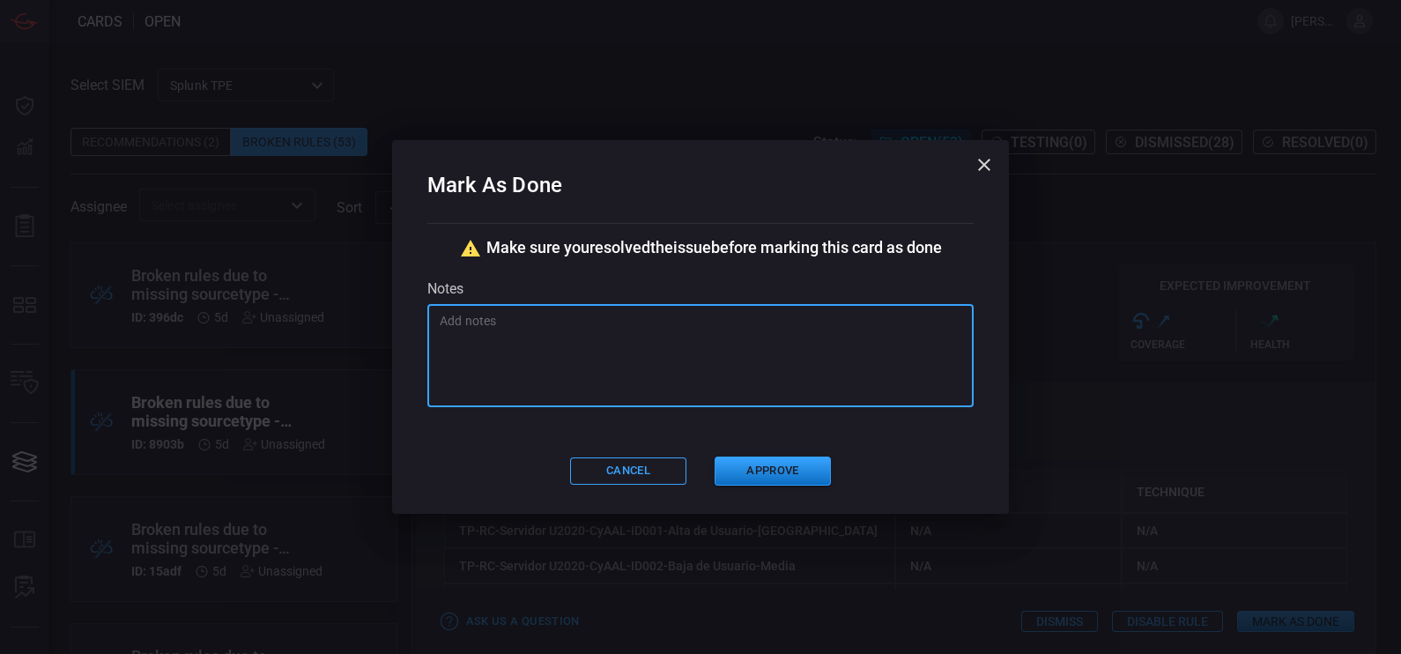
click at [568, 330] on textarea at bounding box center [701, 356] width 522 height 88
type textarea "Se realizó la modificación del index en las alertas."
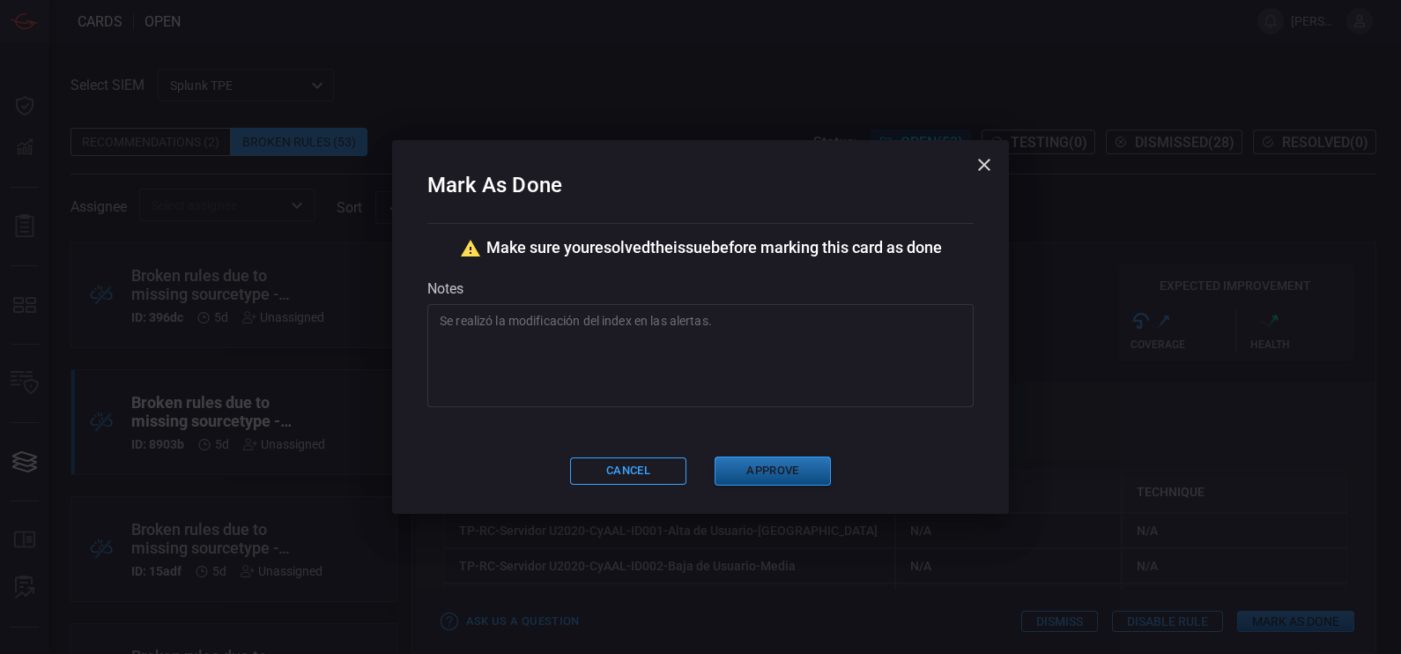
click at [745, 472] on button "Approve" at bounding box center [773, 470] width 116 height 29
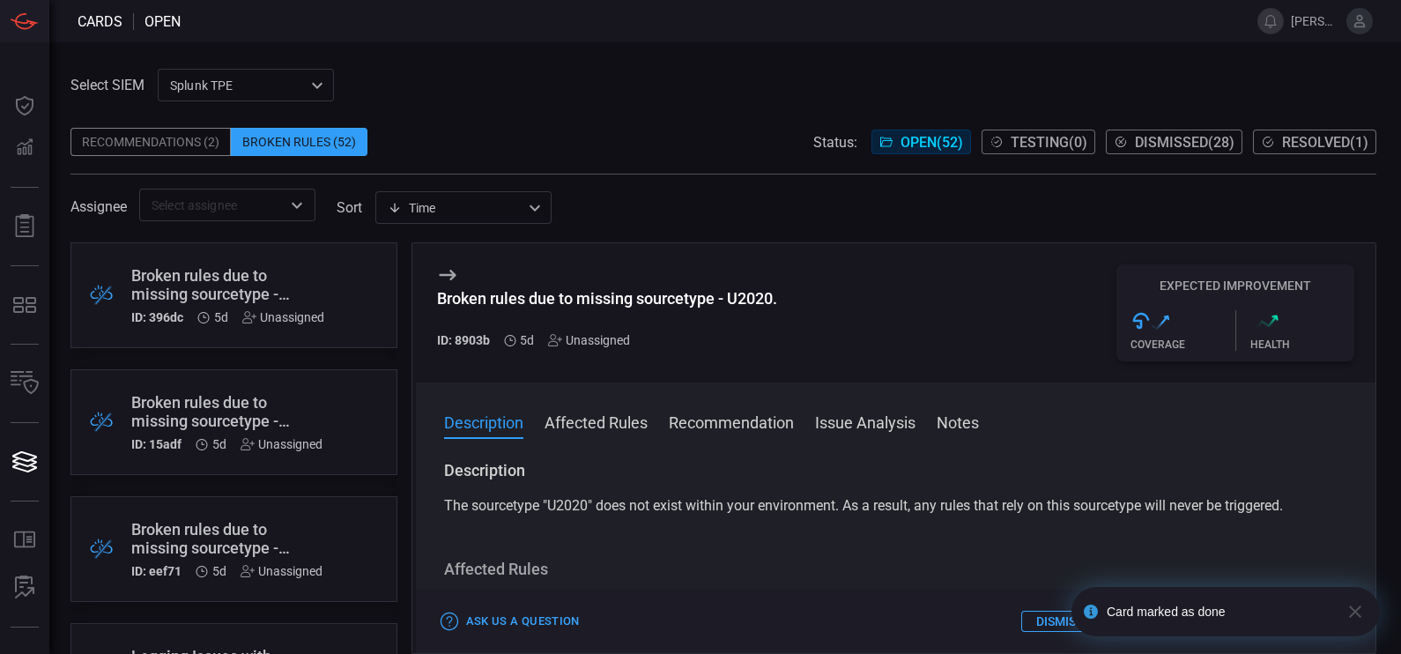
click at [1284, 324] on div ".graph_up{fill:url(#graph-gradient-up);}" at bounding box center [1302, 320] width 105 height 21
click at [1159, 142] on span "Dismissed ( 28 )" at bounding box center [1185, 142] width 100 height 17
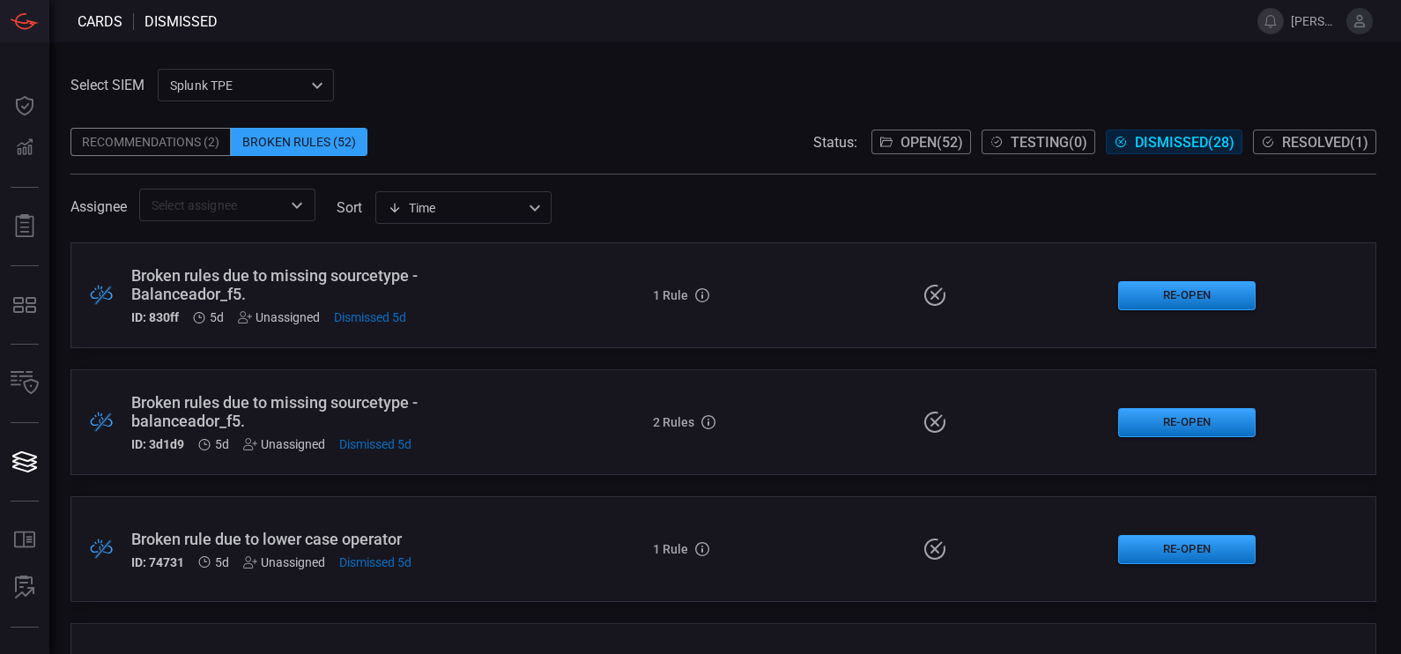
click at [1278, 149] on button "Resolved ( 1 )" at bounding box center [1314, 142] width 123 height 25
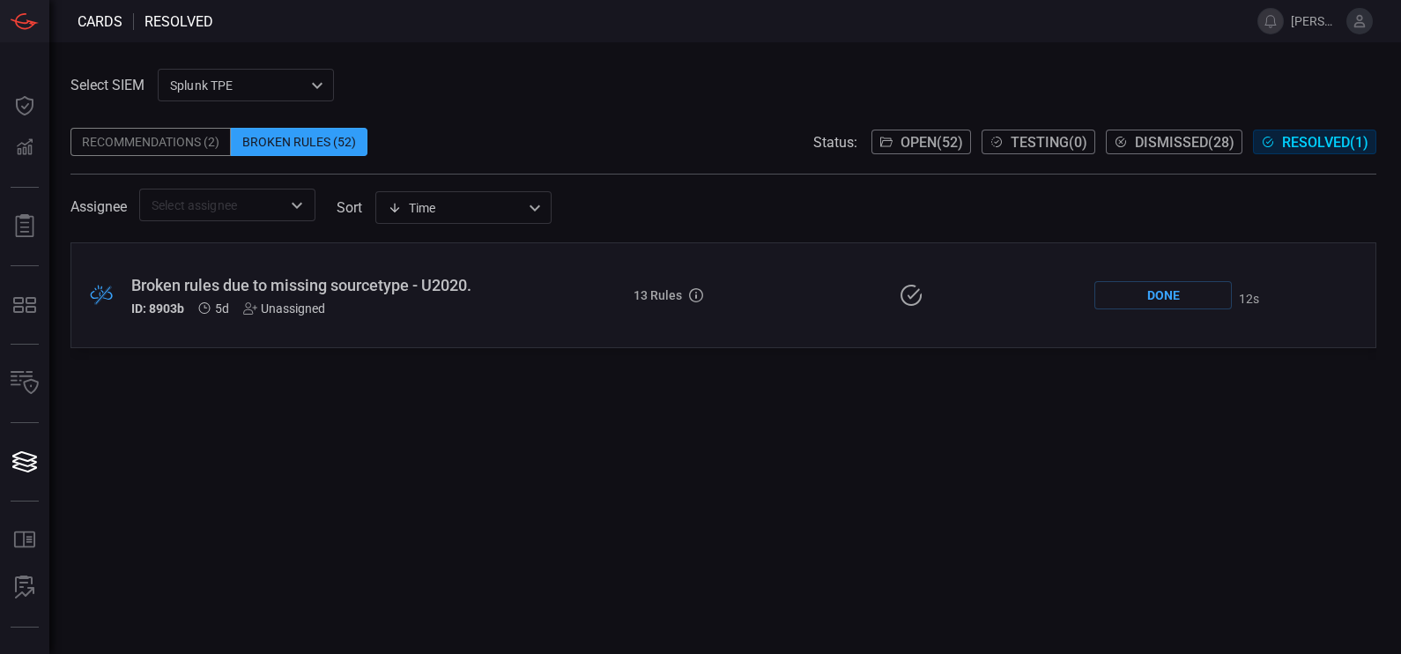
click at [1215, 141] on span "Dismissed ( 28 )" at bounding box center [1185, 142] width 100 height 17
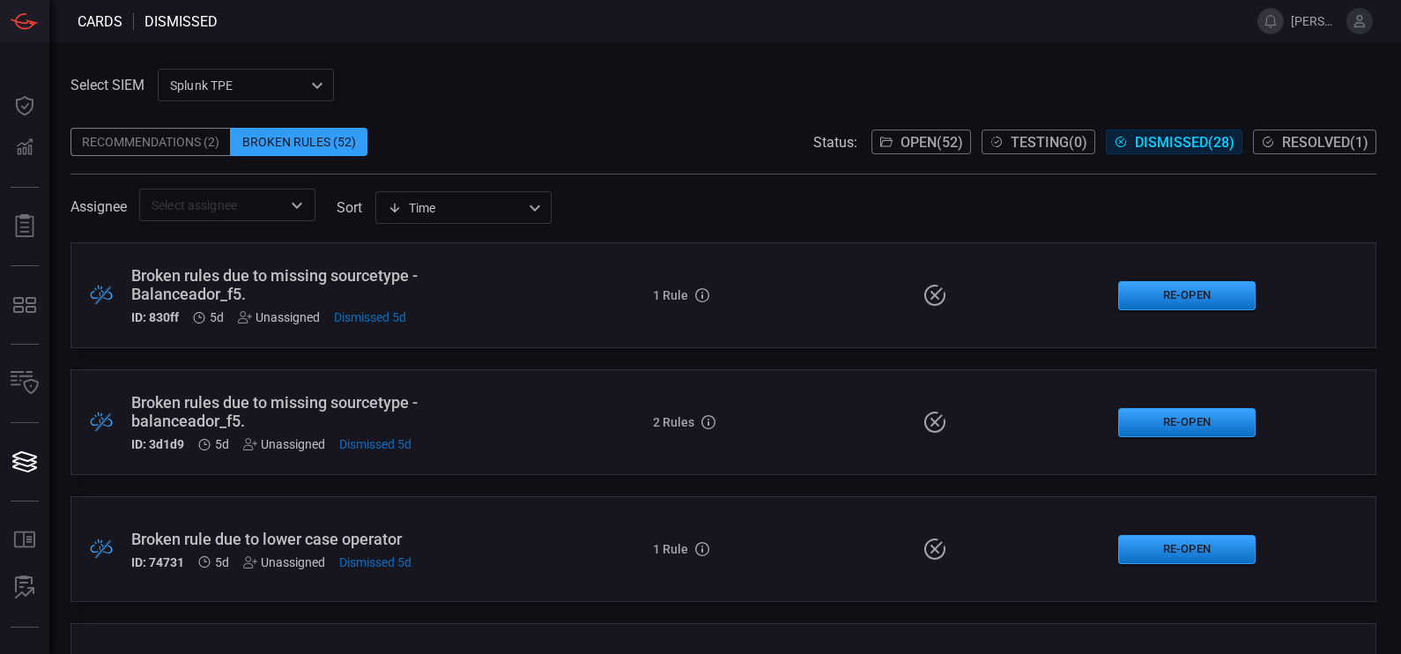
click at [926, 145] on span "Open ( 52 )" at bounding box center [932, 142] width 63 height 17
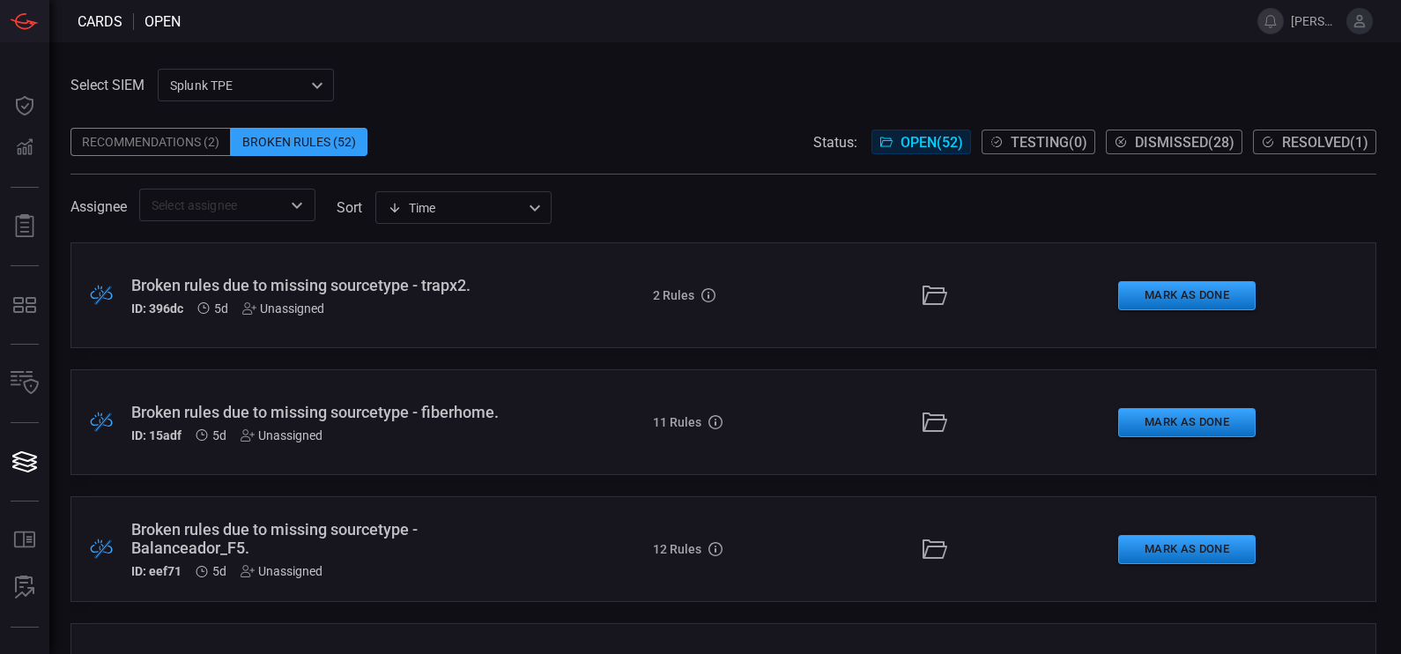
click at [409, 295] on div "Broken rules due to missing sourcetype - trapx2. ID: 396dc 5d Unassigned" at bounding box center [328, 296] width 395 height 40
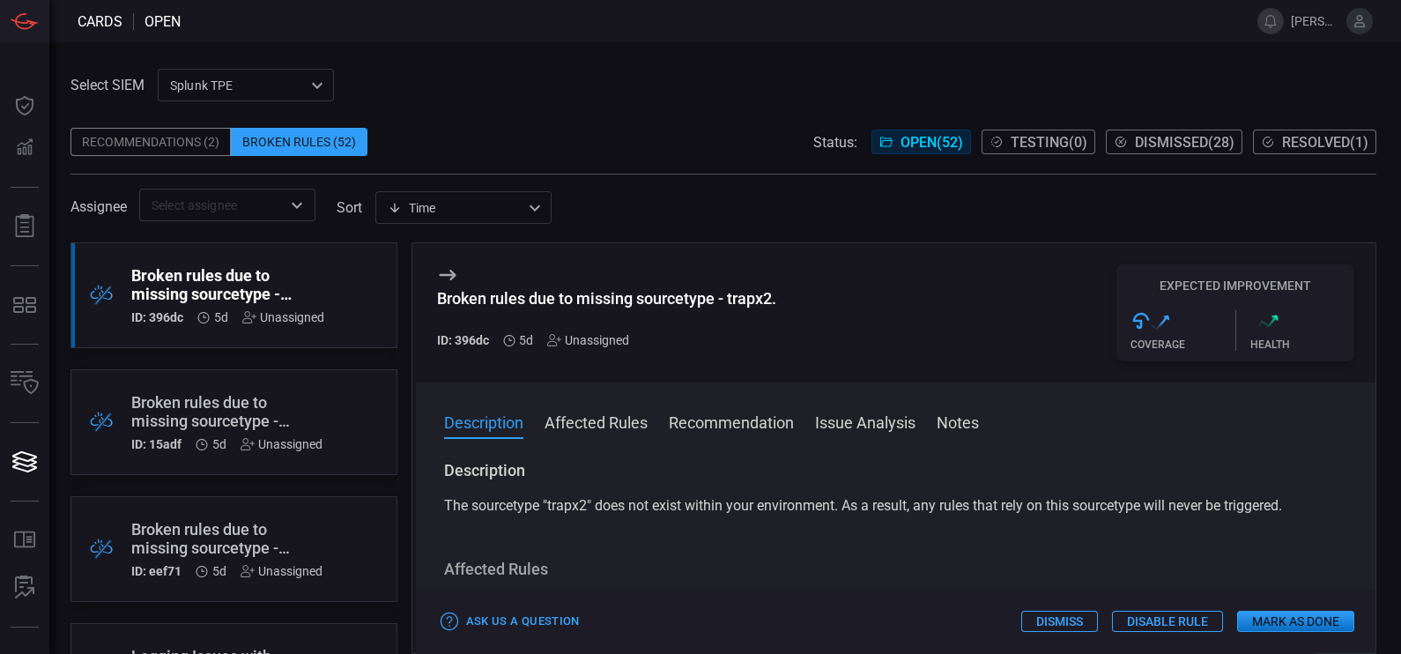
click at [1265, 624] on button "Mark as Done" at bounding box center [1295, 621] width 117 height 21
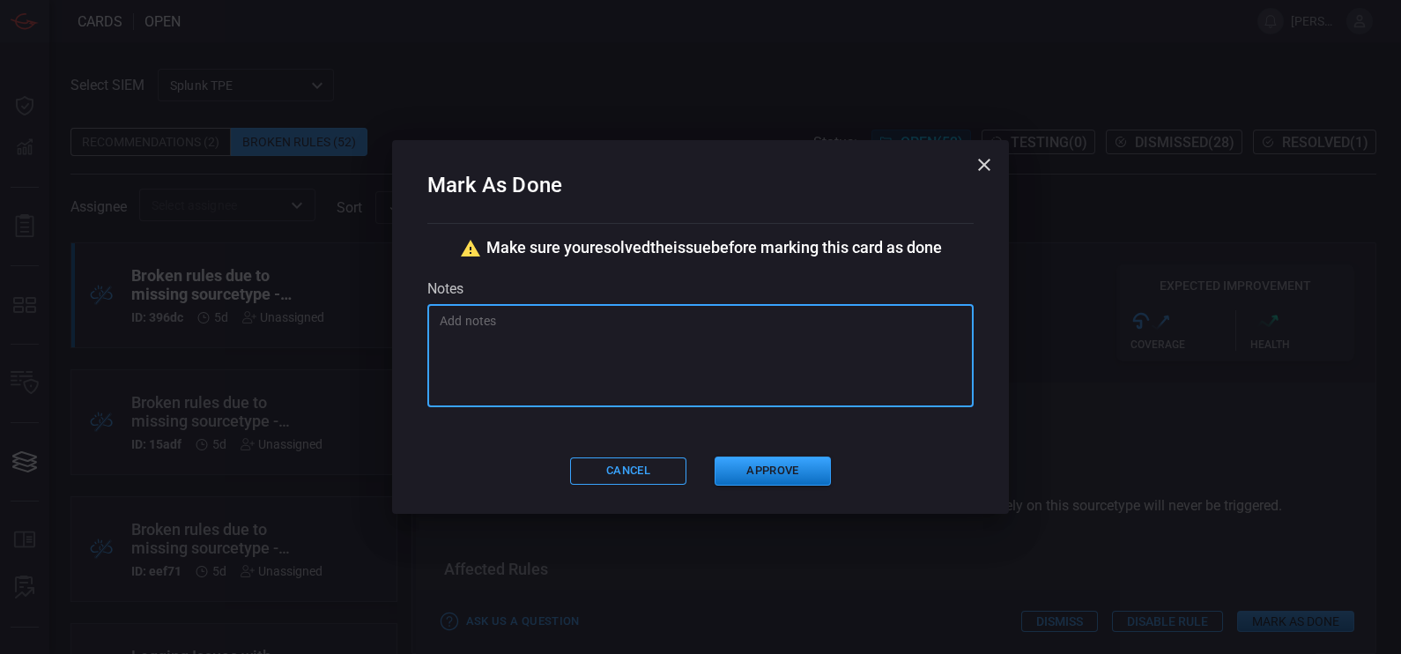
click at [653, 374] on textarea at bounding box center [701, 356] width 522 height 88
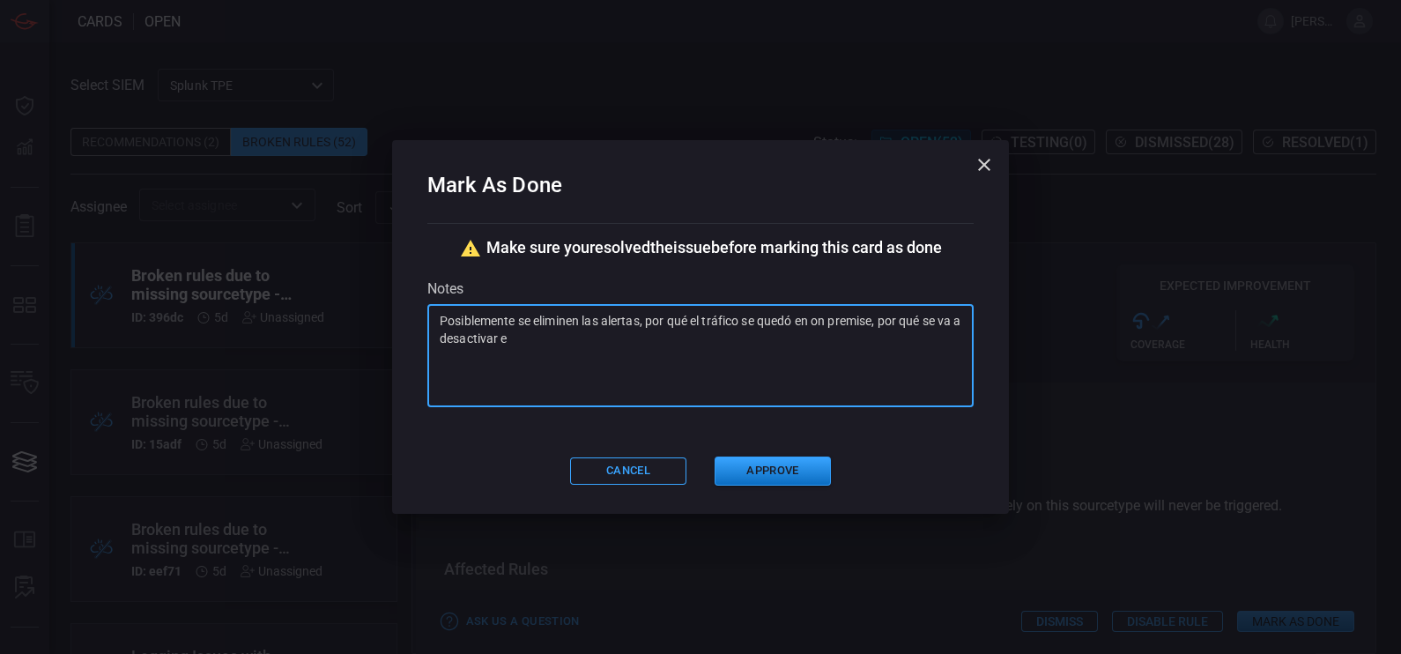
drag, startPoint x: 559, startPoint y: 352, endPoint x: 574, endPoint y: 347, distance: 15.9
click at [574, 347] on textarea "Posiblemente se eliminen las alertas, por qué el tráfico se quedó en on premise…" at bounding box center [701, 356] width 522 height 88
type textarea "Posiblemente se eliminen las alertas, por qué el tráfico se quedó en on premise…"
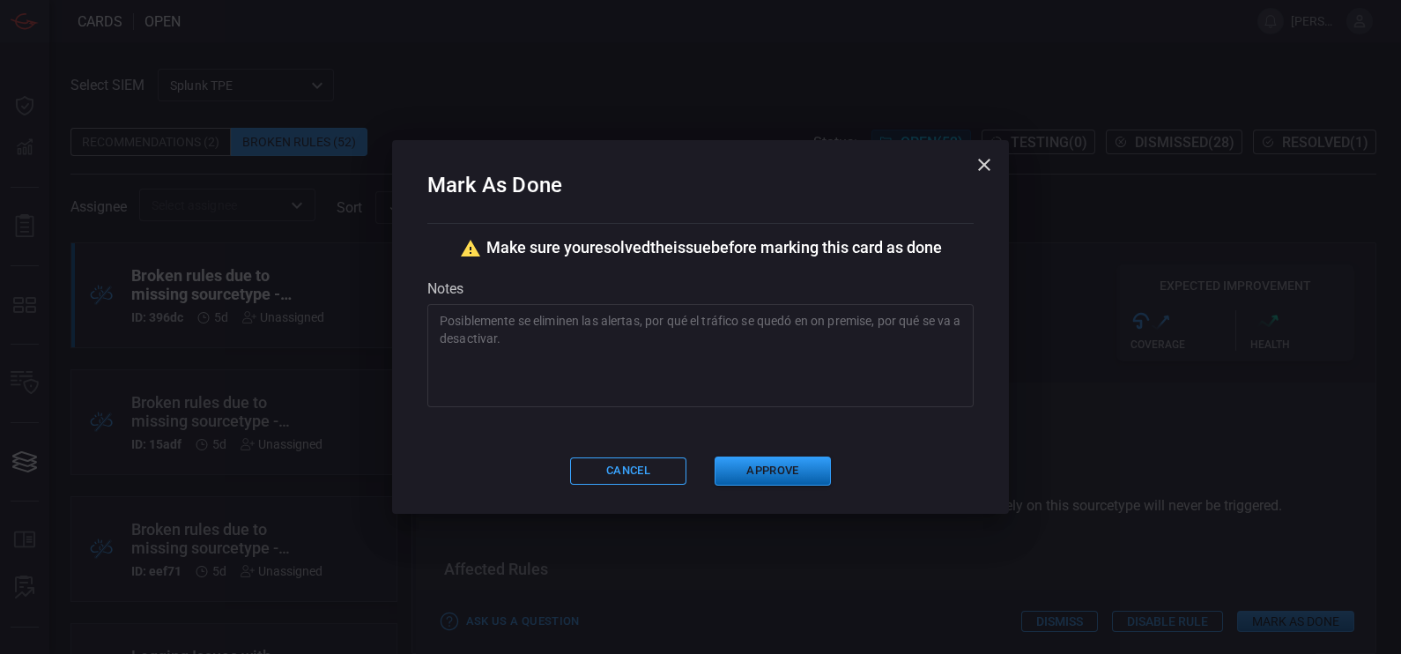
drag, startPoint x: 742, startPoint y: 450, endPoint x: 769, endPoint y: 475, distance: 36.8
click at [769, 475] on div "Mark As Done Make sure you resolved the issue before marking this card as done …" at bounding box center [700, 327] width 617 height 374
click at [769, 475] on button "Approve" at bounding box center [773, 470] width 116 height 29
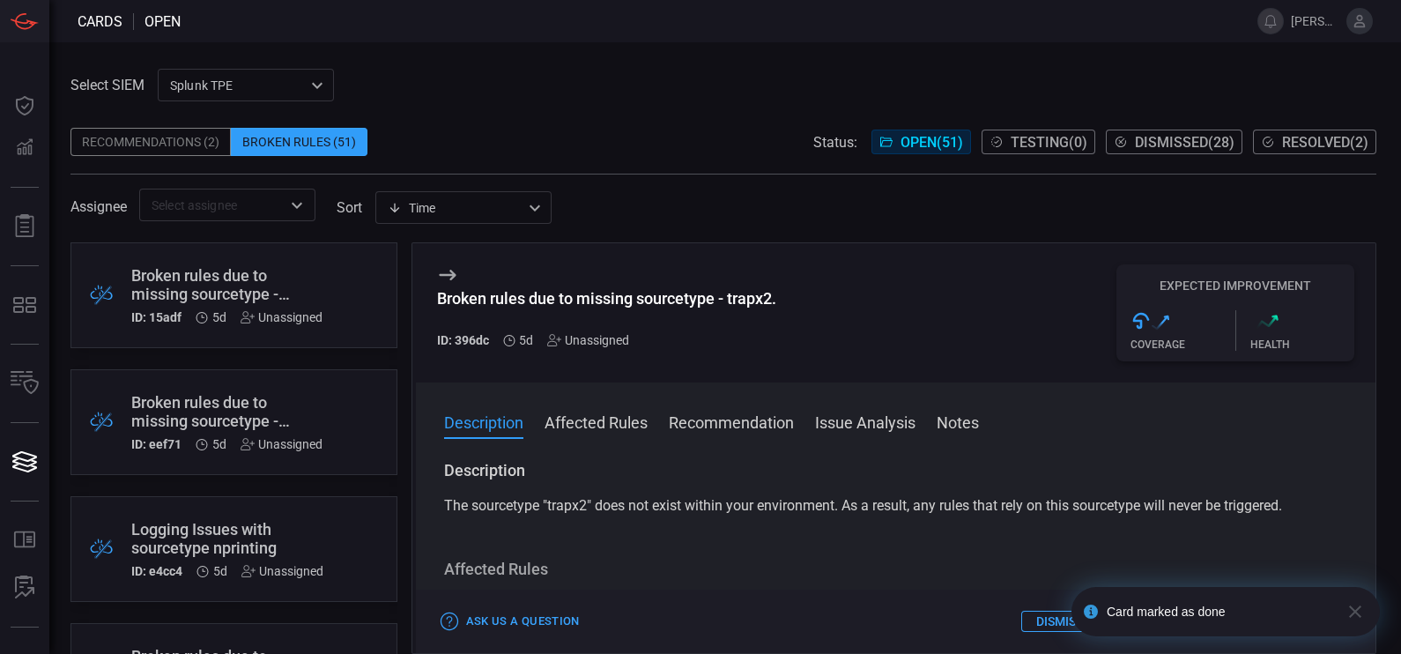
click at [1320, 134] on span "Resolved ( 2 )" at bounding box center [1325, 142] width 86 height 17
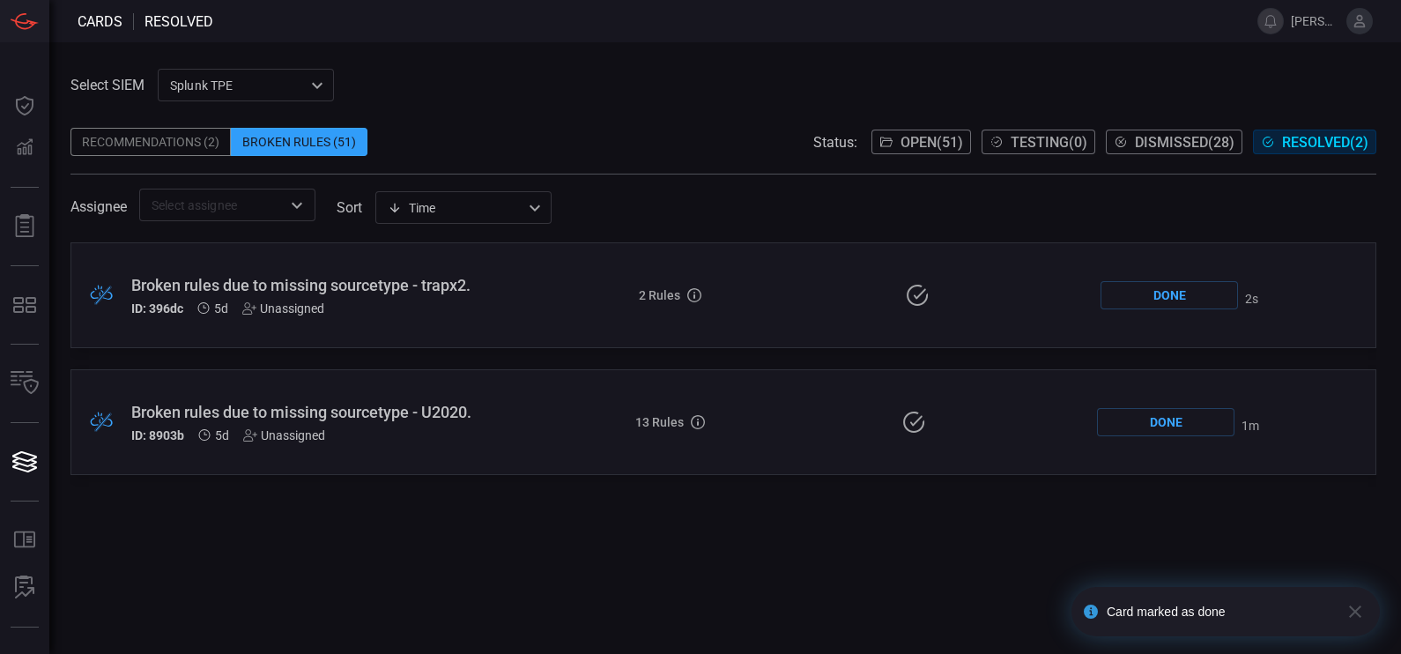
click at [925, 137] on span "Open ( 51 )" at bounding box center [932, 142] width 63 height 17
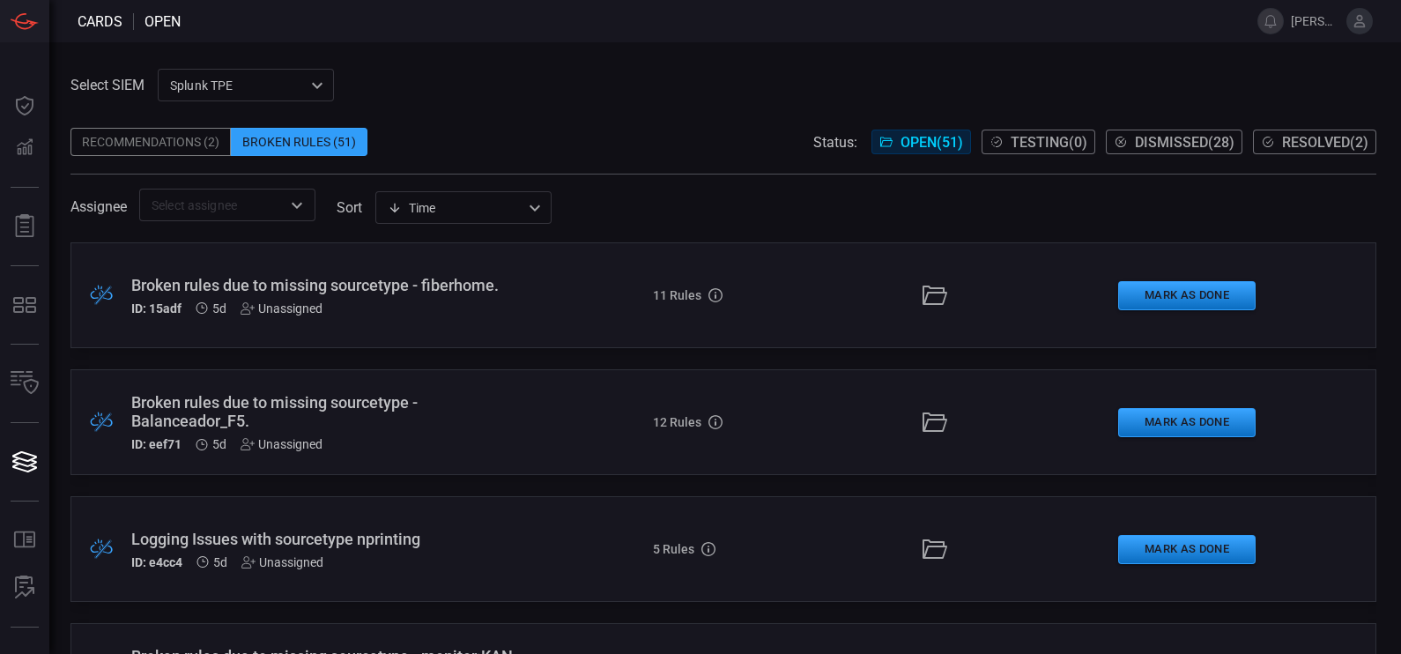
click at [300, 288] on div "Broken rules due to missing sourcetype - fiberhome." at bounding box center [328, 285] width 395 height 19
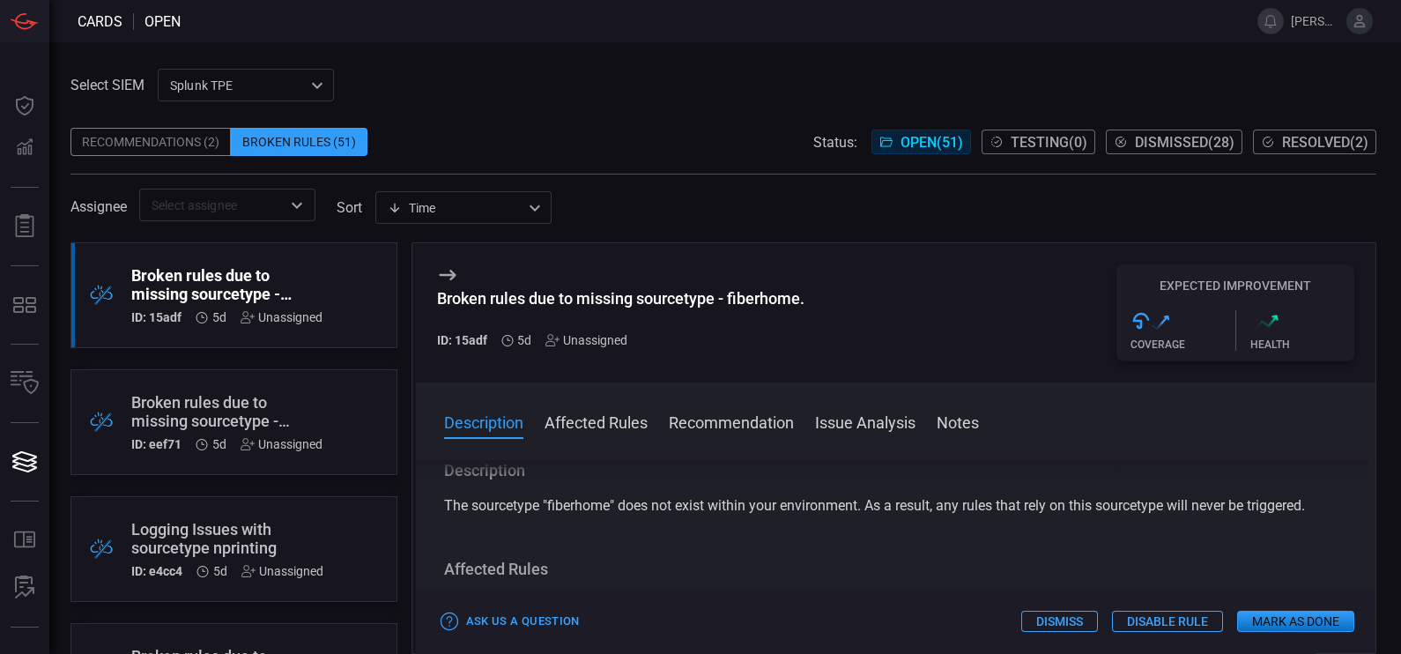
scroll to position [15, 0]
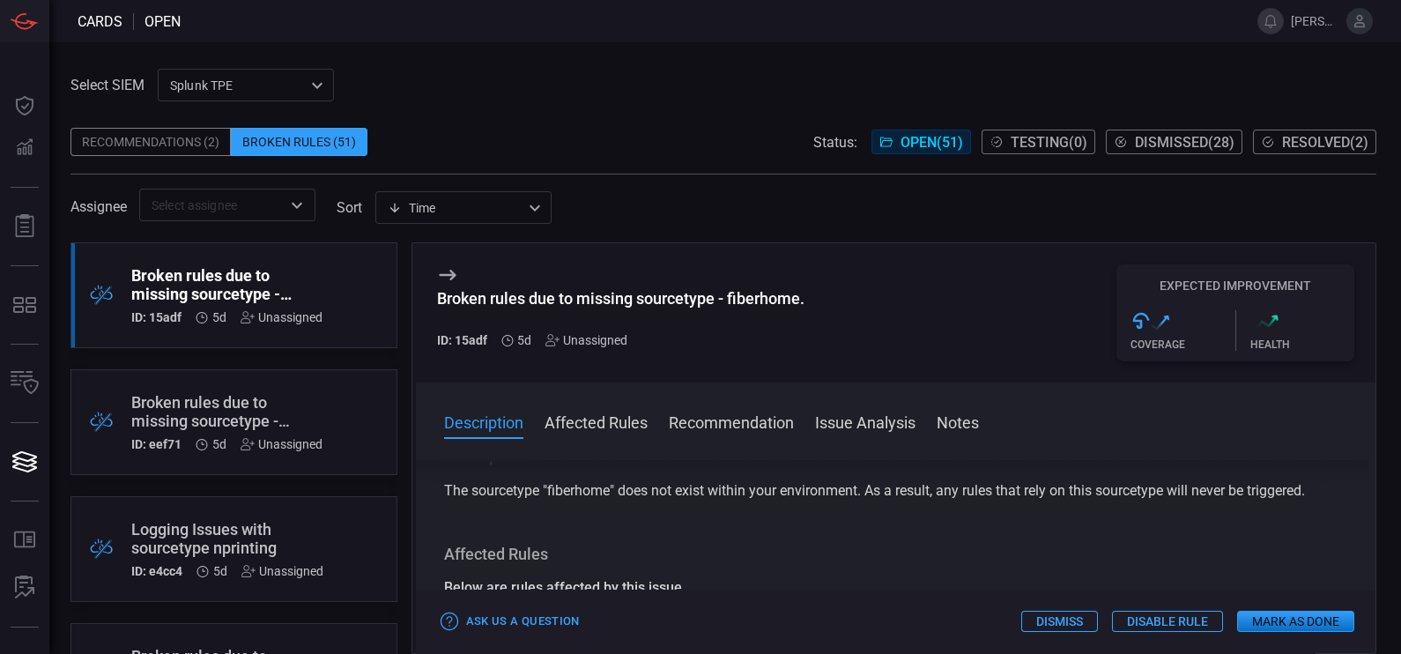
click at [1303, 138] on span "Resolved ( 2 )" at bounding box center [1325, 142] width 86 height 17
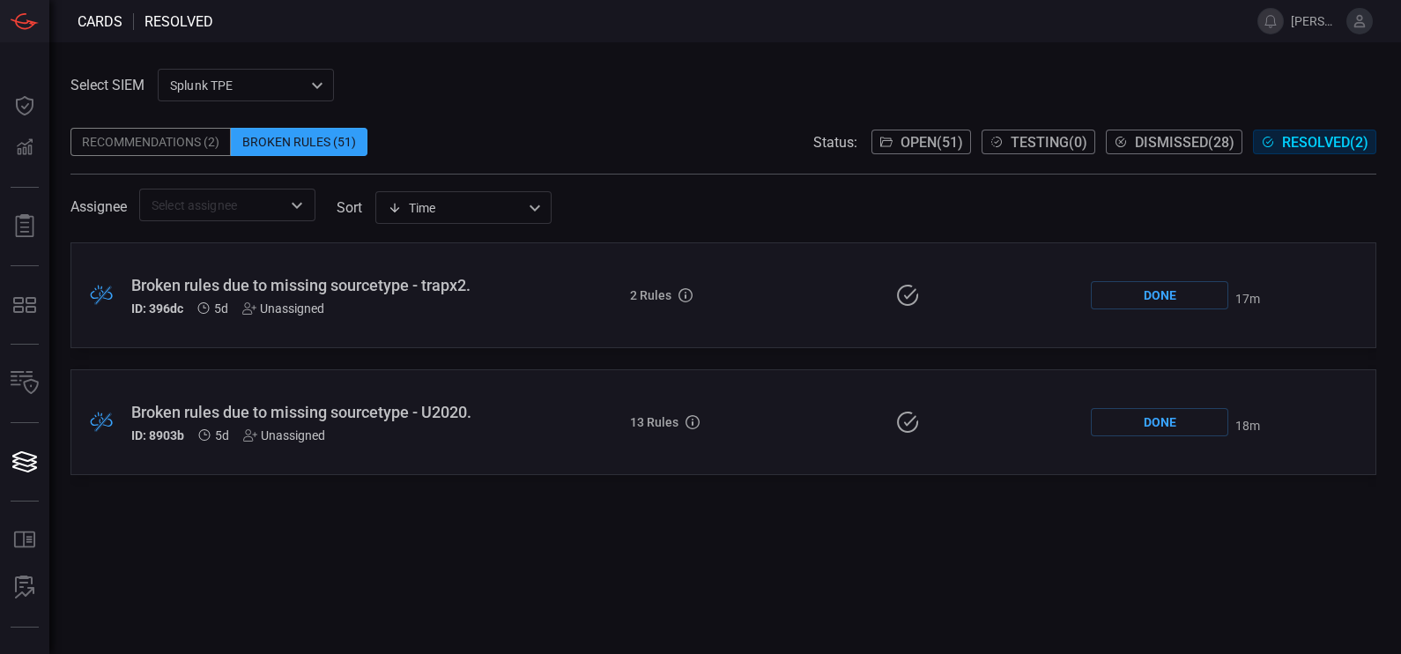
click at [940, 149] on span "Open ( 51 )" at bounding box center [932, 142] width 63 height 17
